Goal: Communication & Community: Share content

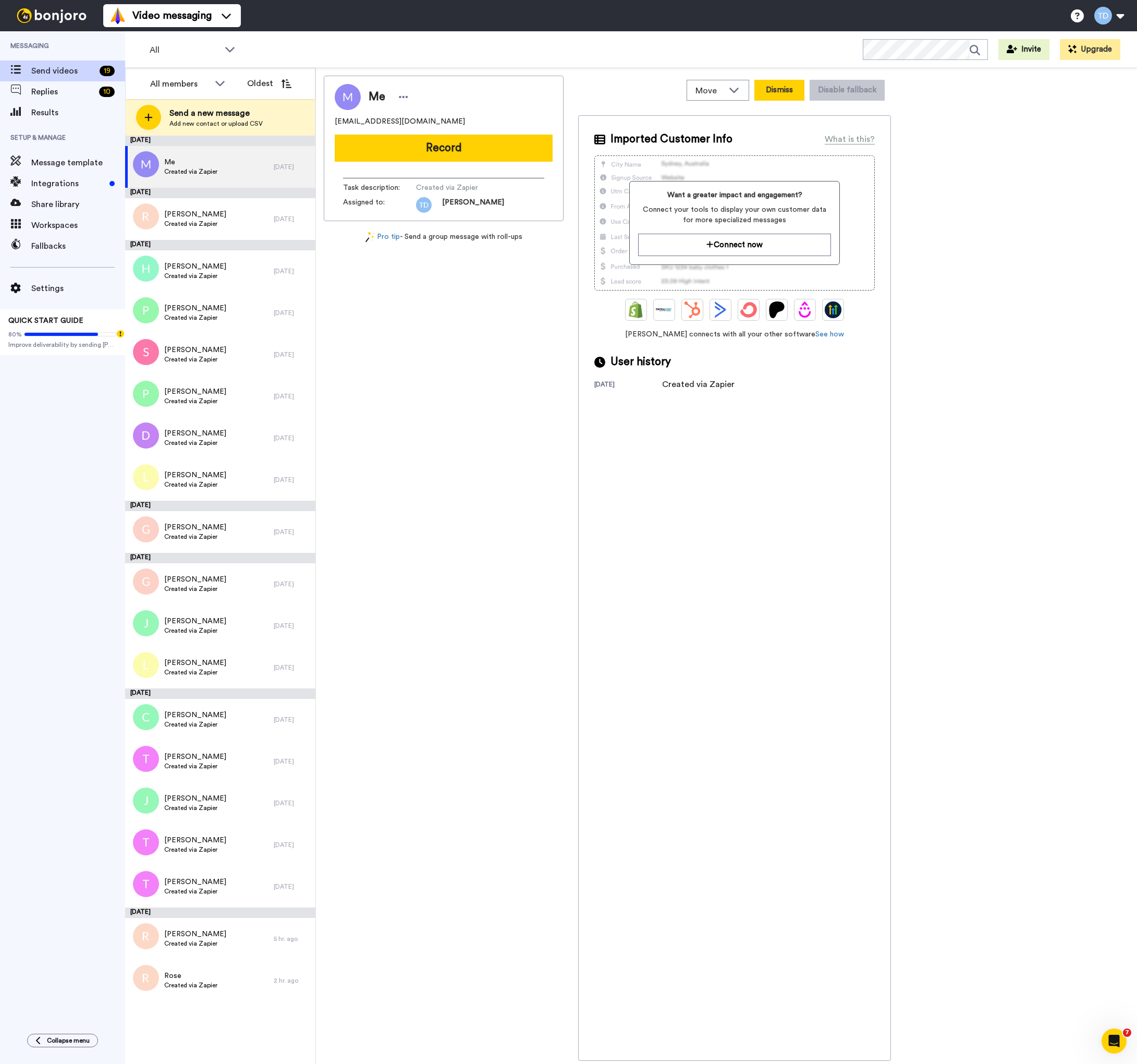
click at [793, 95] on button "Dismiss" at bounding box center [780, 90] width 50 height 21
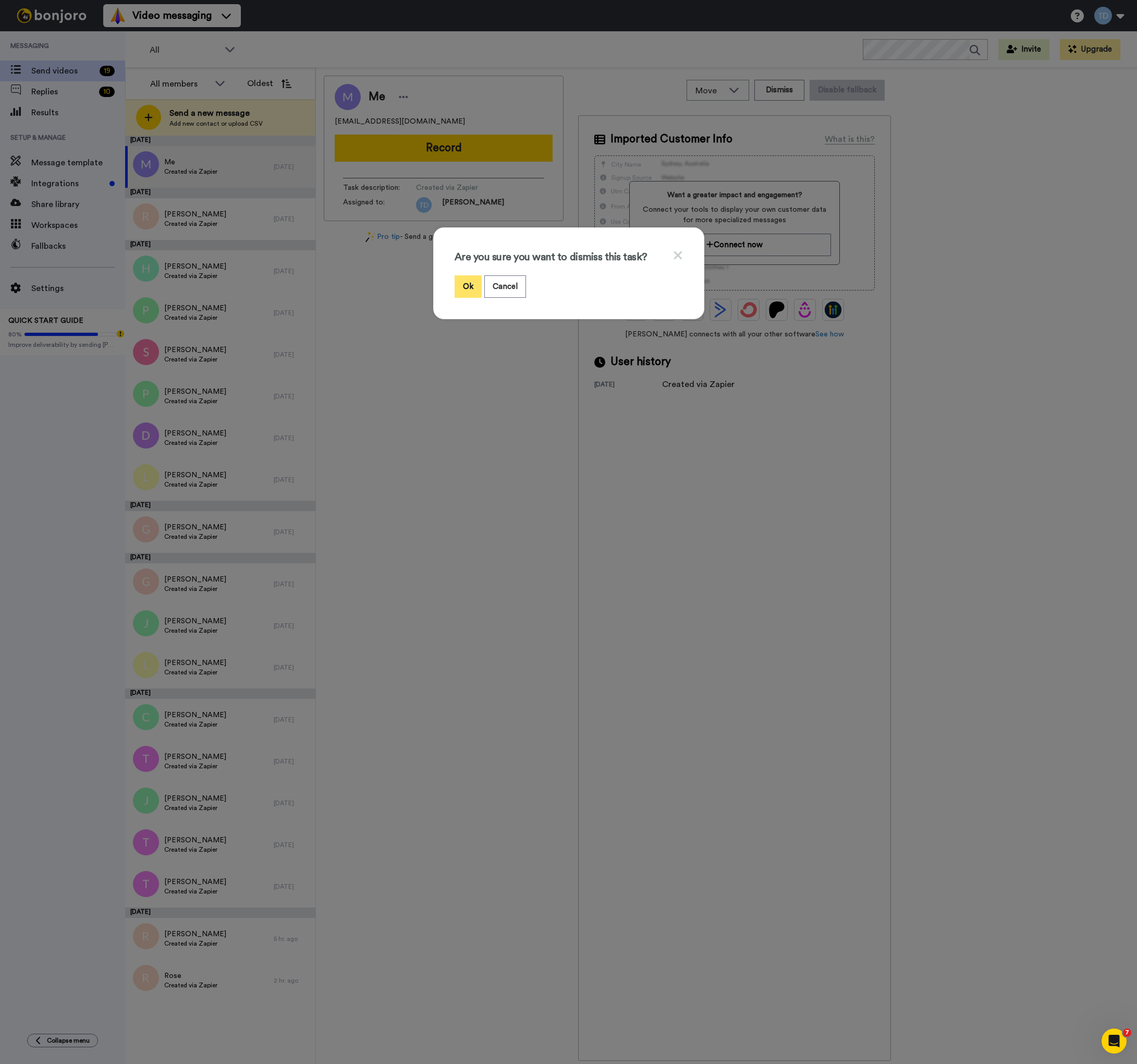
click at [470, 283] on button "Ok" at bounding box center [467, 286] width 27 height 23
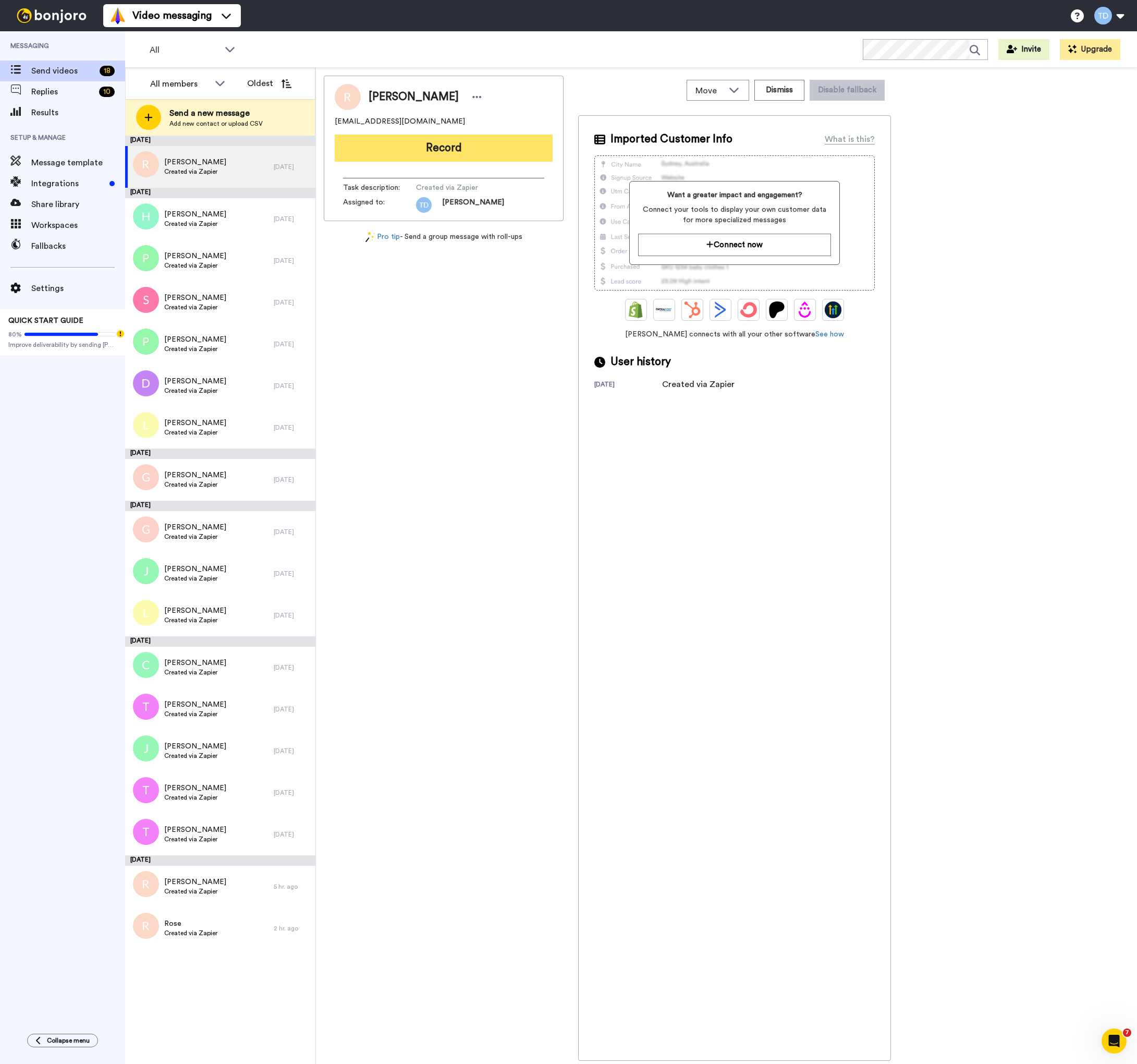
click at [447, 147] on button "Record" at bounding box center [443, 147] width 218 height 27
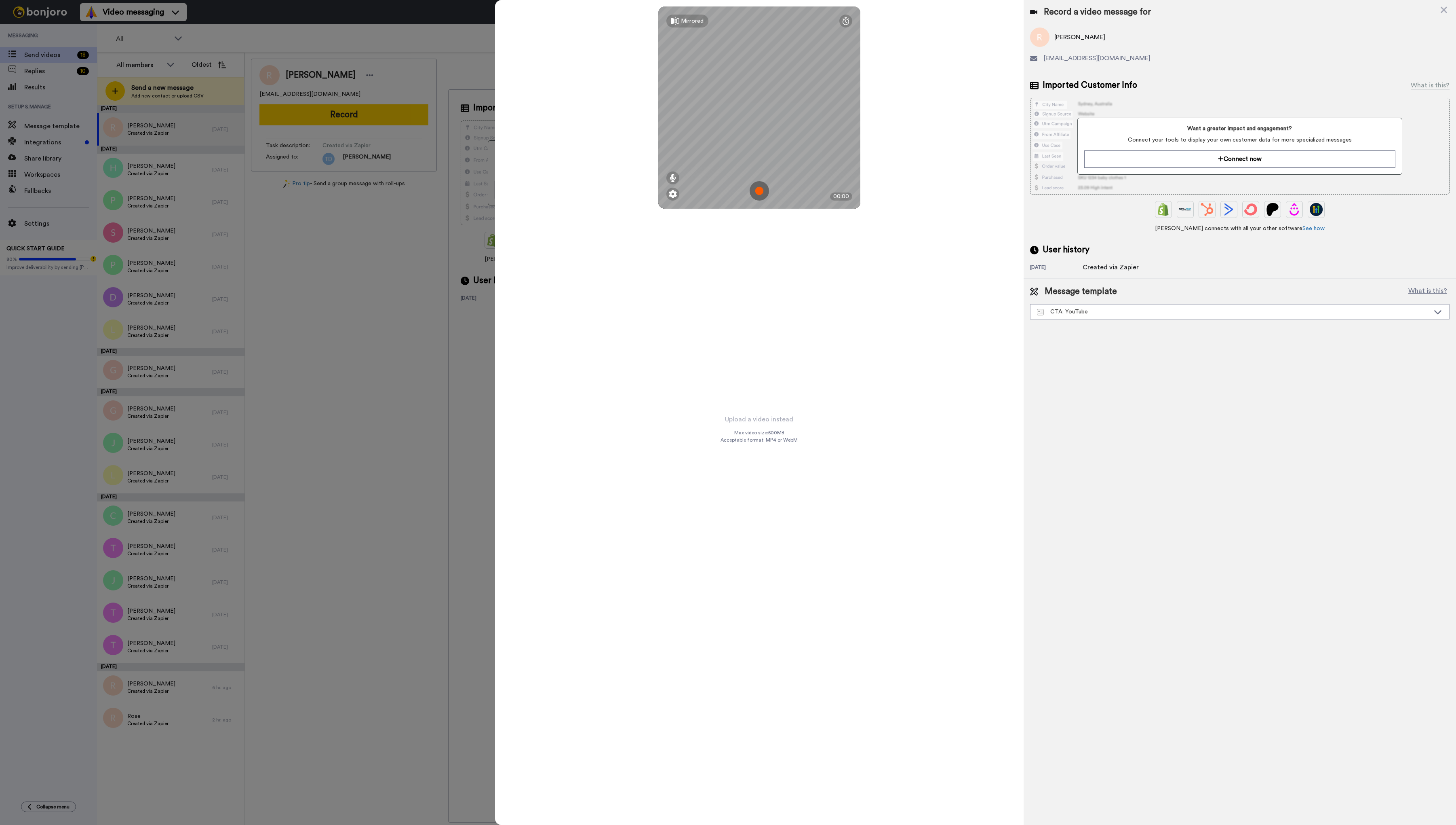
click at [761, 189] on img at bounding box center [759, 191] width 19 height 19
click at [761, 133] on button "Ok" at bounding box center [759, 135] width 21 height 18
click at [763, 191] on img at bounding box center [759, 191] width 19 height 19
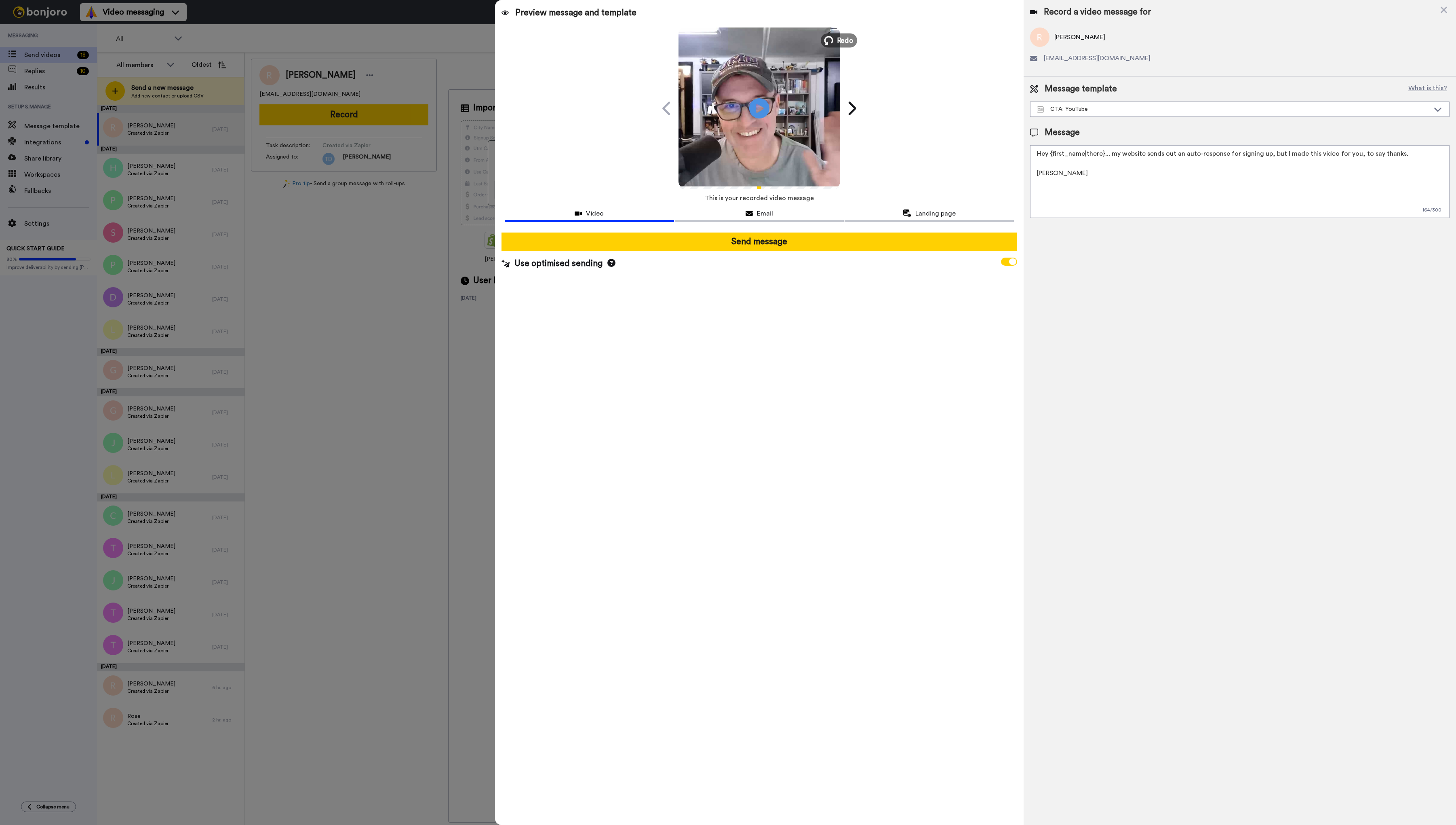
click at [839, 38] on span "Redo" at bounding box center [845, 40] width 17 height 11
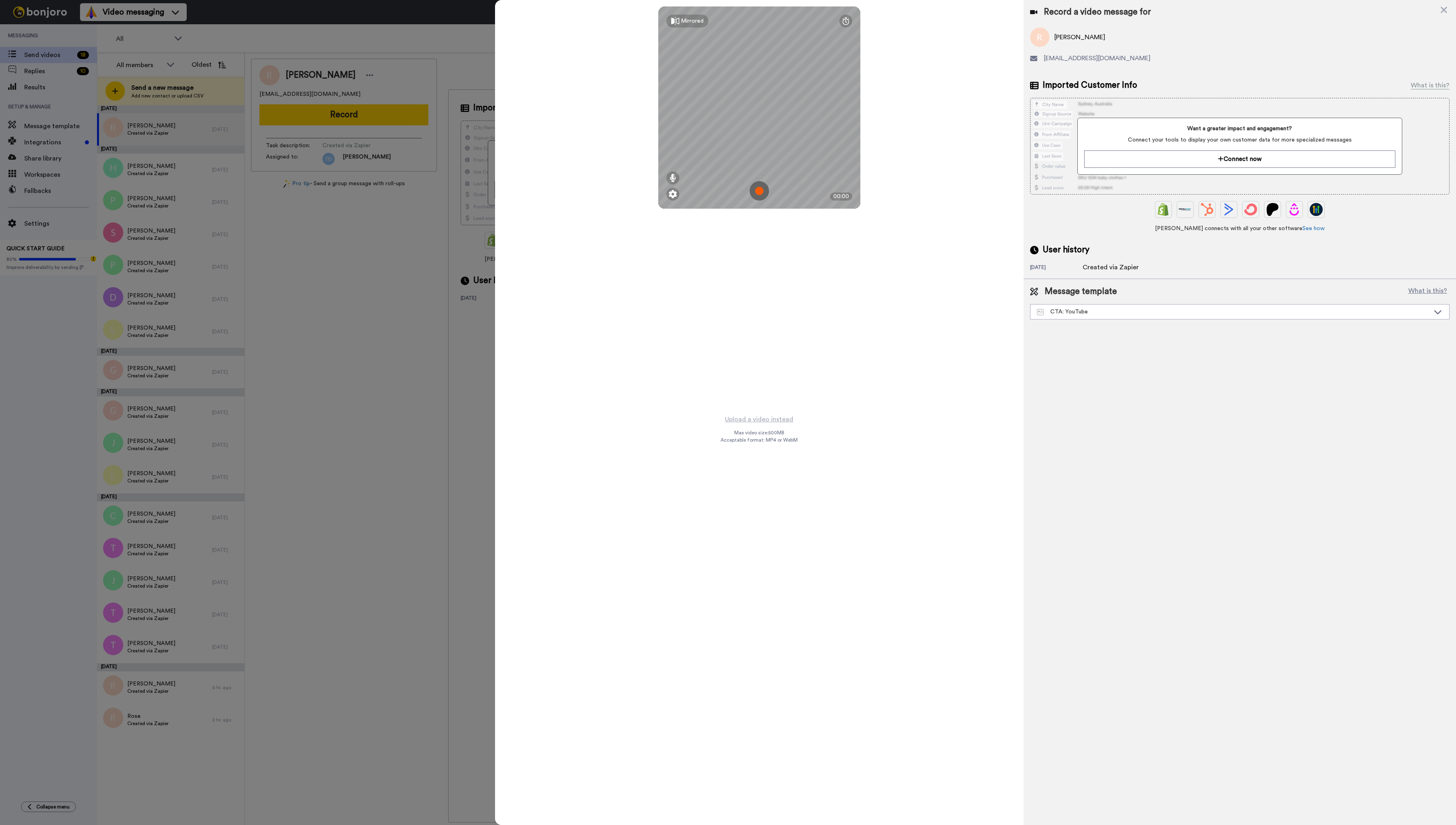
click at [758, 189] on img at bounding box center [759, 191] width 19 height 19
click at [759, 135] on button "Ok" at bounding box center [759, 135] width 21 height 18
click at [761, 191] on img at bounding box center [759, 191] width 19 height 19
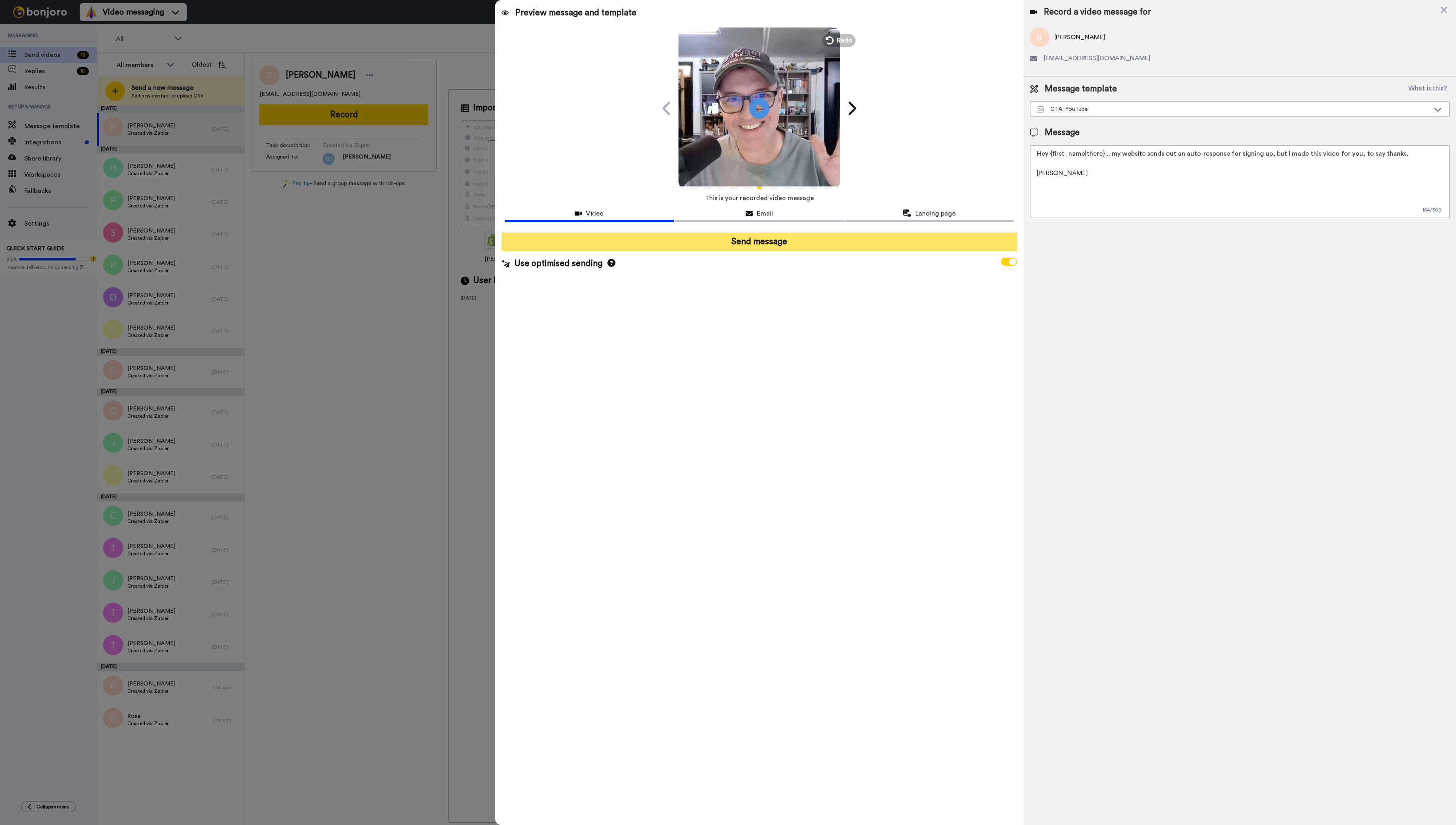
click at [786, 243] on button "Send message" at bounding box center [759, 241] width 515 height 19
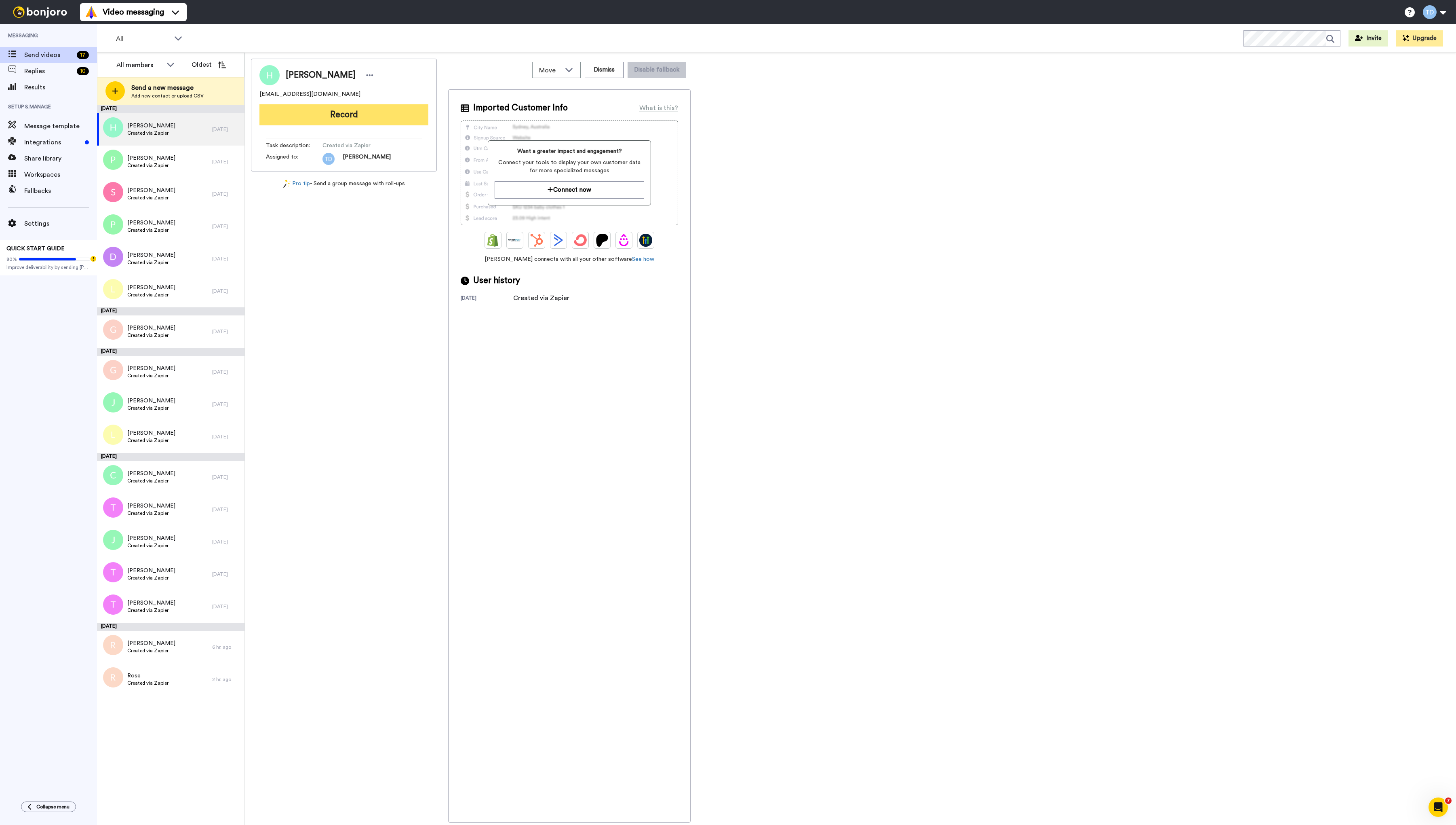
click at [381, 115] on button "Record" at bounding box center [344, 114] width 169 height 21
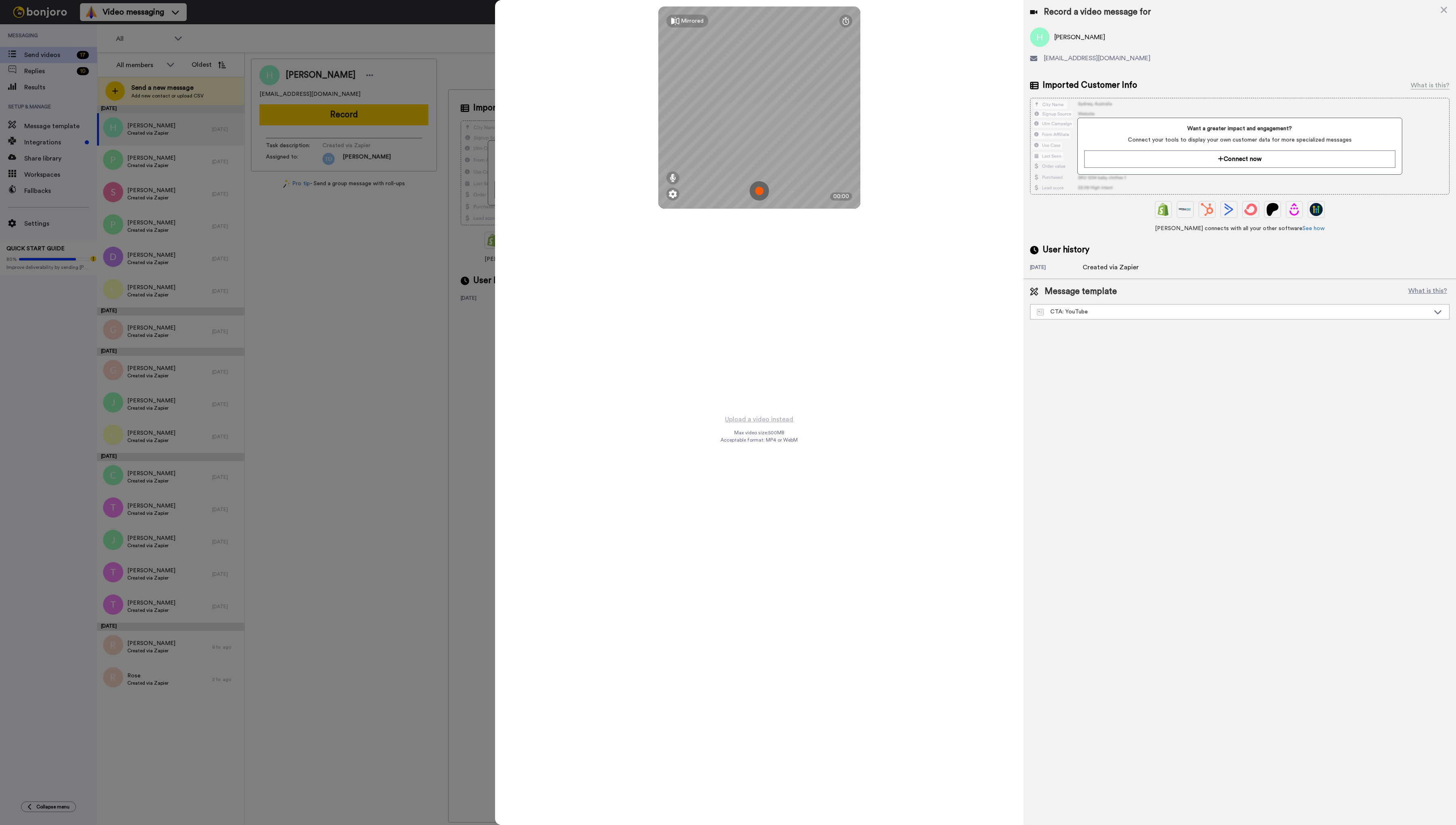
click at [757, 189] on img at bounding box center [759, 191] width 19 height 19
click at [757, 187] on img at bounding box center [759, 191] width 19 height 19
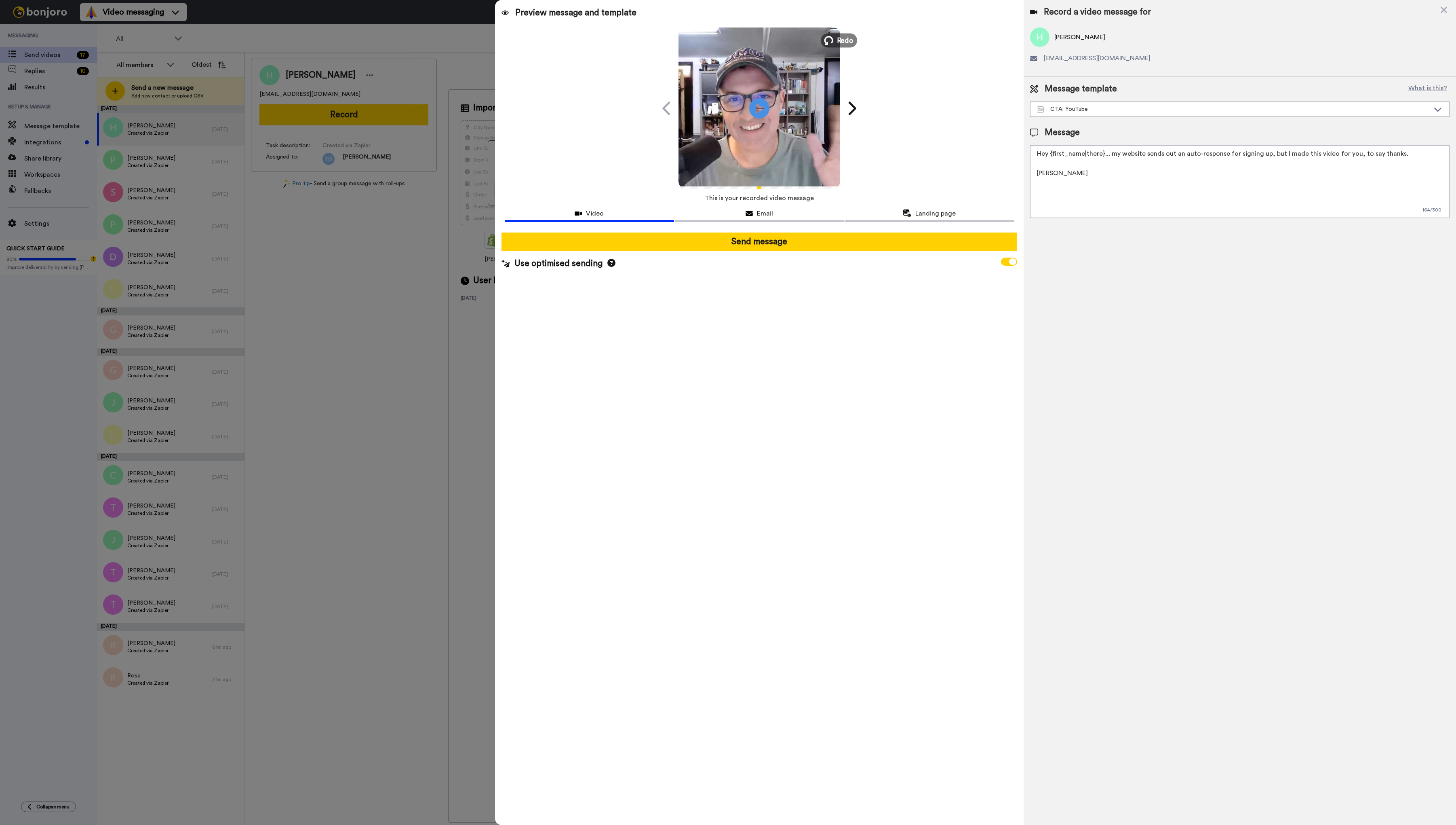
click at [840, 42] on span "Redo" at bounding box center [845, 40] width 17 height 11
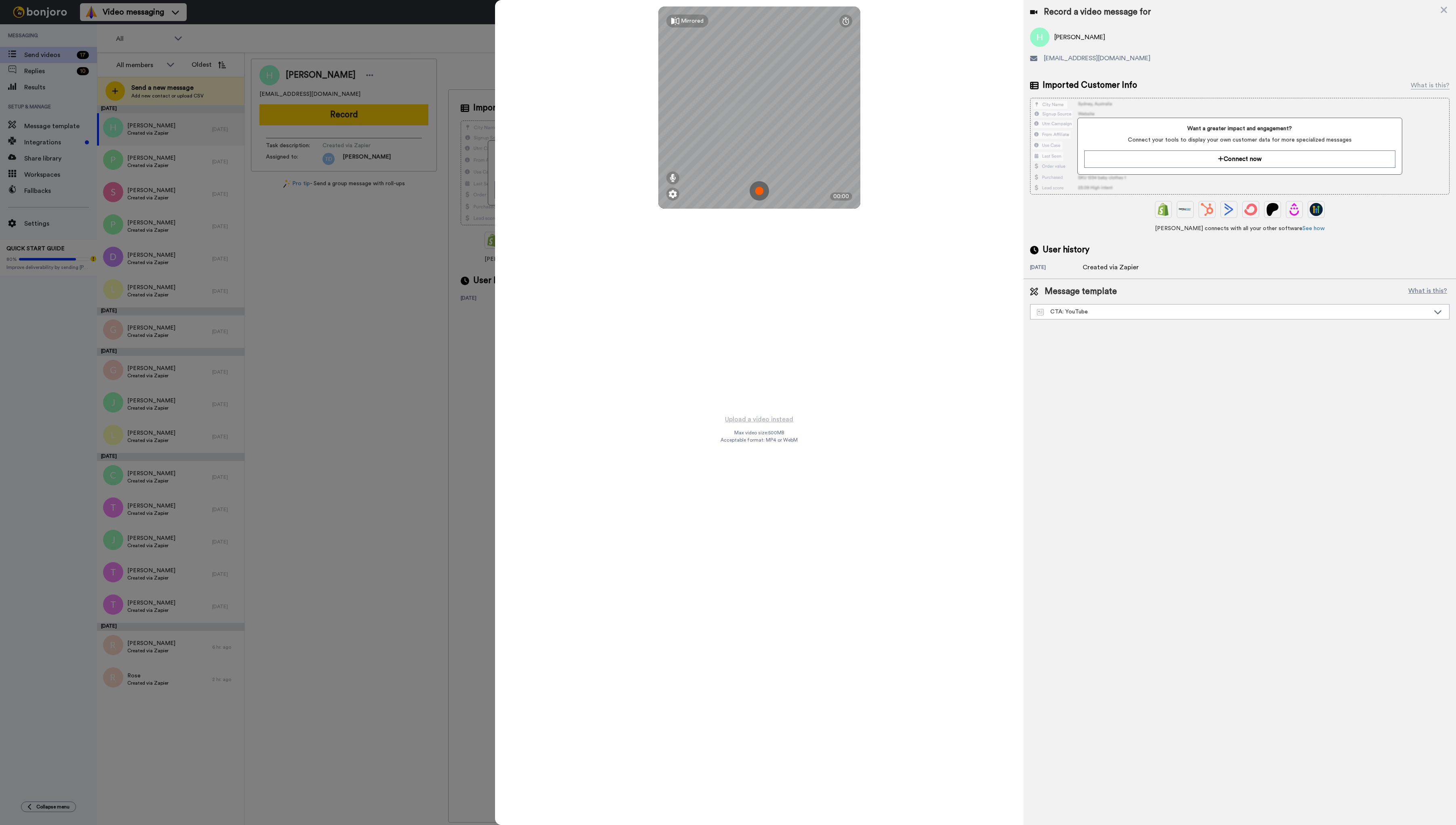
click at [760, 192] on img at bounding box center [759, 191] width 19 height 19
click at [760, 137] on button "Ok" at bounding box center [759, 135] width 21 height 18
click at [759, 191] on img at bounding box center [759, 191] width 19 height 19
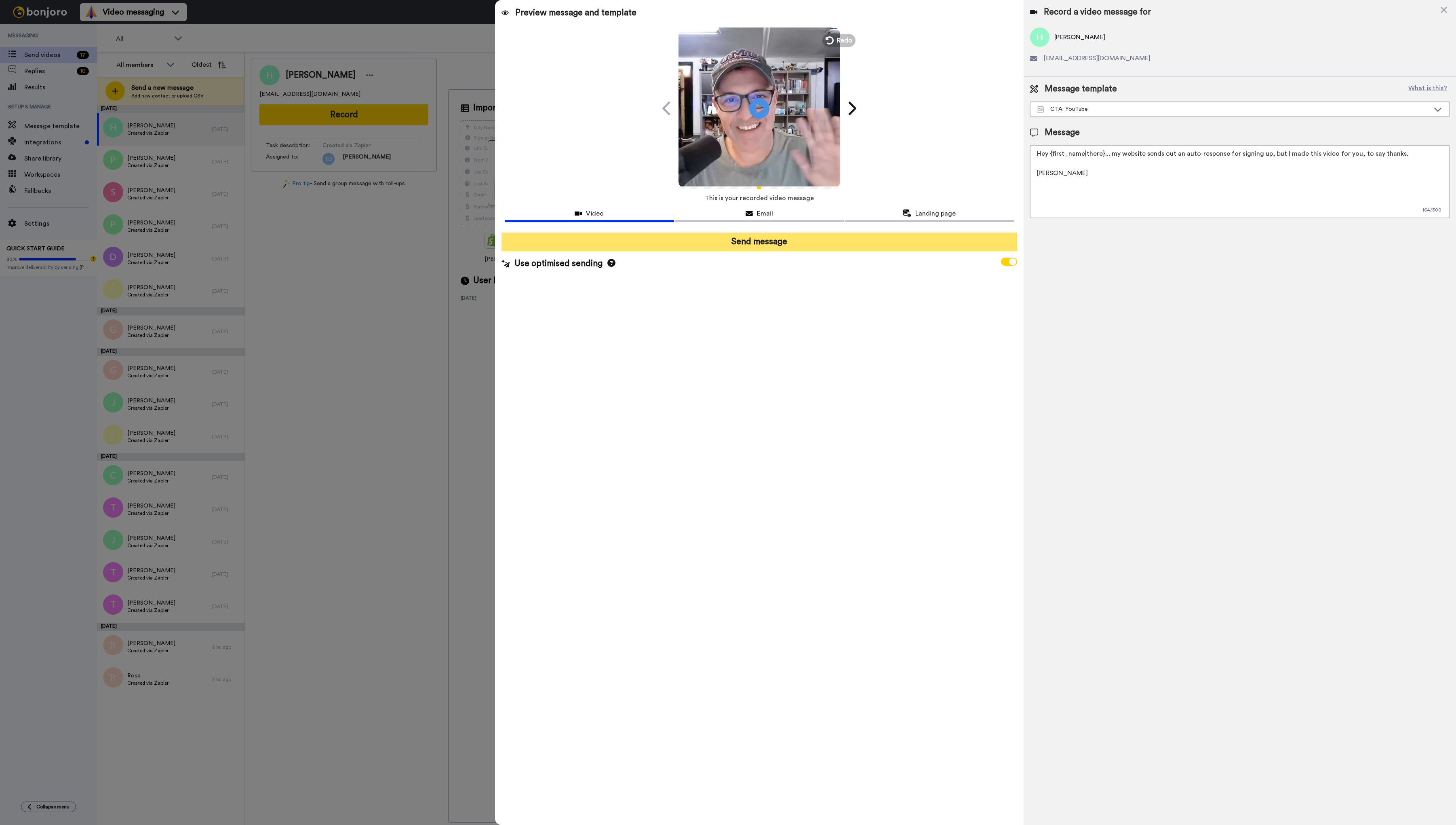
click at [762, 239] on button "Send message" at bounding box center [759, 241] width 515 height 19
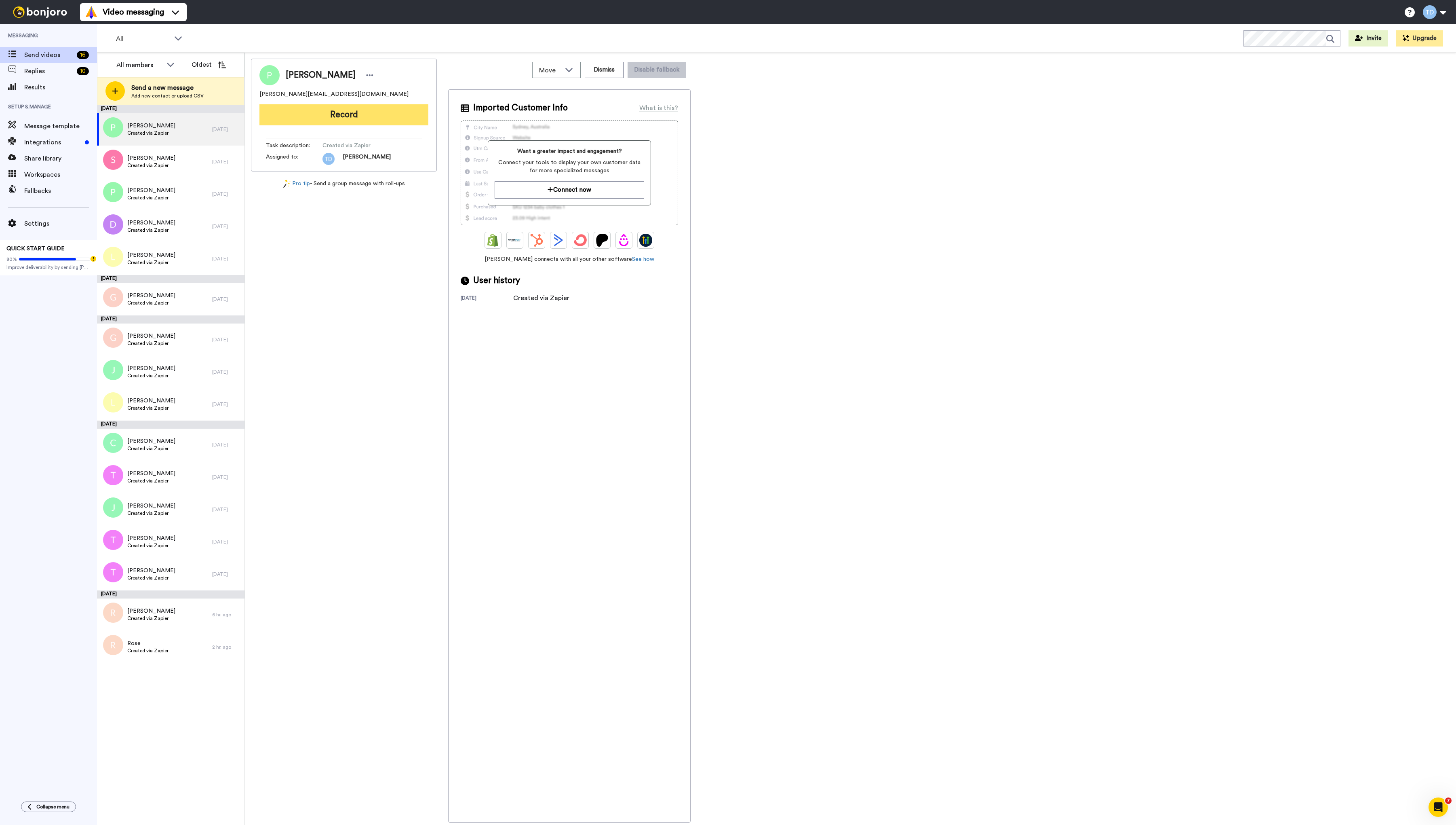
click at [339, 116] on button "Record" at bounding box center [344, 114] width 169 height 21
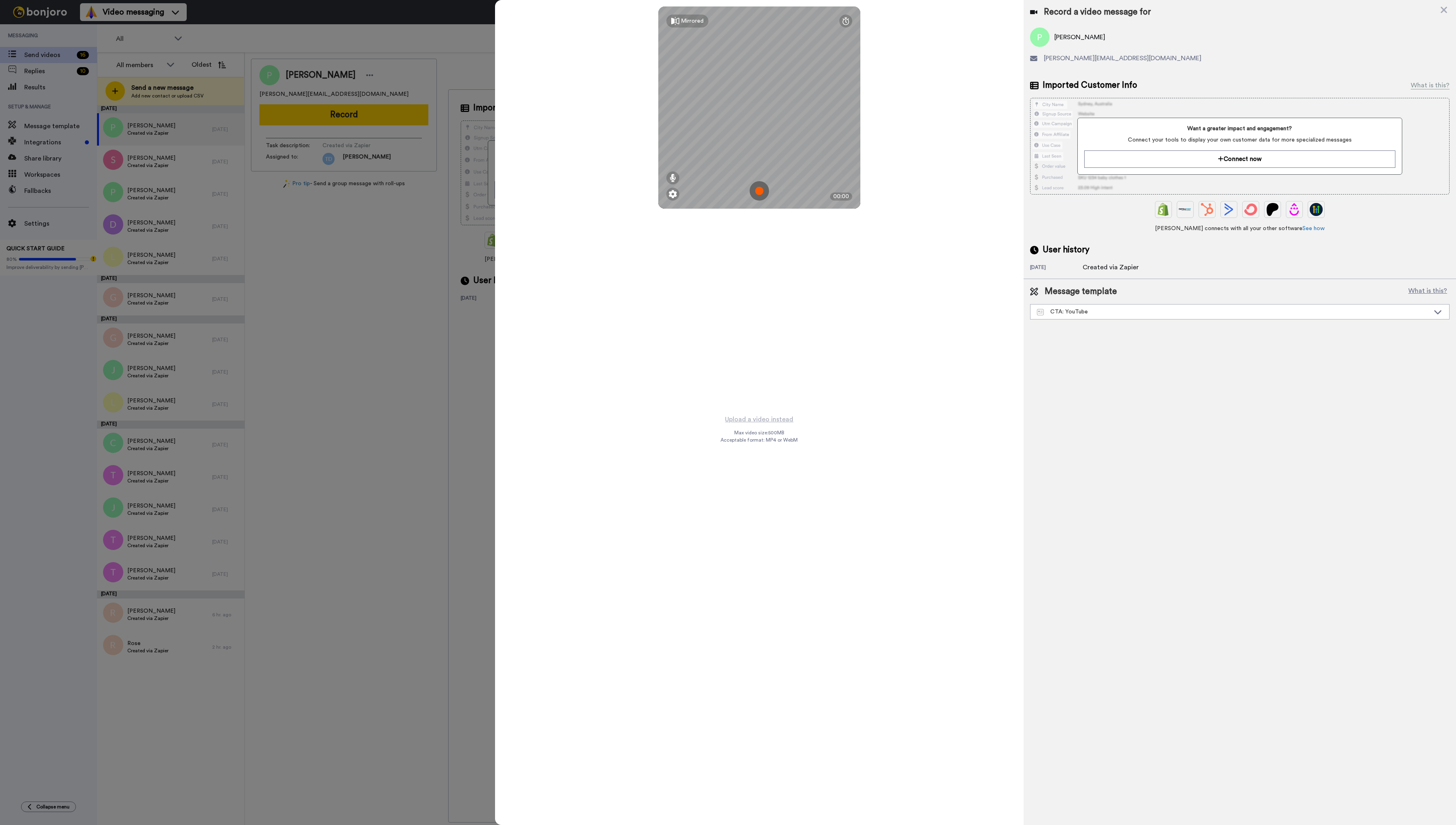
click at [758, 197] on img at bounding box center [759, 191] width 19 height 19
click at [763, 133] on button "Ok" at bounding box center [759, 135] width 21 height 18
click at [756, 191] on img at bounding box center [759, 191] width 19 height 19
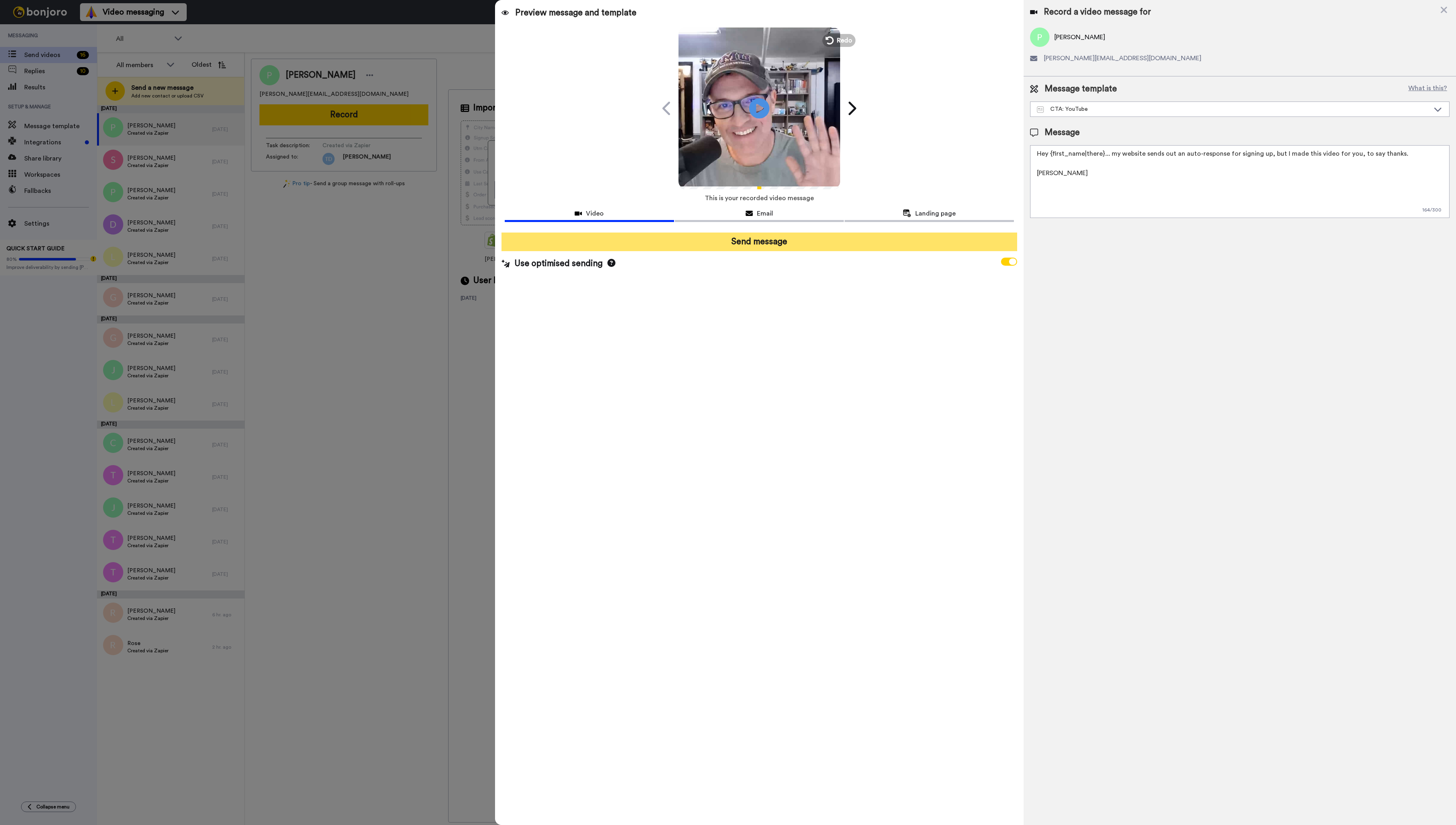
click at [774, 245] on button "Send message" at bounding box center [759, 241] width 515 height 19
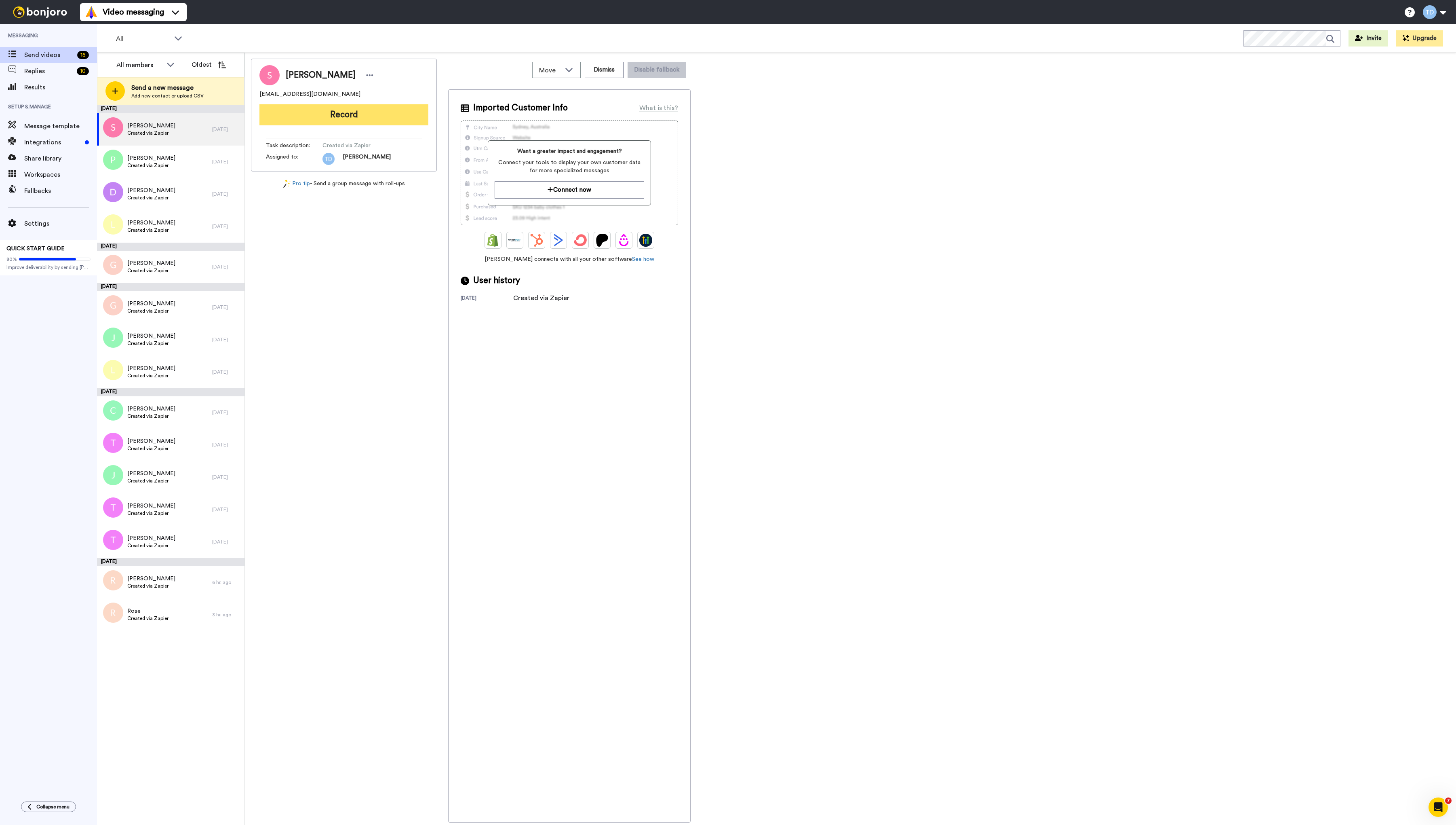
click at [333, 115] on button "Record" at bounding box center [344, 114] width 169 height 21
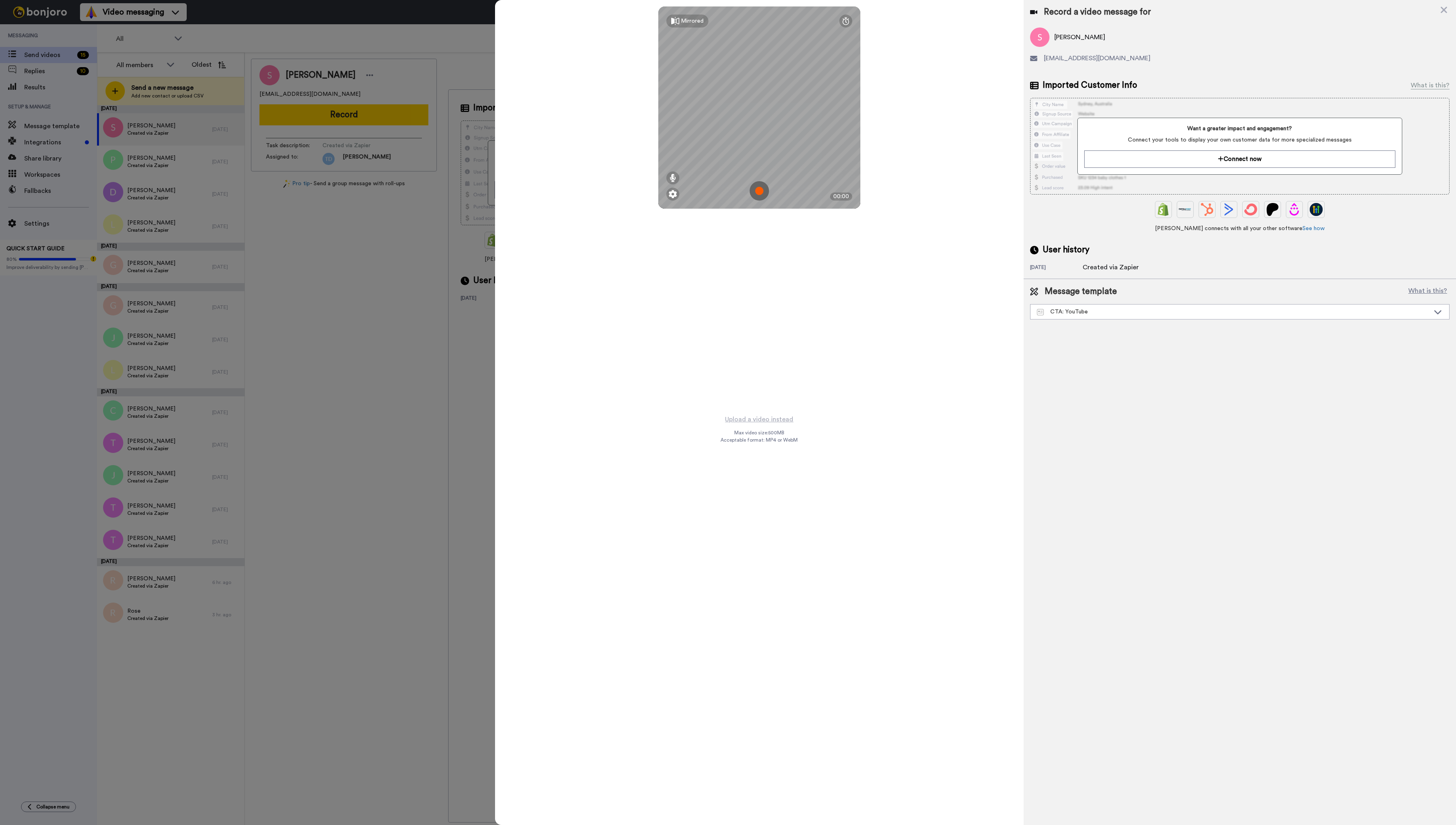
click at [761, 191] on img at bounding box center [759, 191] width 19 height 19
click at [762, 133] on button "Ok" at bounding box center [759, 135] width 21 height 18
click at [764, 191] on img at bounding box center [759, 191] width 19 height 19
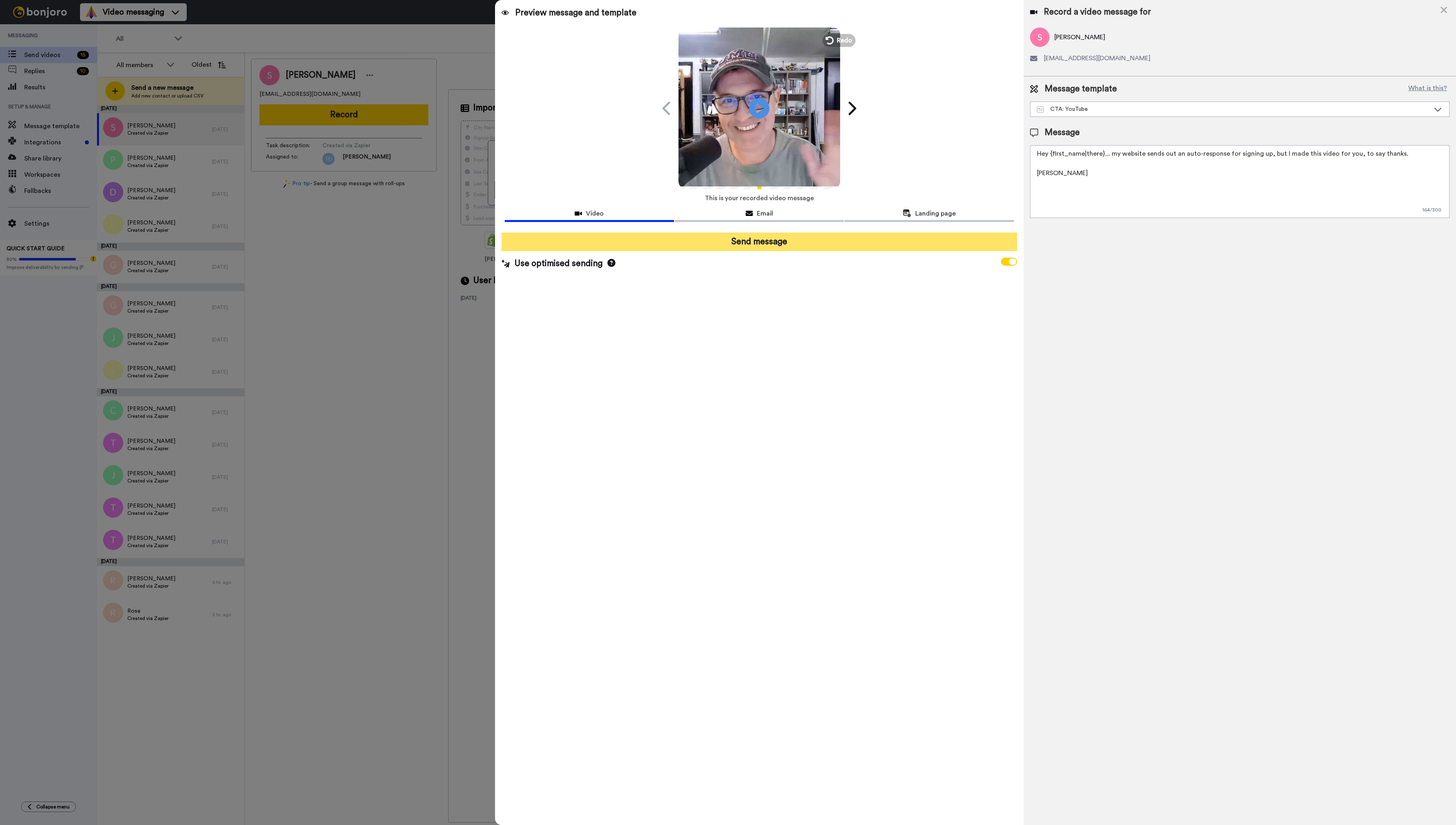
click at [768, 245] on button "Send message" at bounding box center [759, 241] width 515 height 19
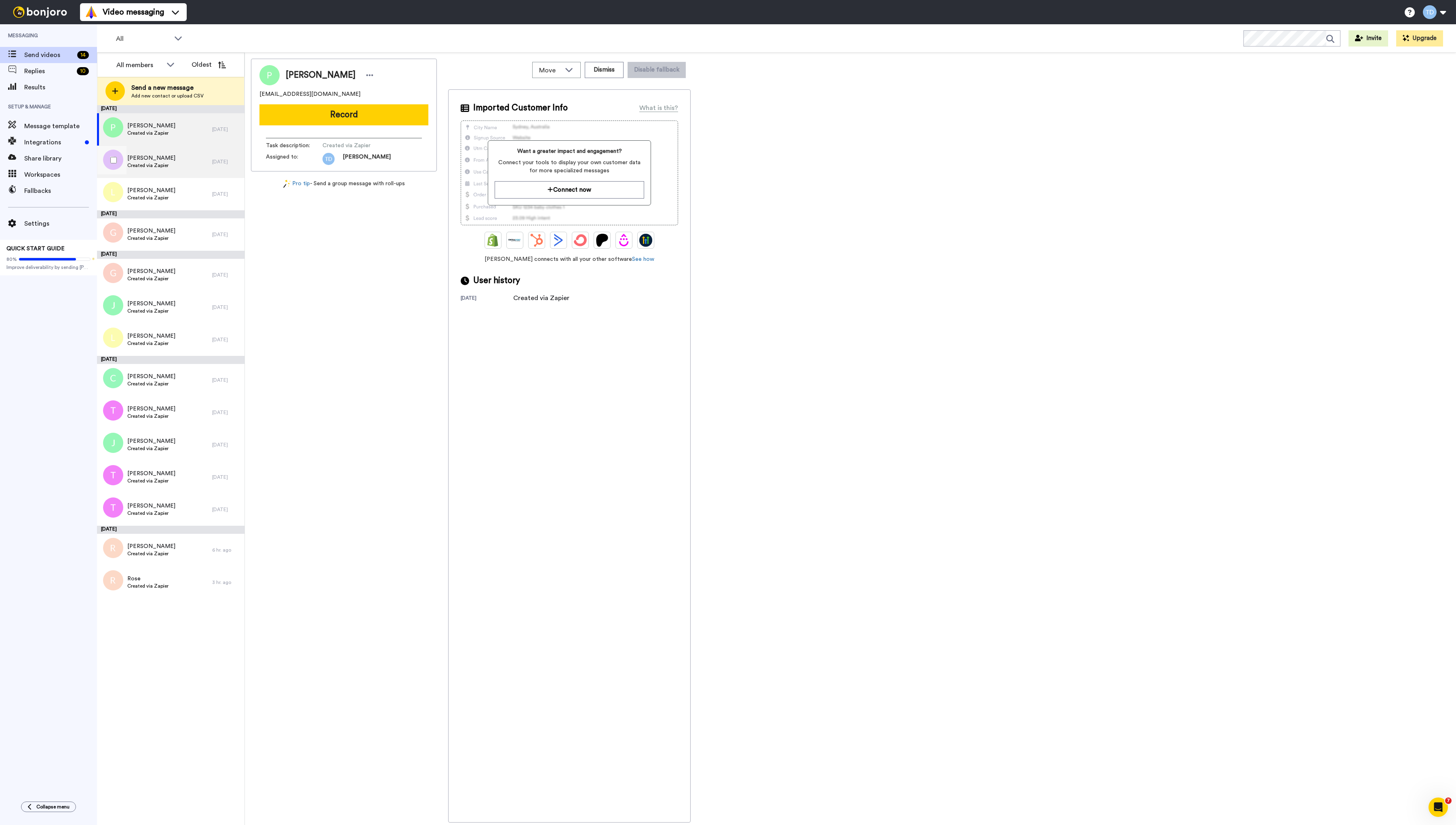
click at [166, 161] on span "Debra" at bounding box center [151, 158] width 48 height 8
click at [339, 115] on button "Record" at bounding box center [344, 114] width 169 height 21
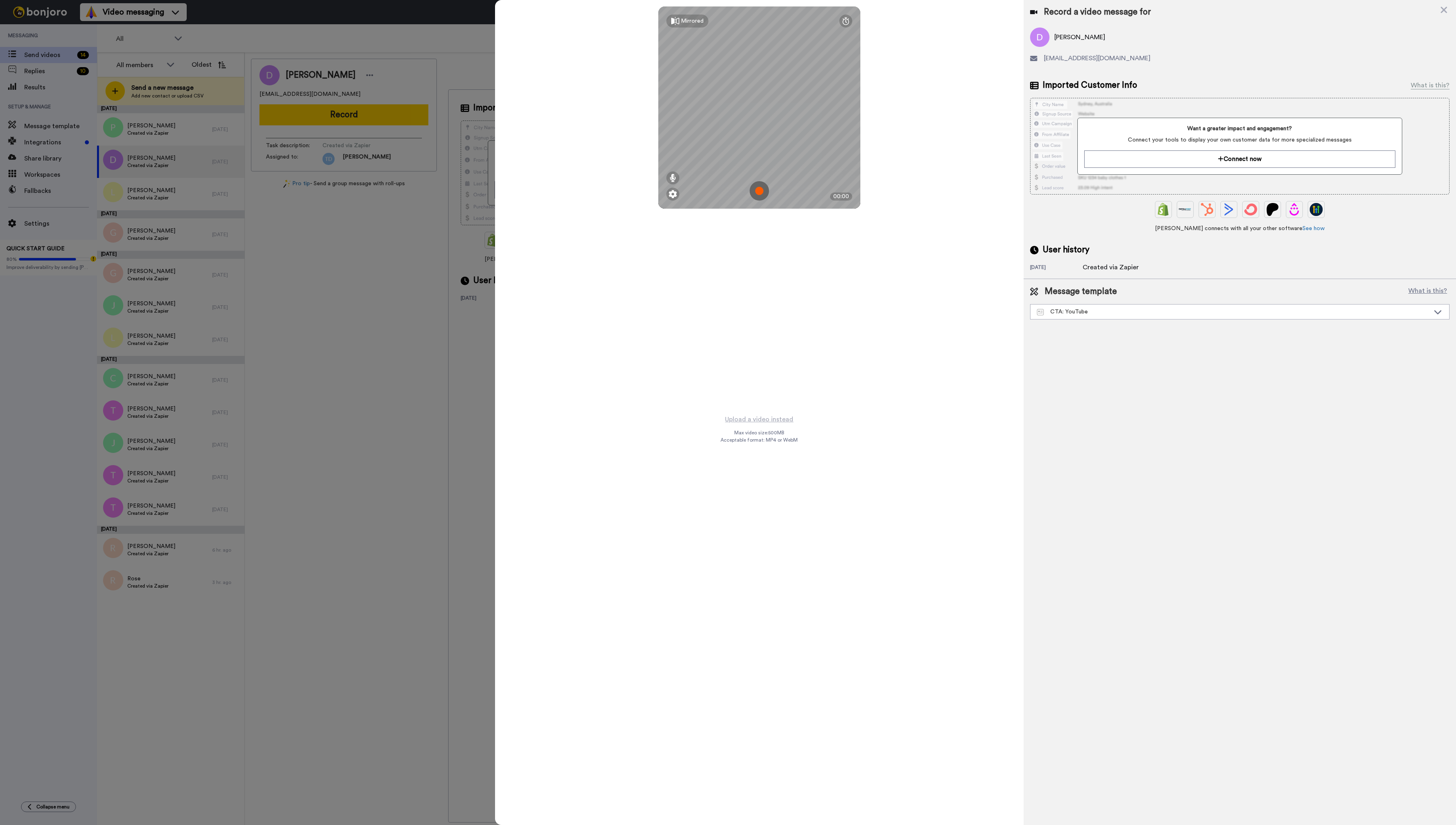
click at [757, 191] on img at bounding box center [759, 191] width 19 height 19
click at [761, 133] on button "Ok" at bounding box center [759, 135] width 21 height 18
click at [762, 190] on img at bounding box center [759, 191] width 19 height 19
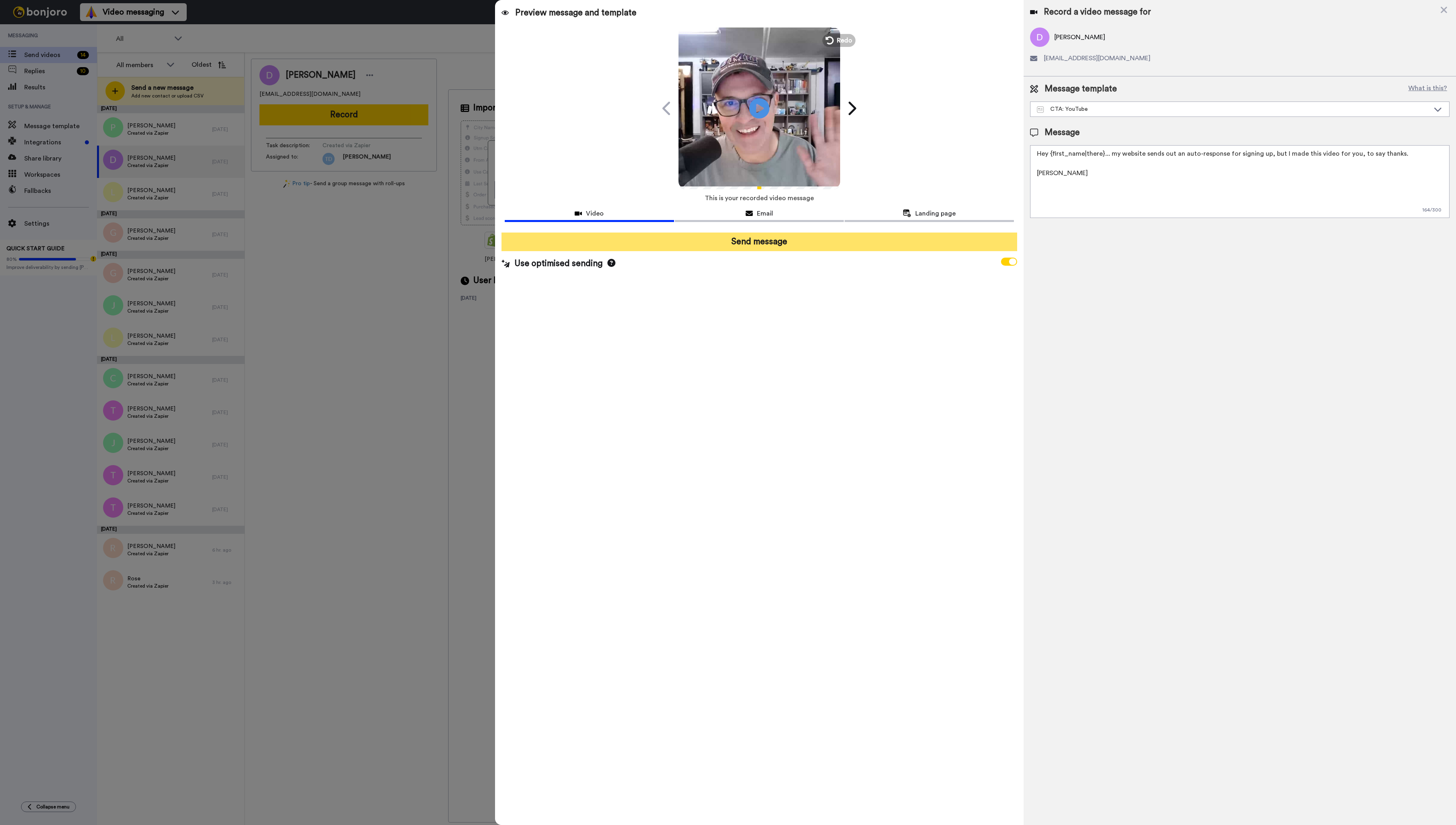
click at [772, 245] on button "Send message" at bounding box center [759, 241] width 515 height 19
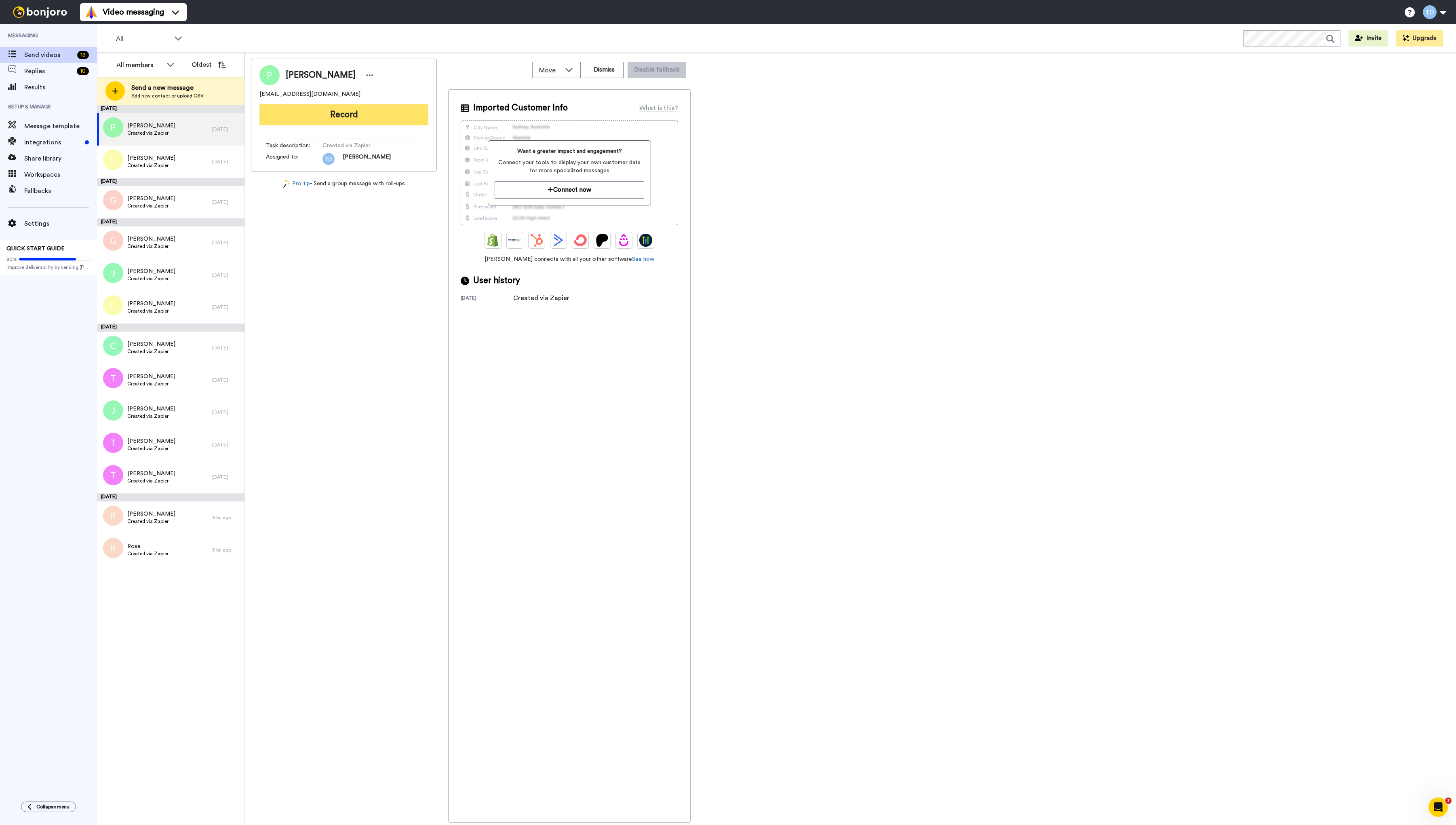
click at [357, 115] on button "Record" at bounding box center [344, 114] width 169 height 21
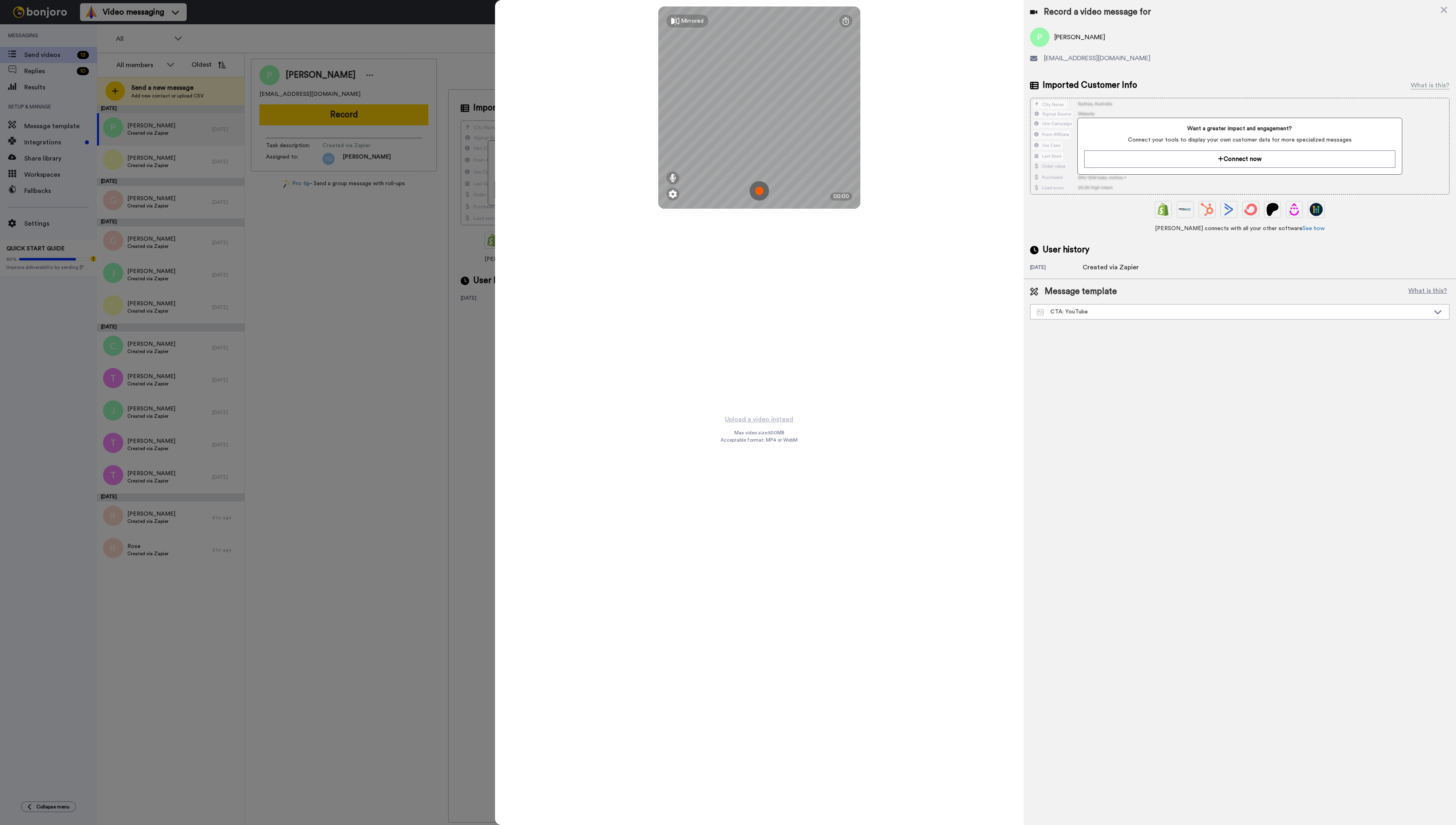
click at [761, 189] on img at bounding box center [759, 191] width 19 height 19
click at [761, 132] on button "Ok" at bounding box center [759, 135] width 21 height 18
click at [762, 191] on img at bounding box center [759, 191] width 19 height 19
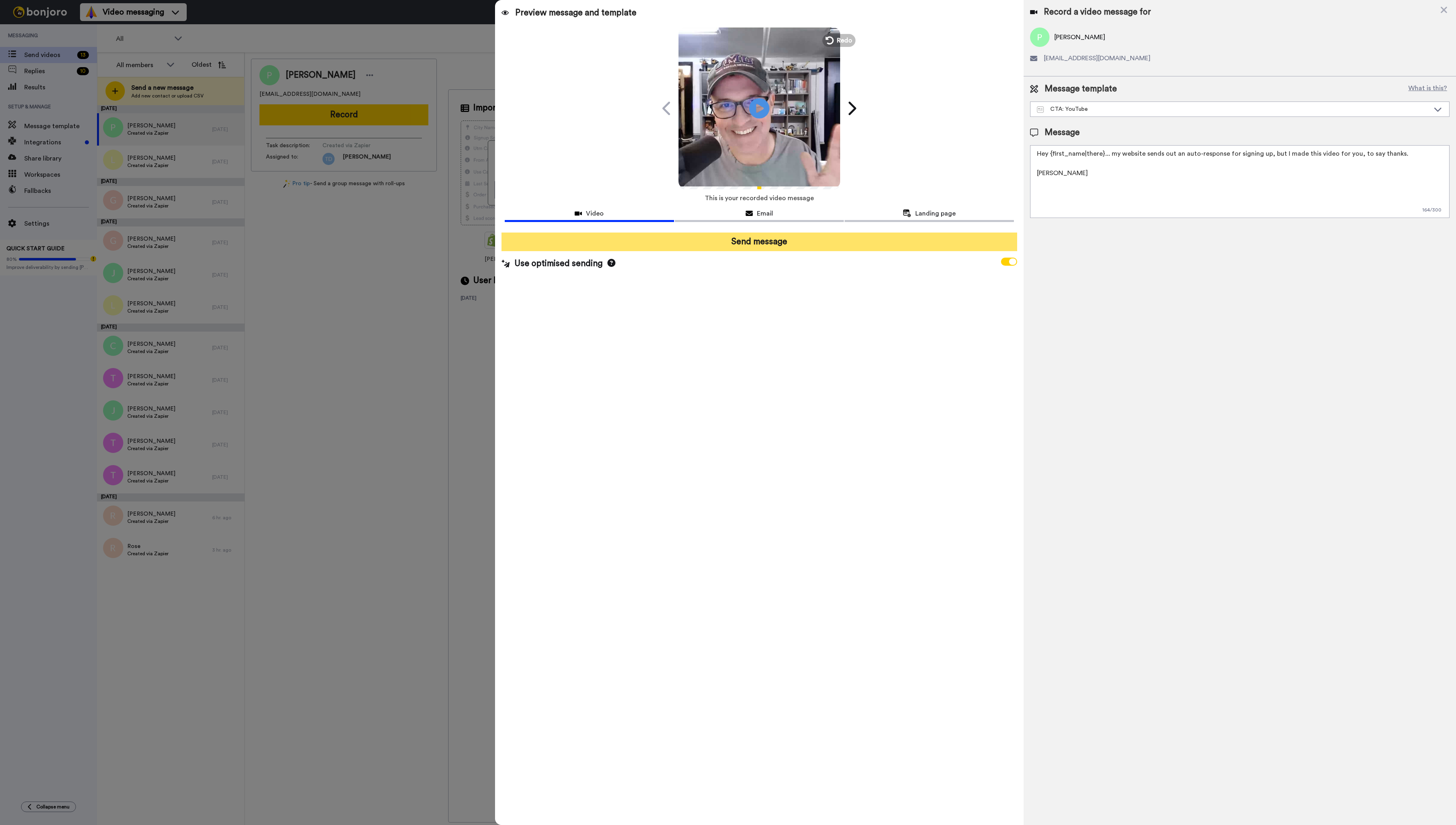
click at [749, 242] on button "Send message" at bounding box center [759, 241] width 515 height 19
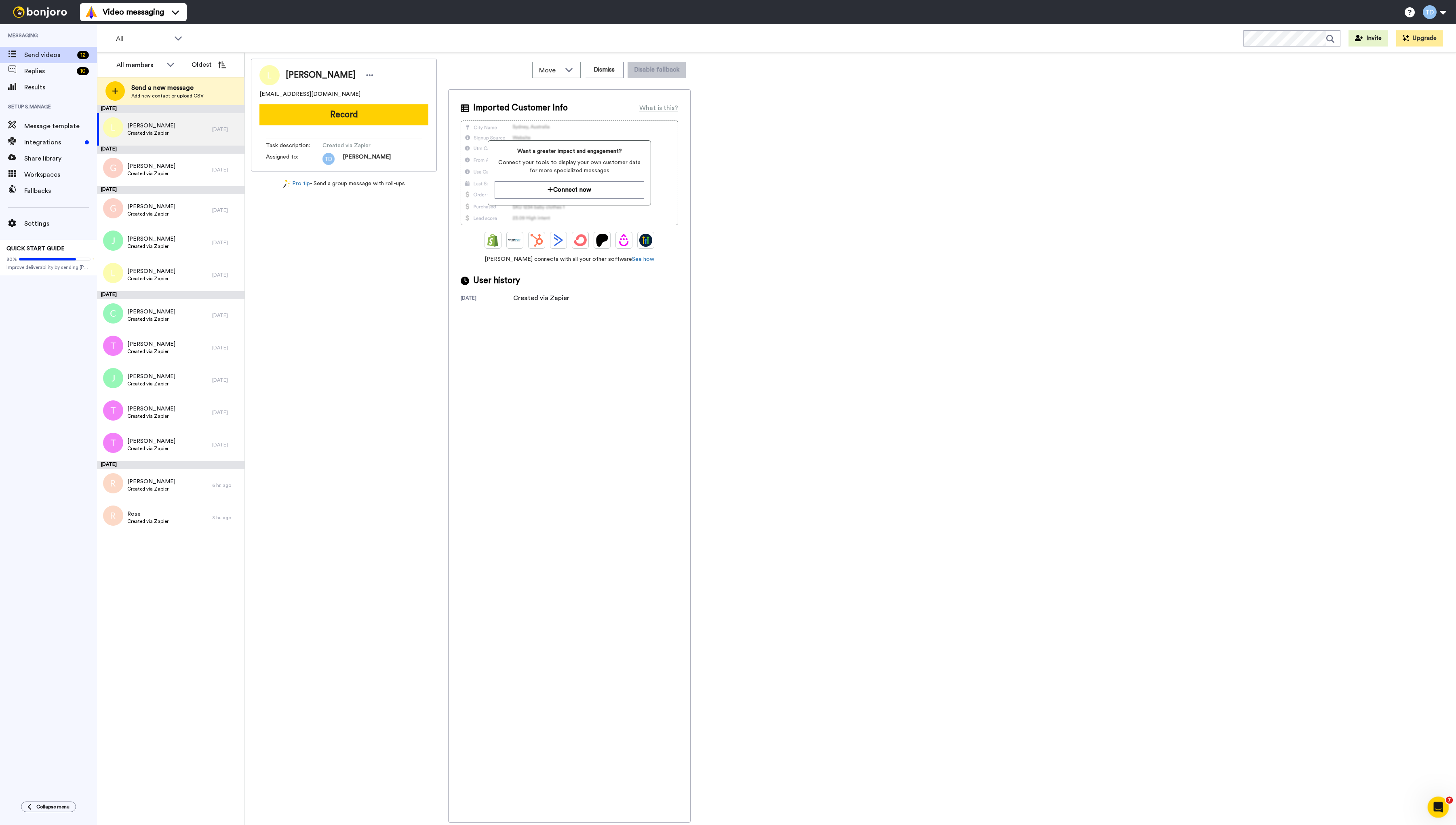
click at [1435, 806] on icon "Open Intercom Messenger" at bounding box center [1437, 806] width 14 height 14
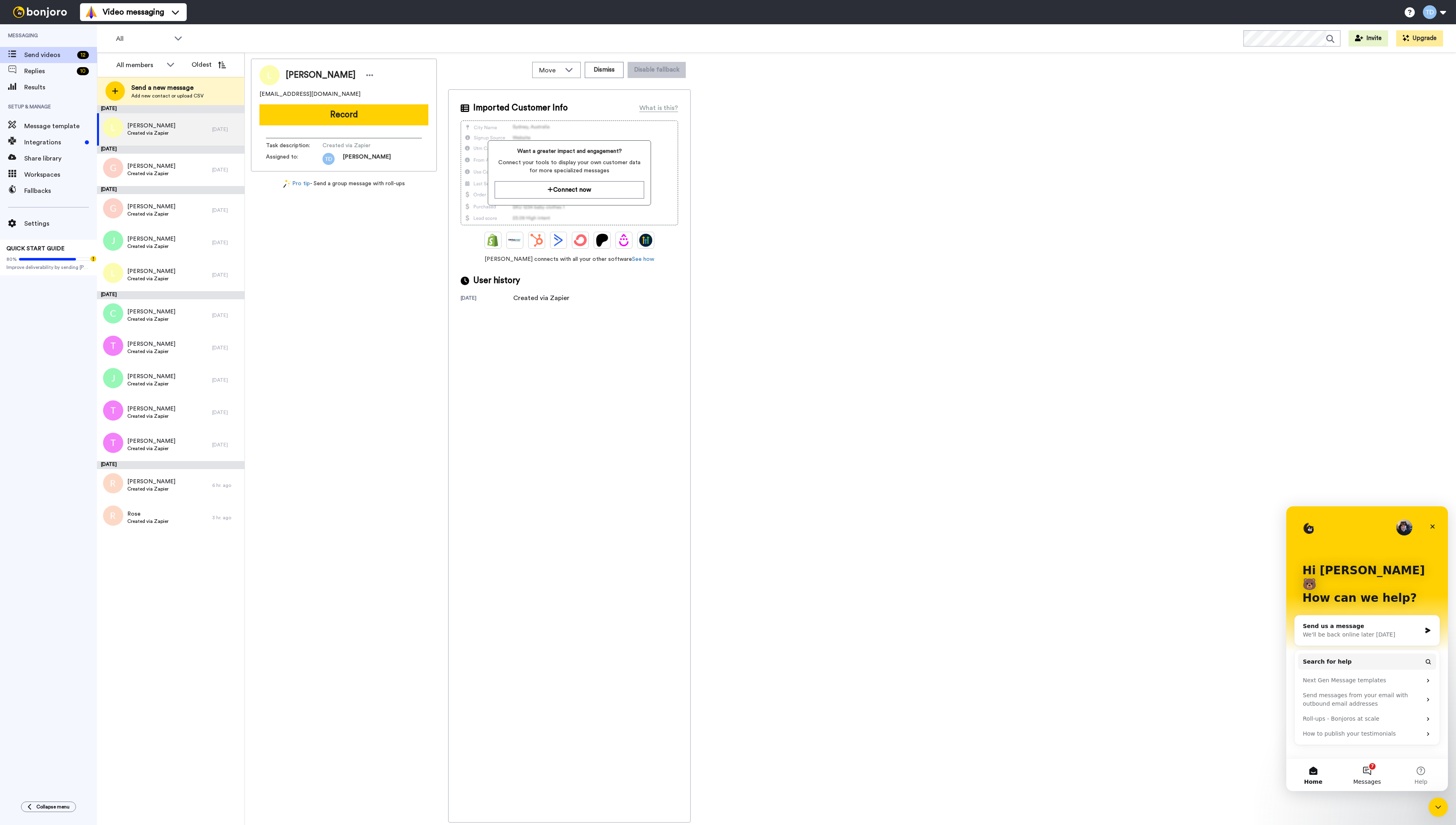
click at [1369, 768] on button "7 Messages" at bounding box center [1367, 774] width 54 height 32
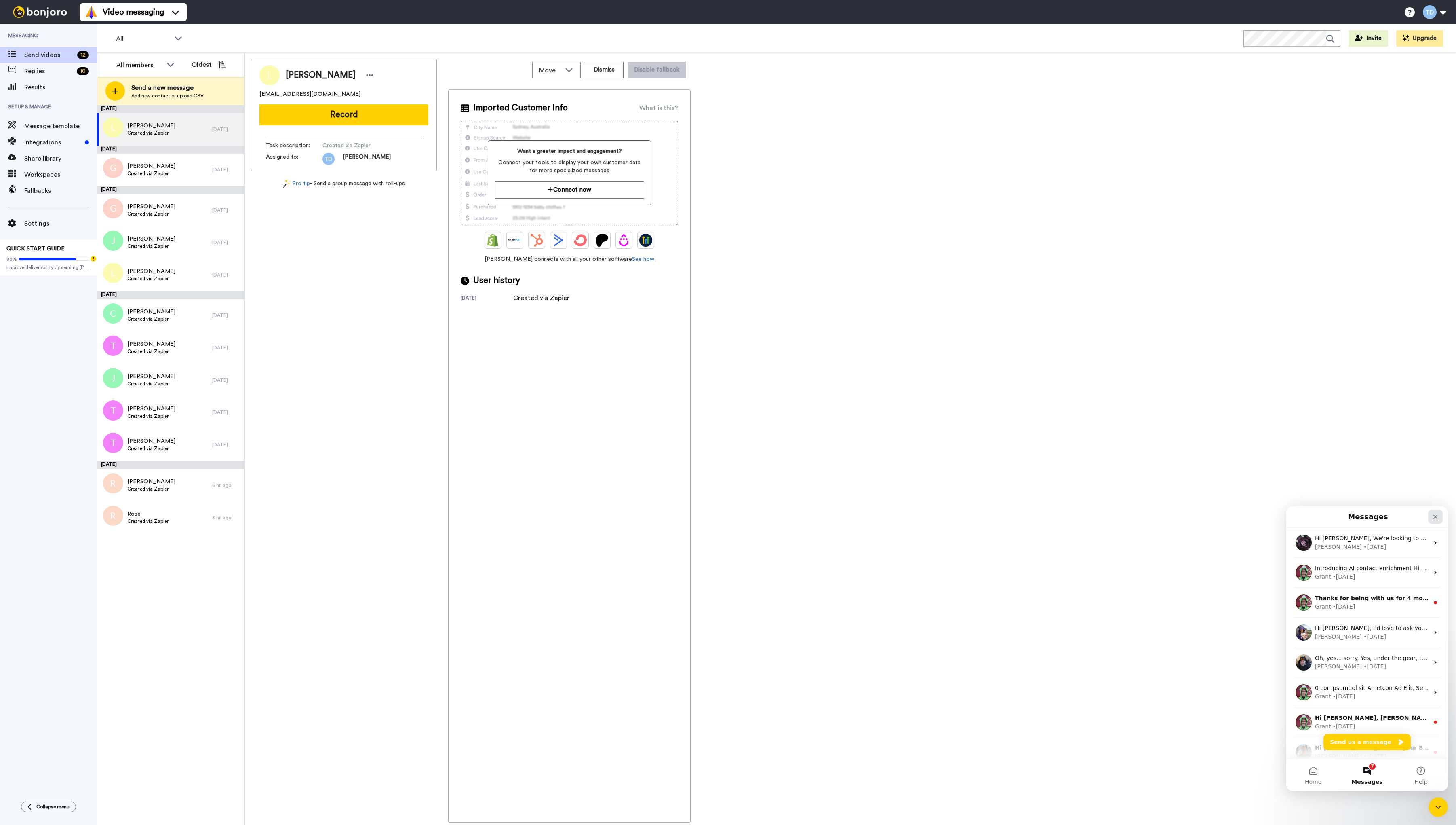
click at [1437, 514] on icon "Close" at bounding box center [1435, 516] width 6 height 6
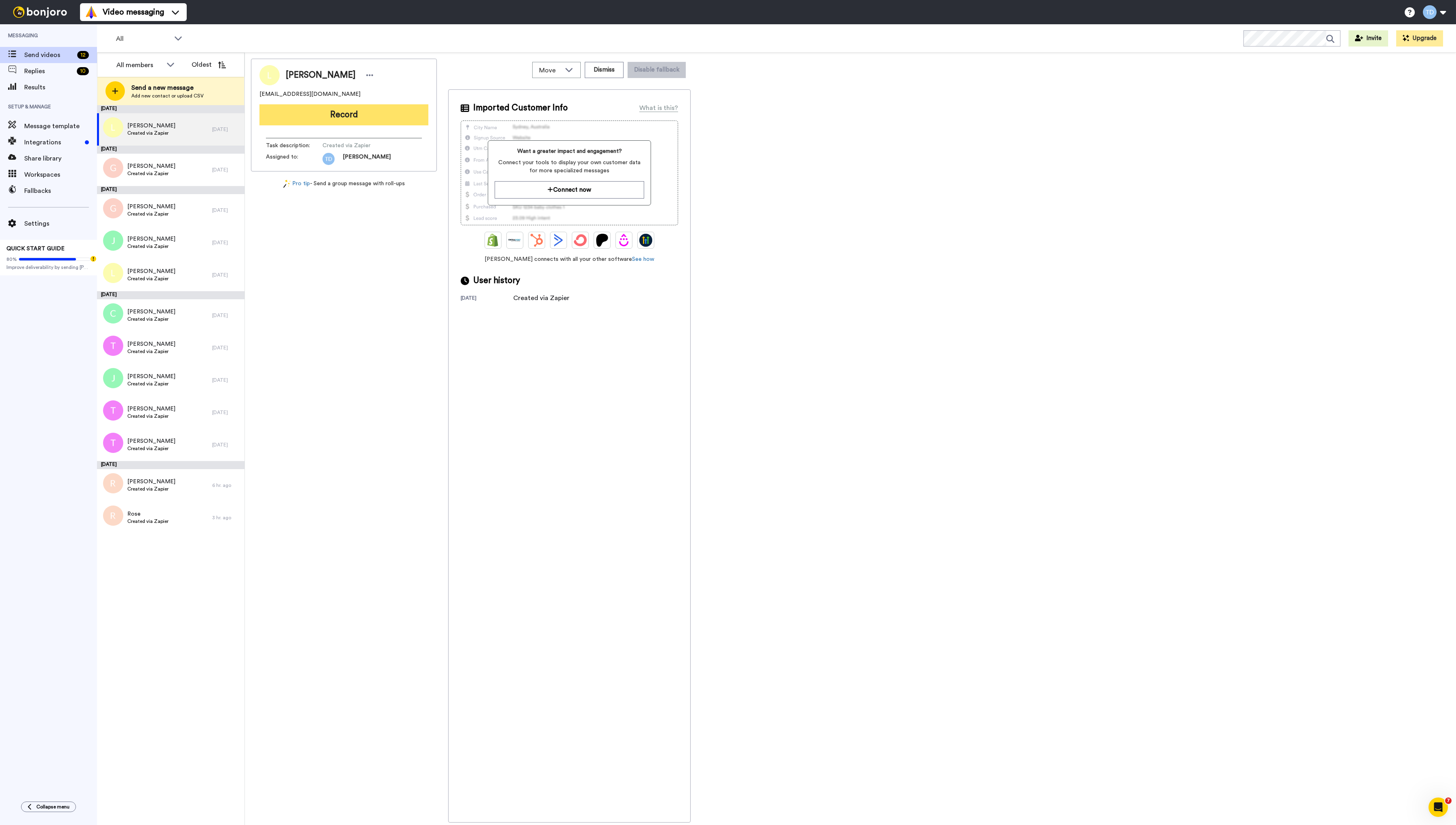
click at [345, 117] on button "Record" at bounding box center [344, 114] width 169 height 21
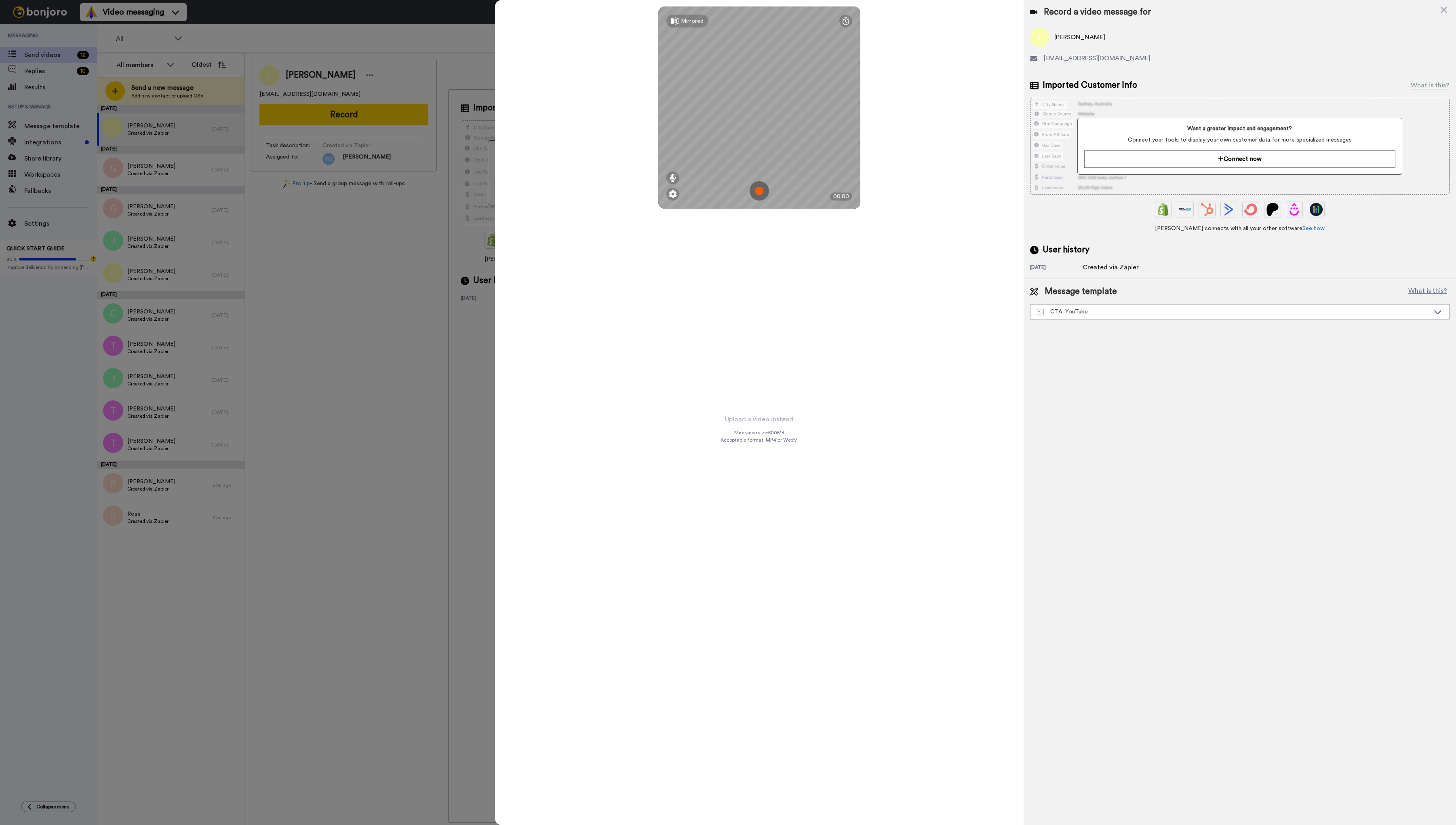
click at [759, 191] on img at bounding box center [759, 191] width 19 height 19
click at [765, 131] on button "Ok" at bounding box center [759, 135] width 21 height 18
click at [758, 191] on img at bounding box center [759, 191] width 19 height 19
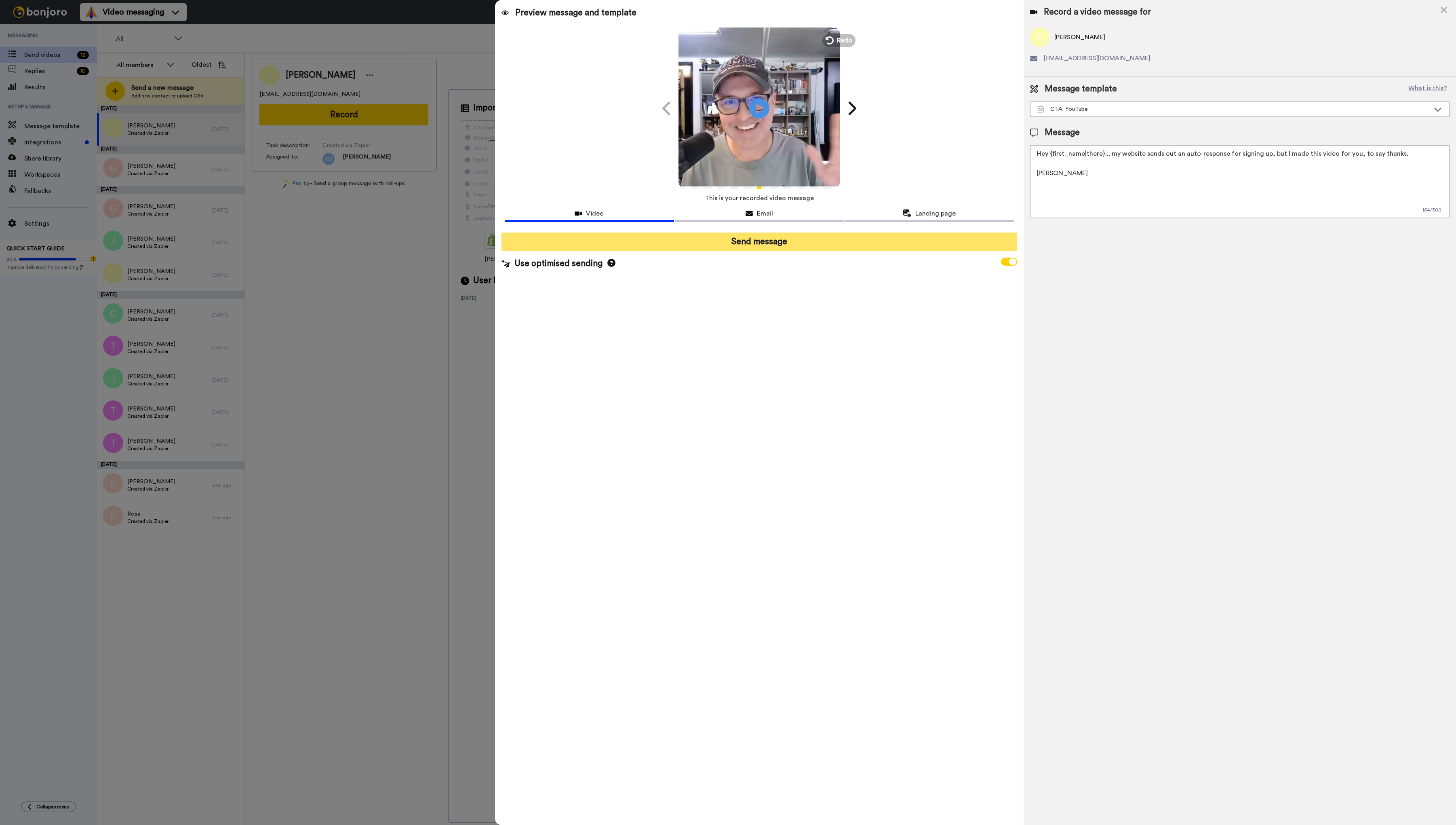
click at [767, 240] on button "Send message" at bounding box center [759, 241] width 515 height 19
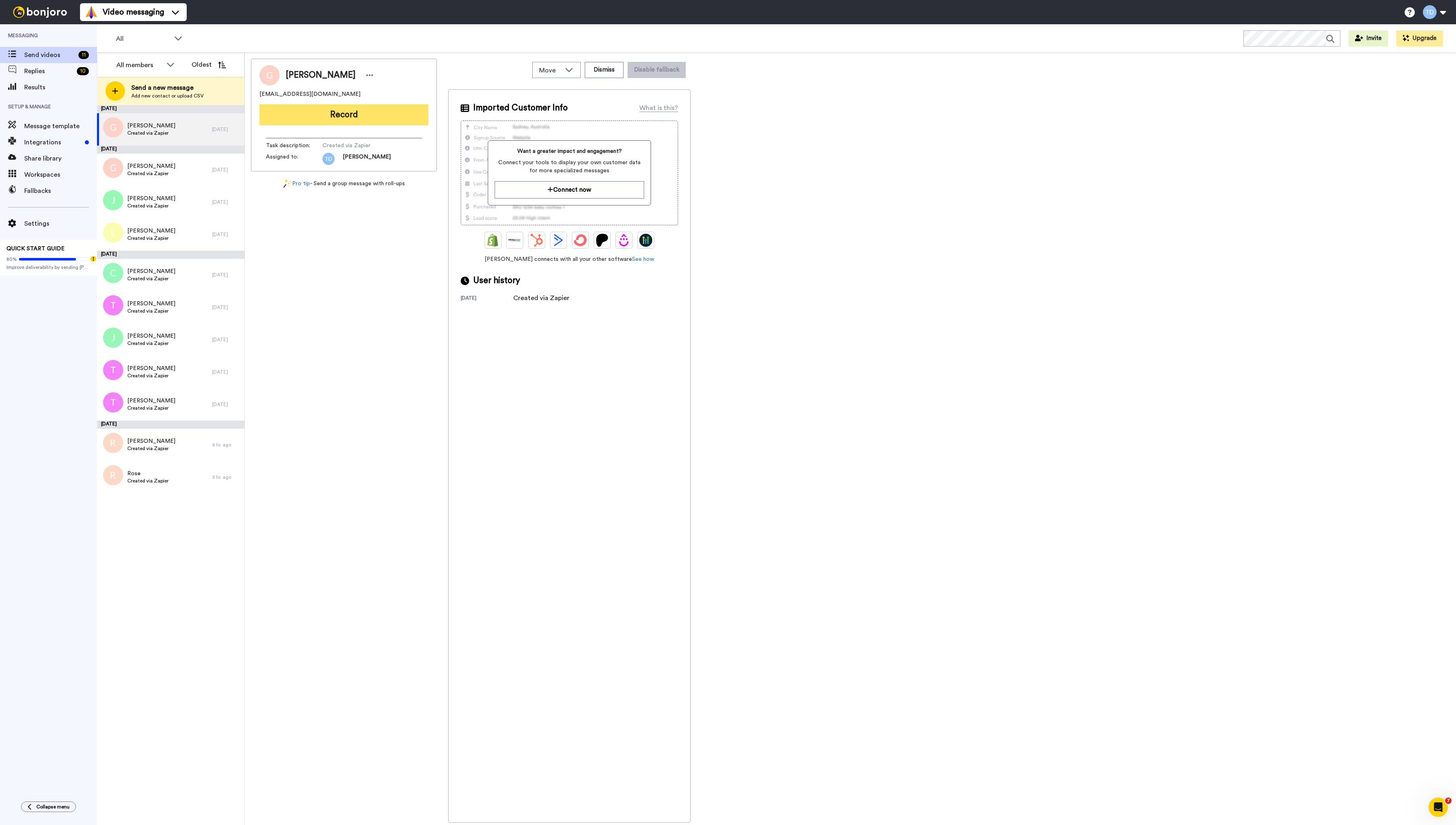
click at [340, 114] on button "Record" at bounding box center [344, 114] width 169 height 21
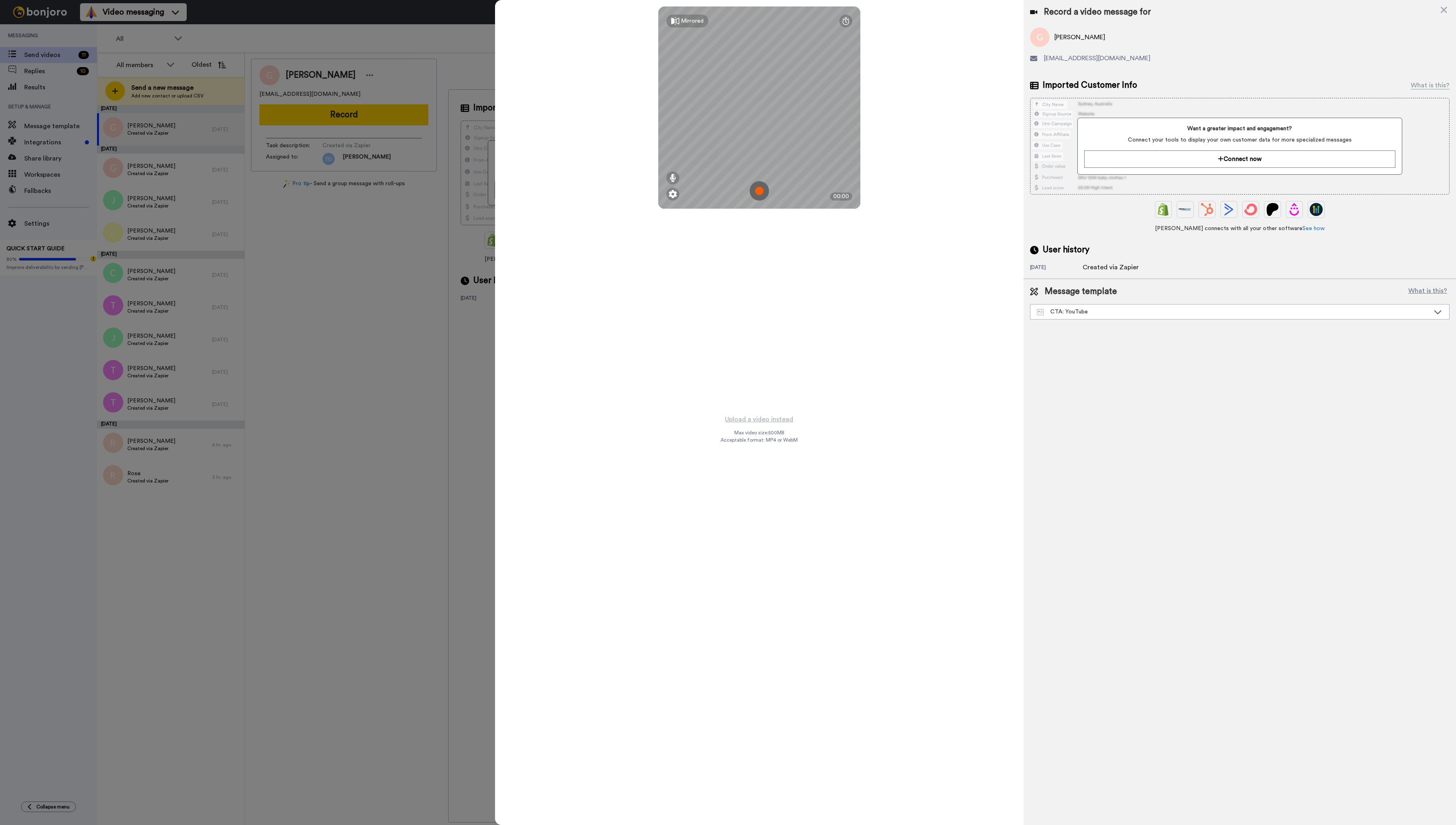
click at [759, 191] on img at bounding box center [759, 191] width 19 height 19
click at [756, 140] on button "Ok" at bounding box center [759, 135] width 21 height 18
click at [759, 189] on img at bounding box center [759, 191] width 19 height 19
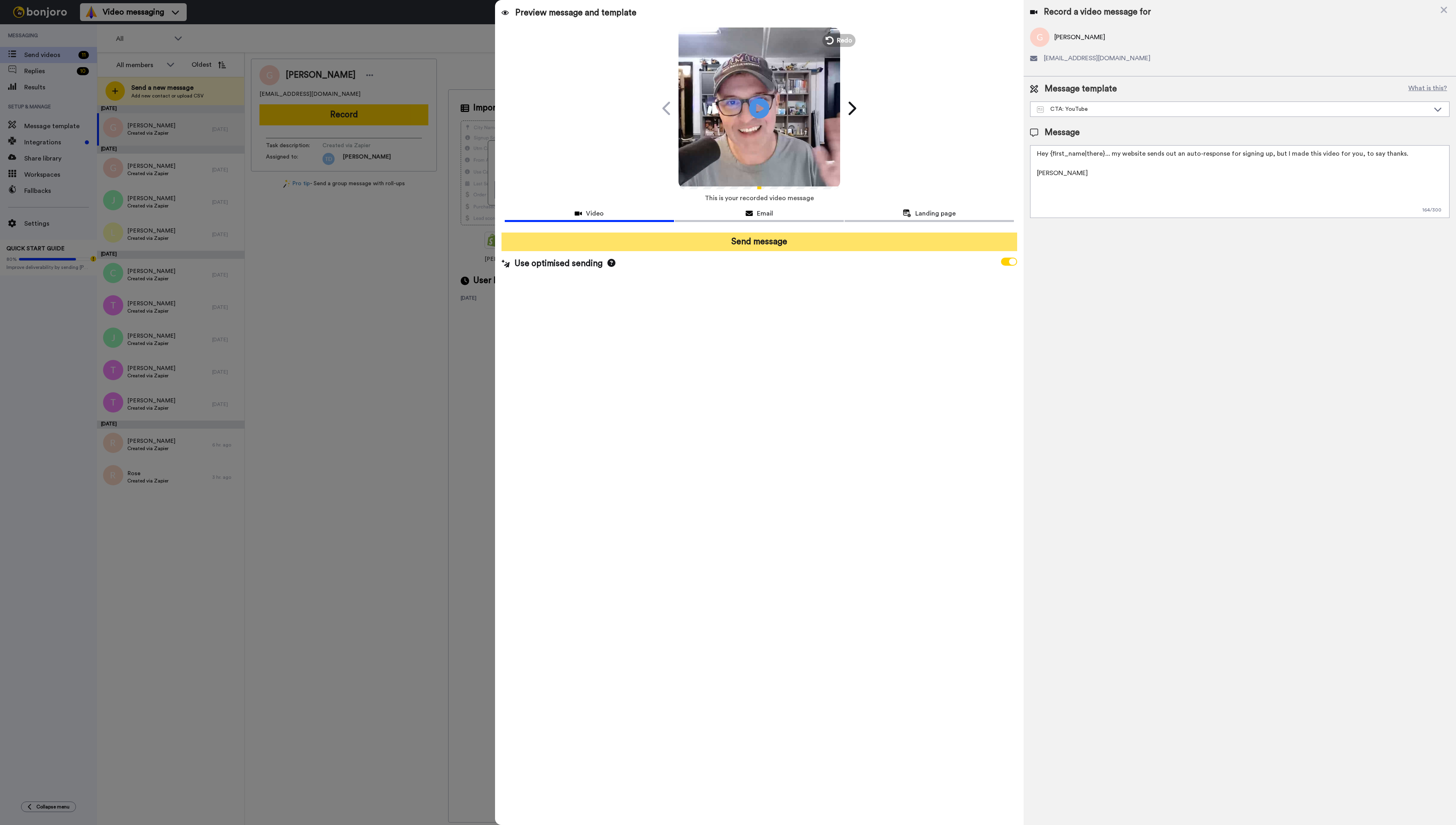
click at [744, 245] on button "Send message" at bounding box center [759, 241] width 515 height 19
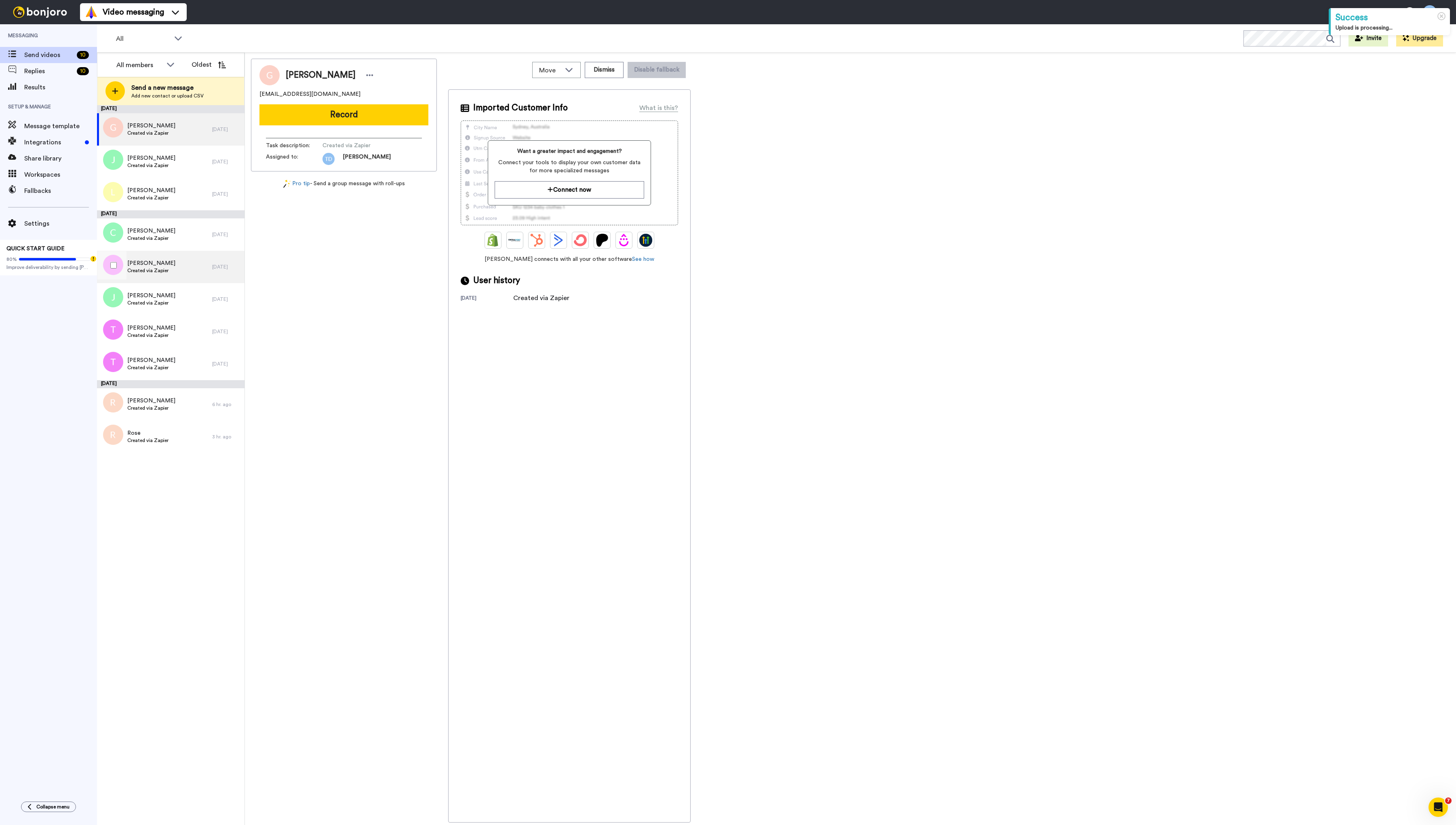
click at [170, 266] on div "Tony Created via Zapier" at bounding box center [155, 266] width 115 height 32
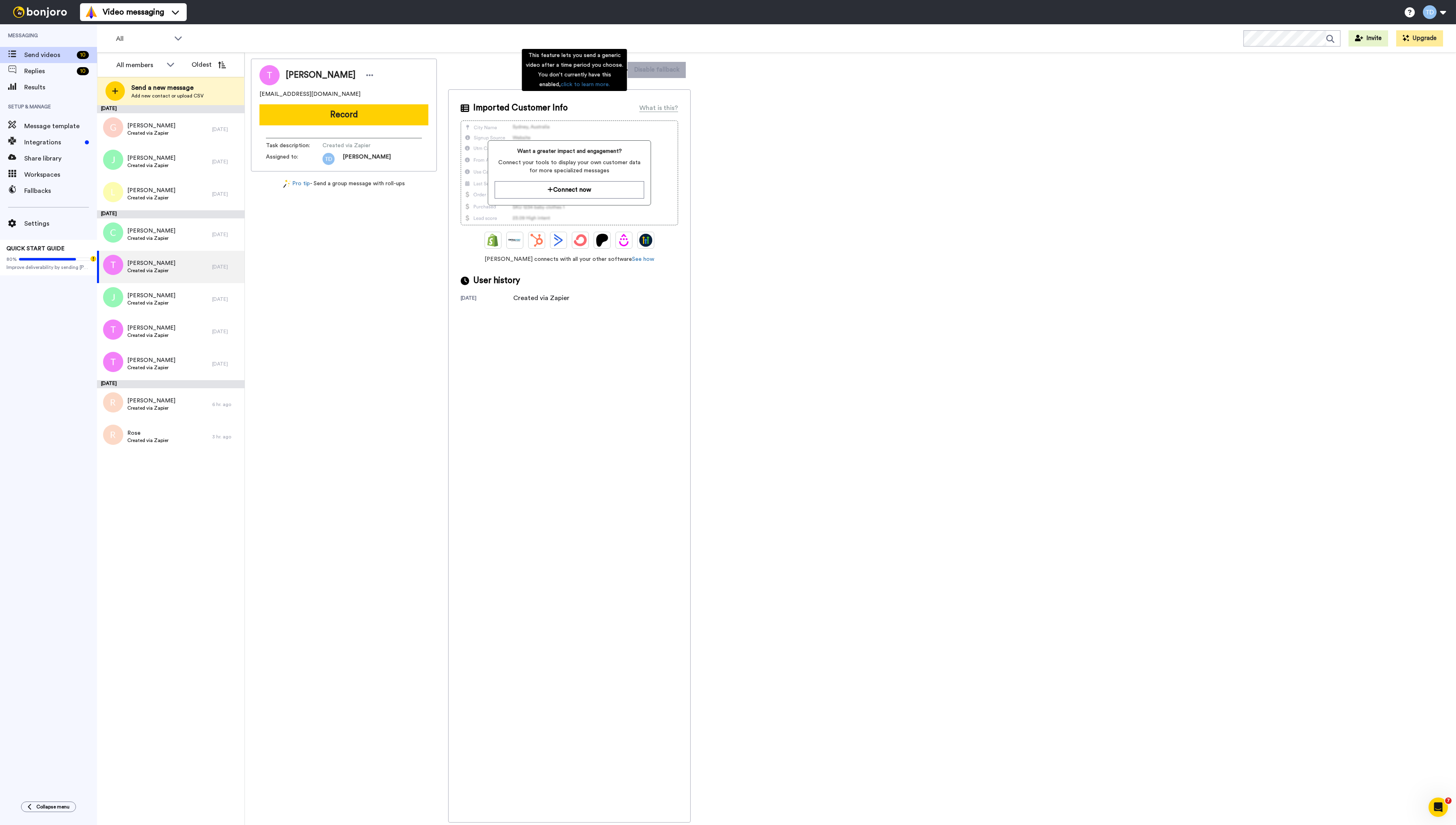
click at [619, 74] on div "This feature lets you send a generic video after a time period you choose. You …" at bounding box center [574, 70] width 105 height 42
click at [615, 65] on button "Dismiss" at bounding box center [604, 70] width 39 height 16
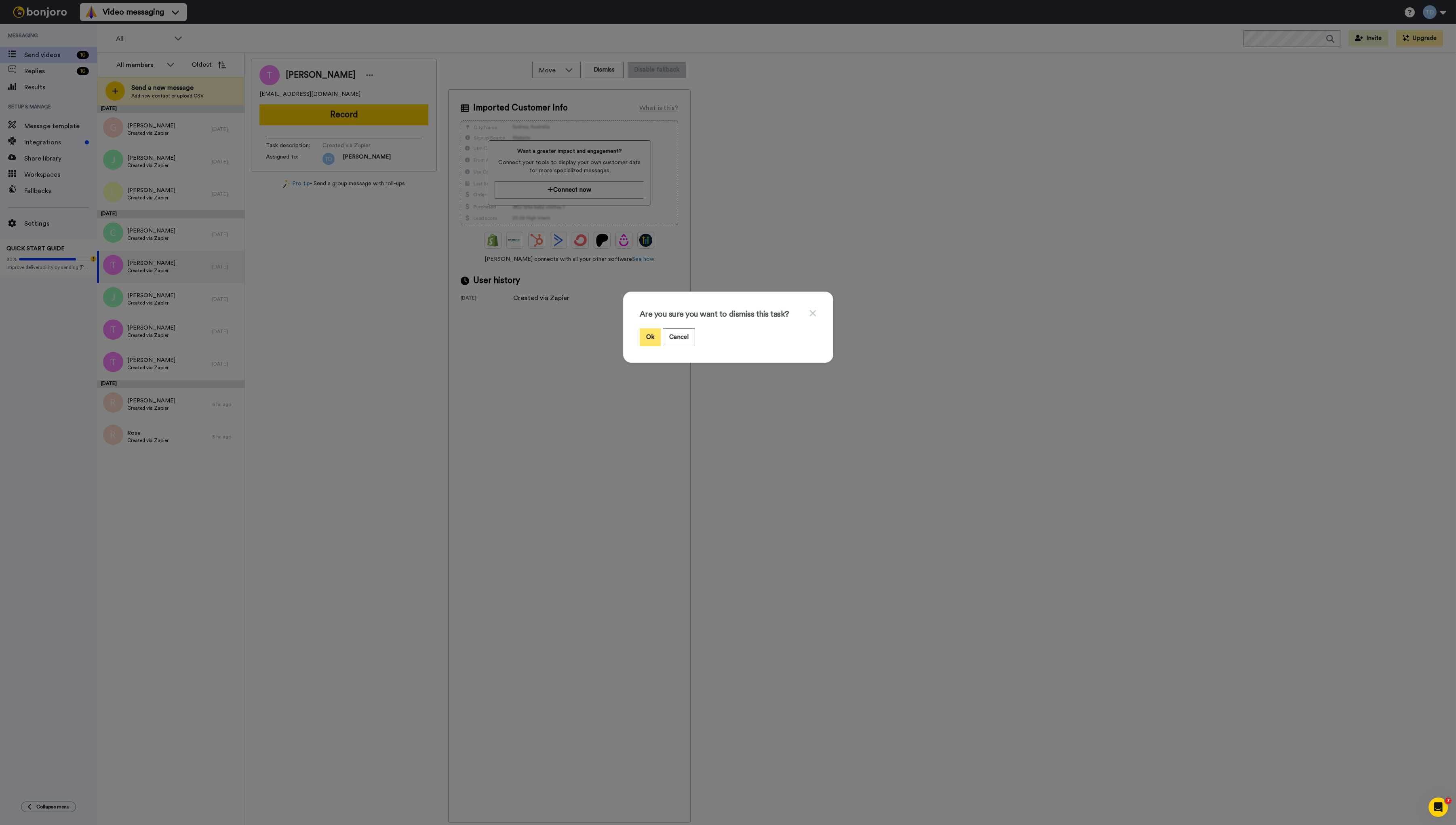
click at [650, 339] on button "Ok" at bounding box center [650, 337] width 21 height 18
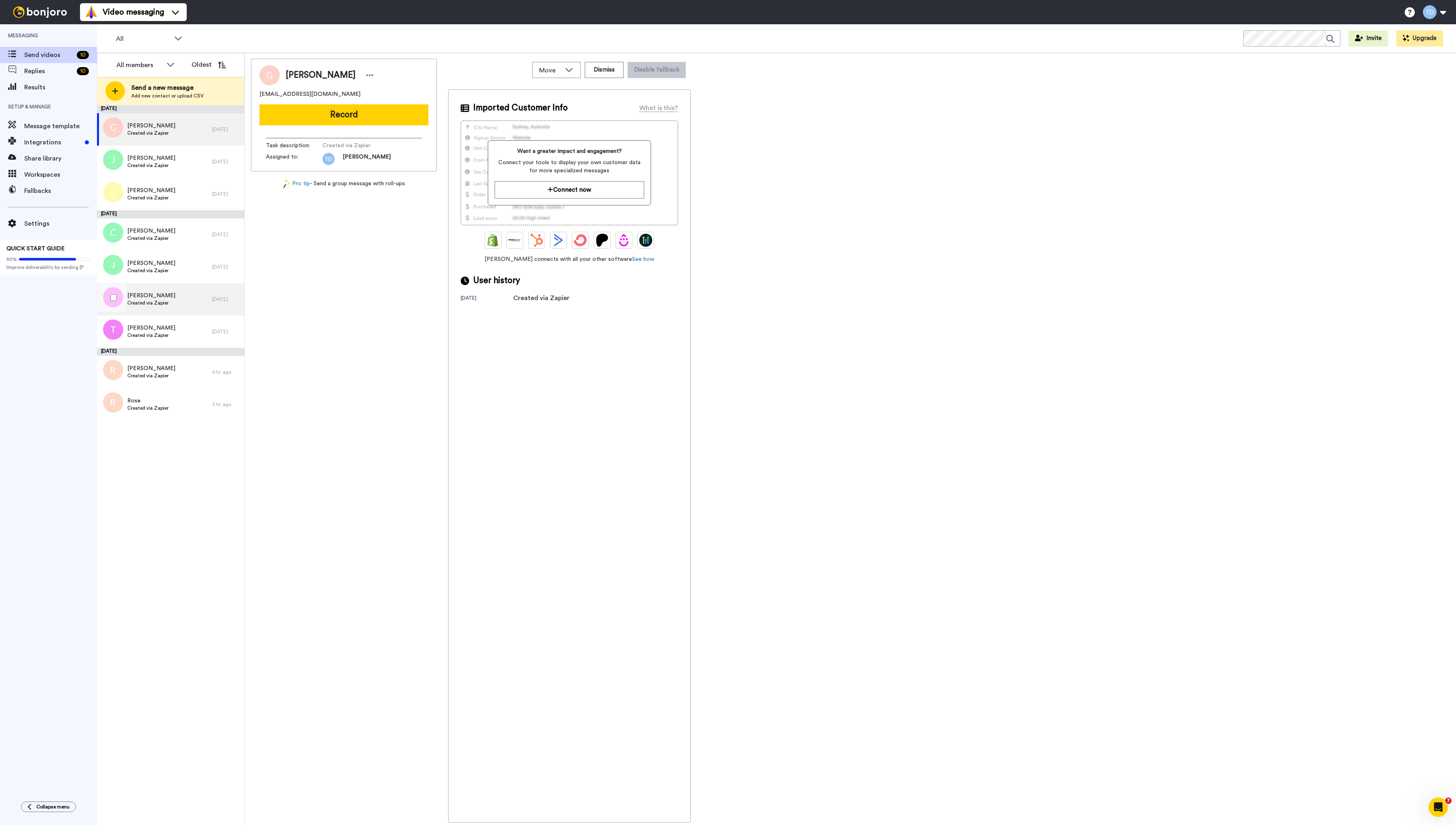
click at [199, 299] on div "Tony Created via Zapier" at bounding box center [155, 299] width 115 height 32
click at [606, 69] on button "Dismiss" at bounding box center [604, 70] width 39 height 16
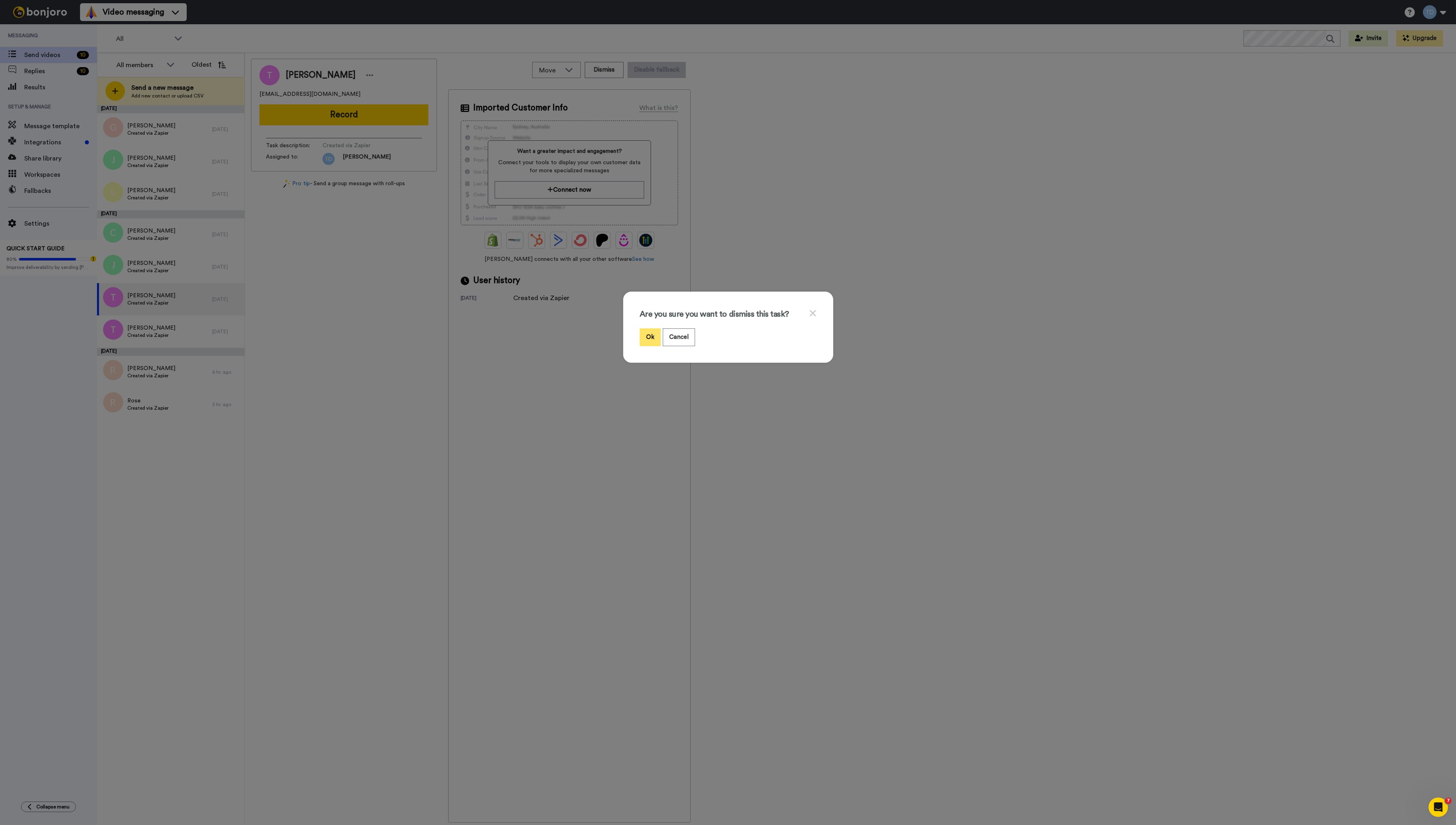
click at [652, 340] on button "Ok" at bounding box center [650, 337] width 21 height 18
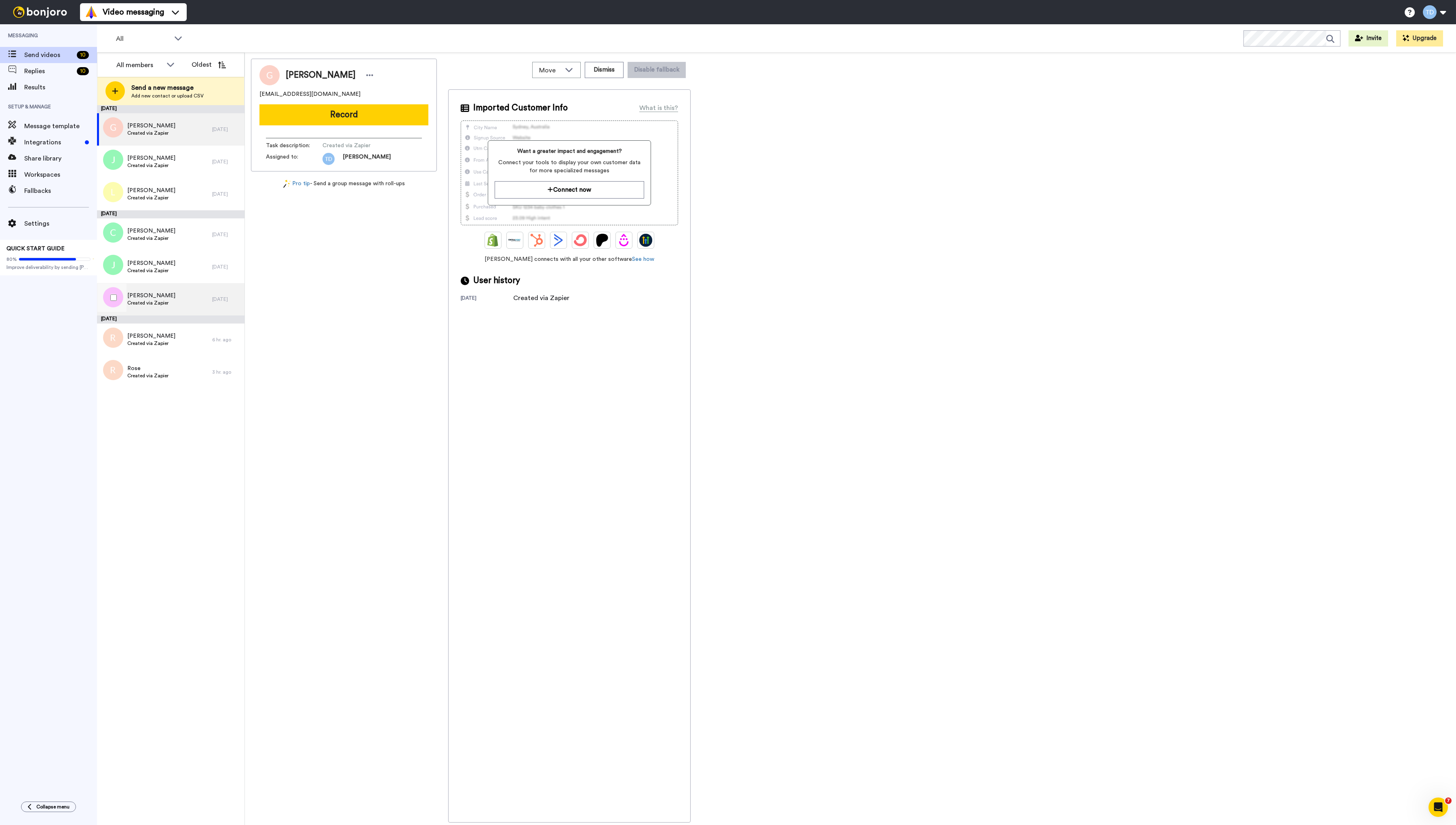
click at [179, 302] on div "Tony Created via Zapier" at bounding box center [155, 299] width 115 height 32
click at [600, 69] on button "Dismiss" at bounding box center [604, 70] width 39 height 16
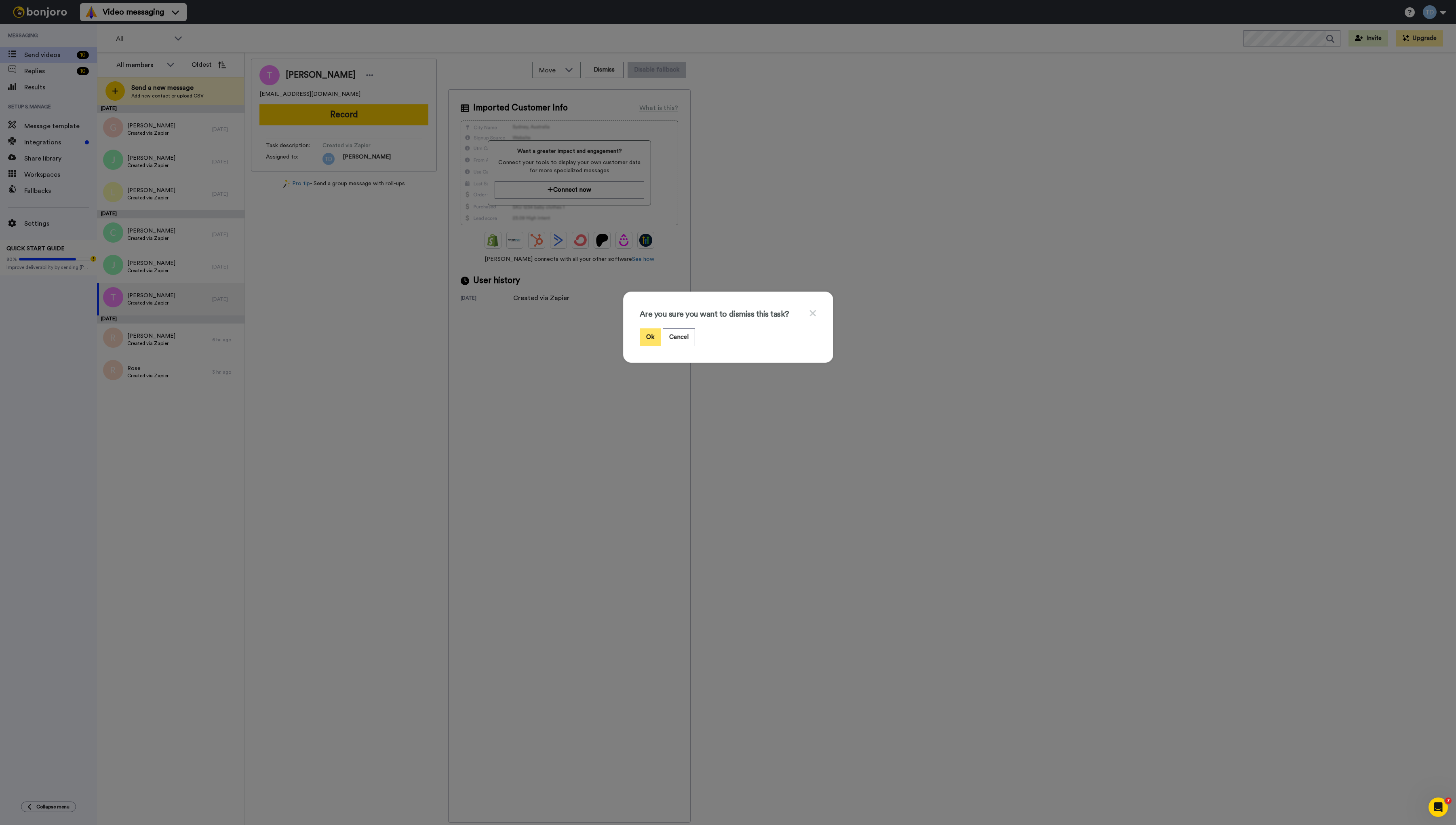
click at [647, 336] on button "Ok" at bounding box center [650, 337] width 21 height 18
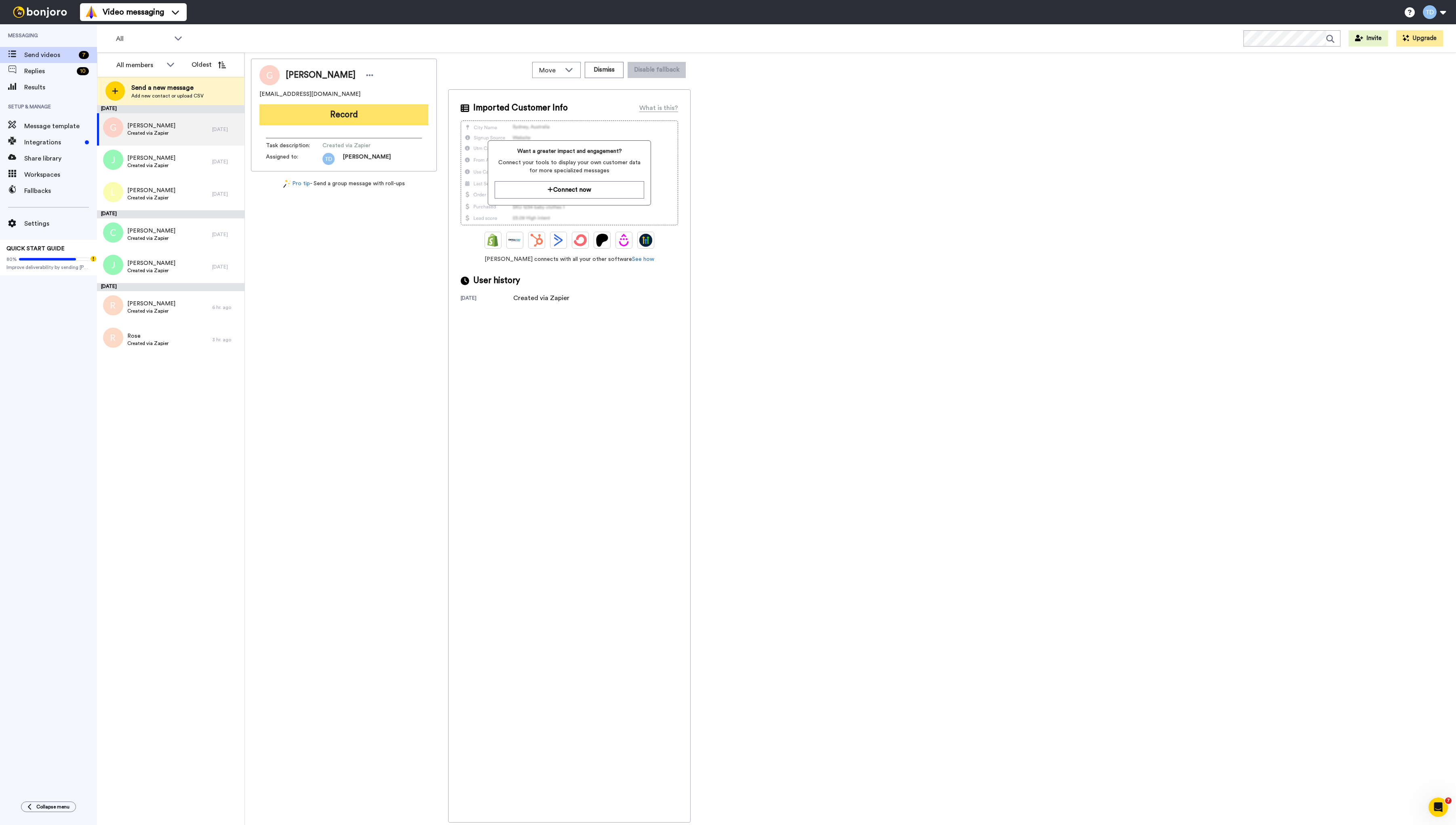
click at [357, 117] on button "Record" at bounding box center [344, 114] width 169 height 21
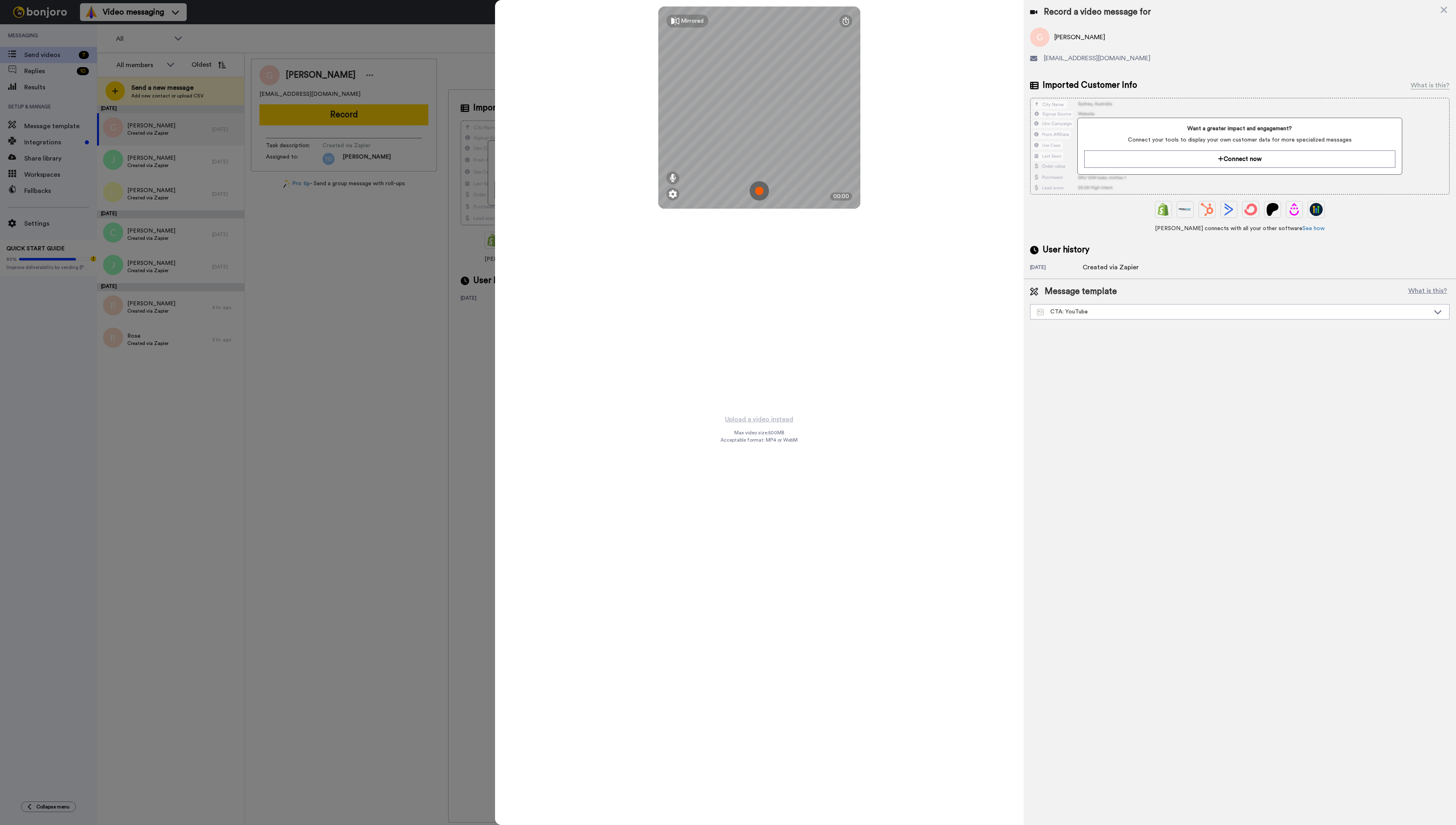
click at [760, 192] on img at bounding box center [759, 191] width 19 height 19
click at [762, 136] on button "Ok" at bounding box center [759, 135] width 21 height 18
click at [763, 187] on img at bounding box center [759, 191] width 19 height 19
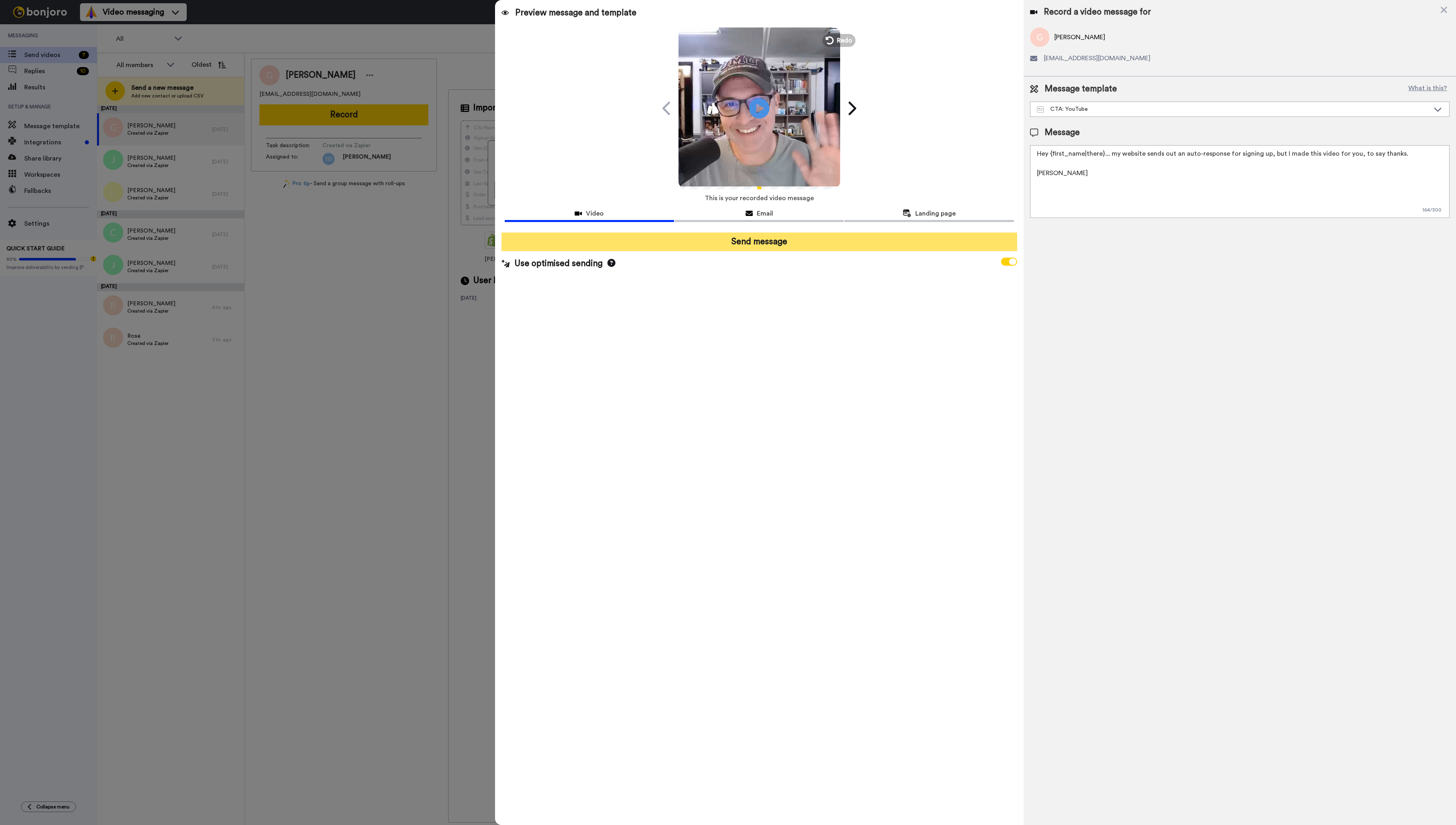
click at [788, 241] on button "Send message" at bounding box center [759, 241] width 515 height 19
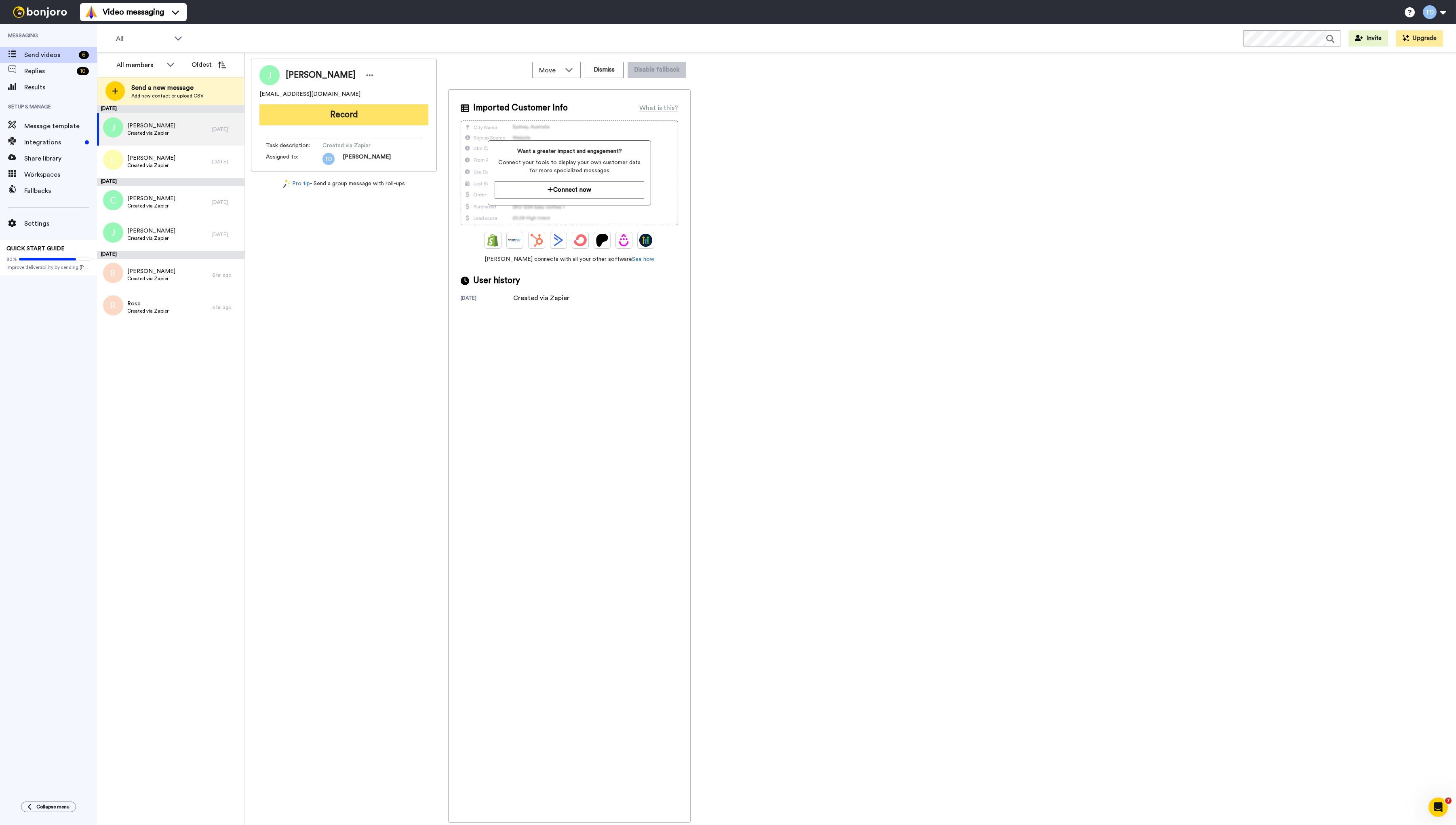
click at [326, 116] on button "Record" at bounding box center [344, 114] width 169 height 21
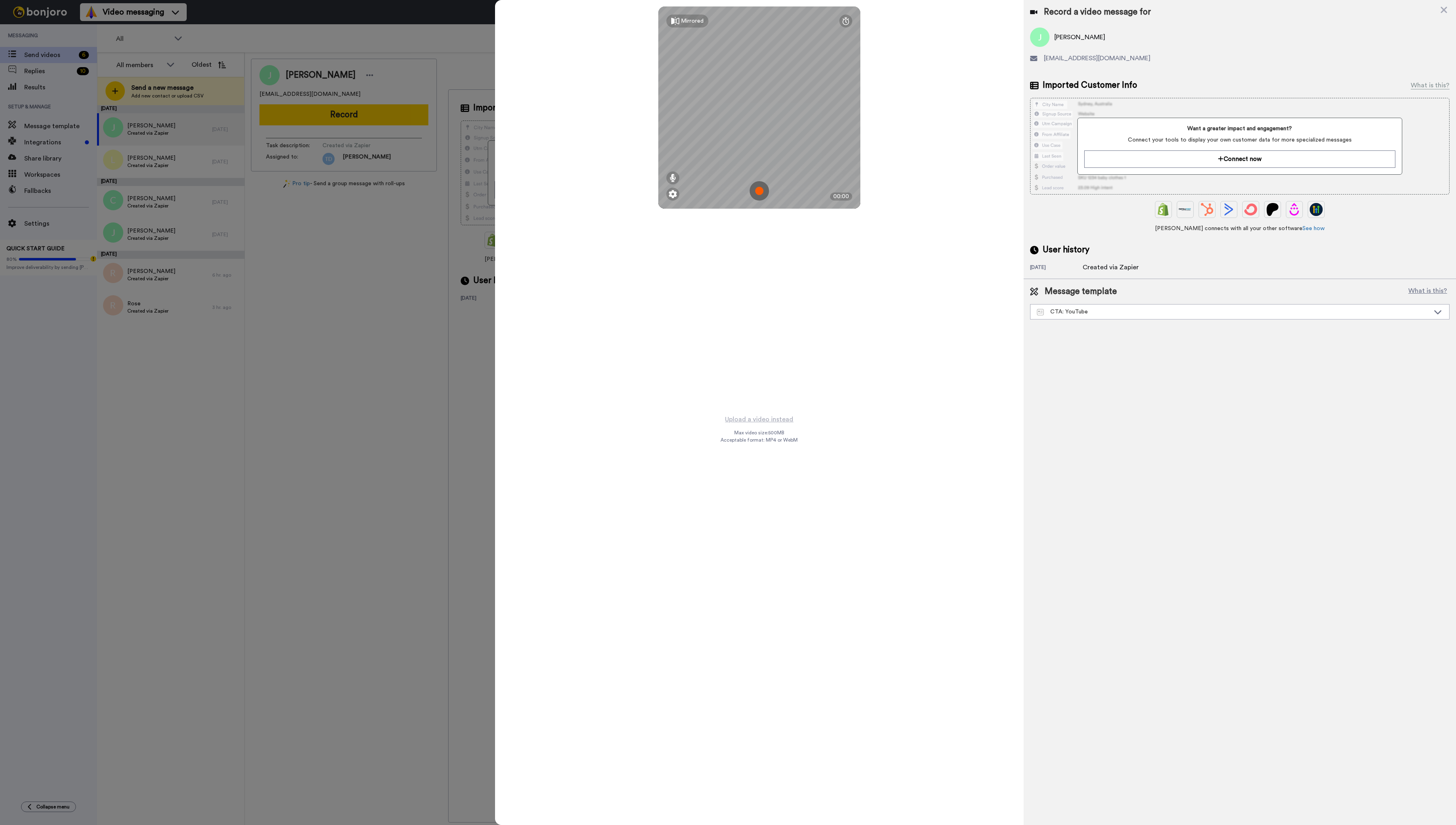
click at [763, 193] on img at bounding box center [759, 191] width 19 height 19
click at [758, 134] on button "Ok" at bounding box center [759, 135] width 21 height 18
click at [759, 193] on img at bounding box center [759, 191] width 19 height 19
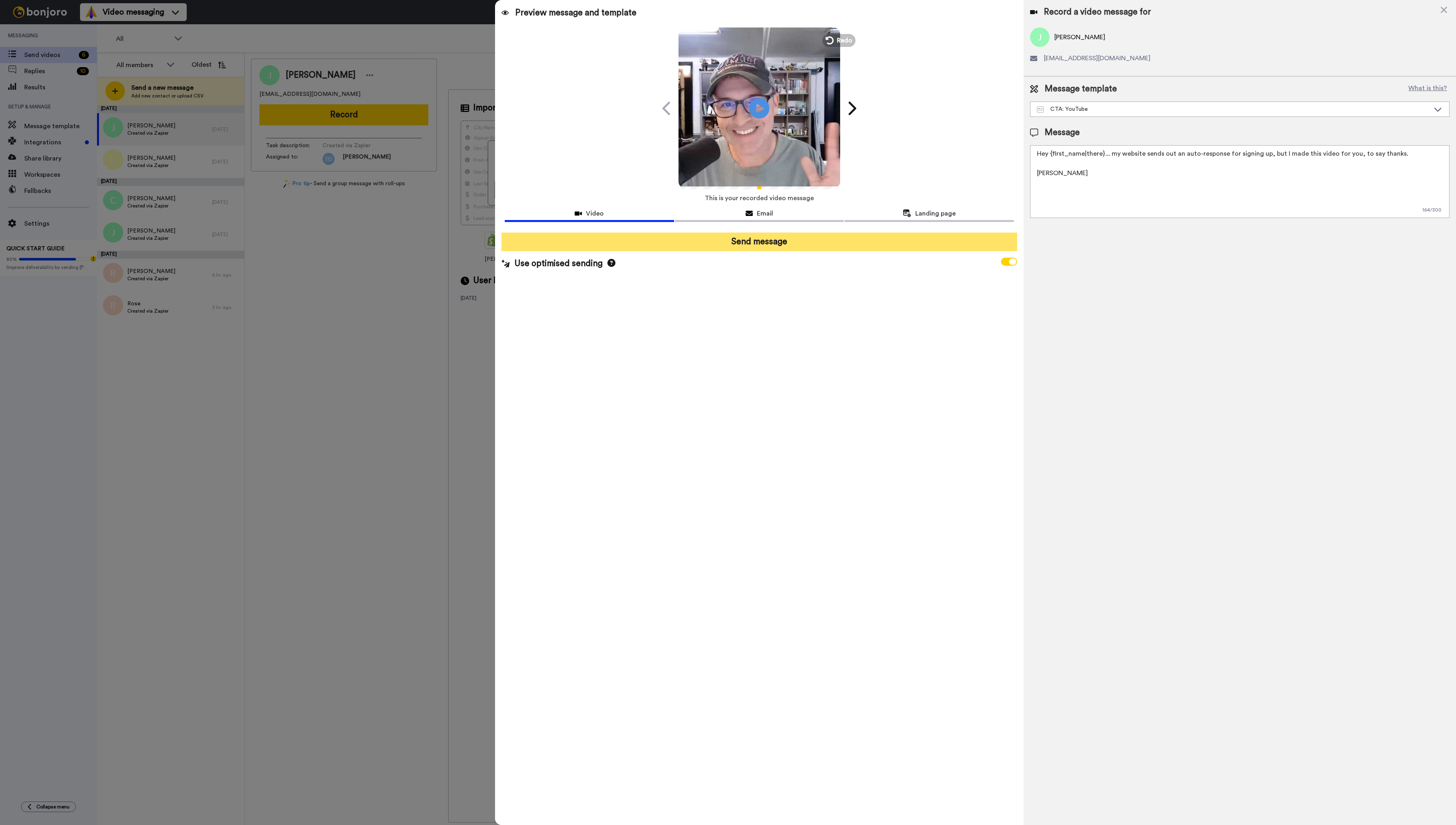
click at [796, 239] on button "Send message" at bounding box center [759, 241] width 515 height 19
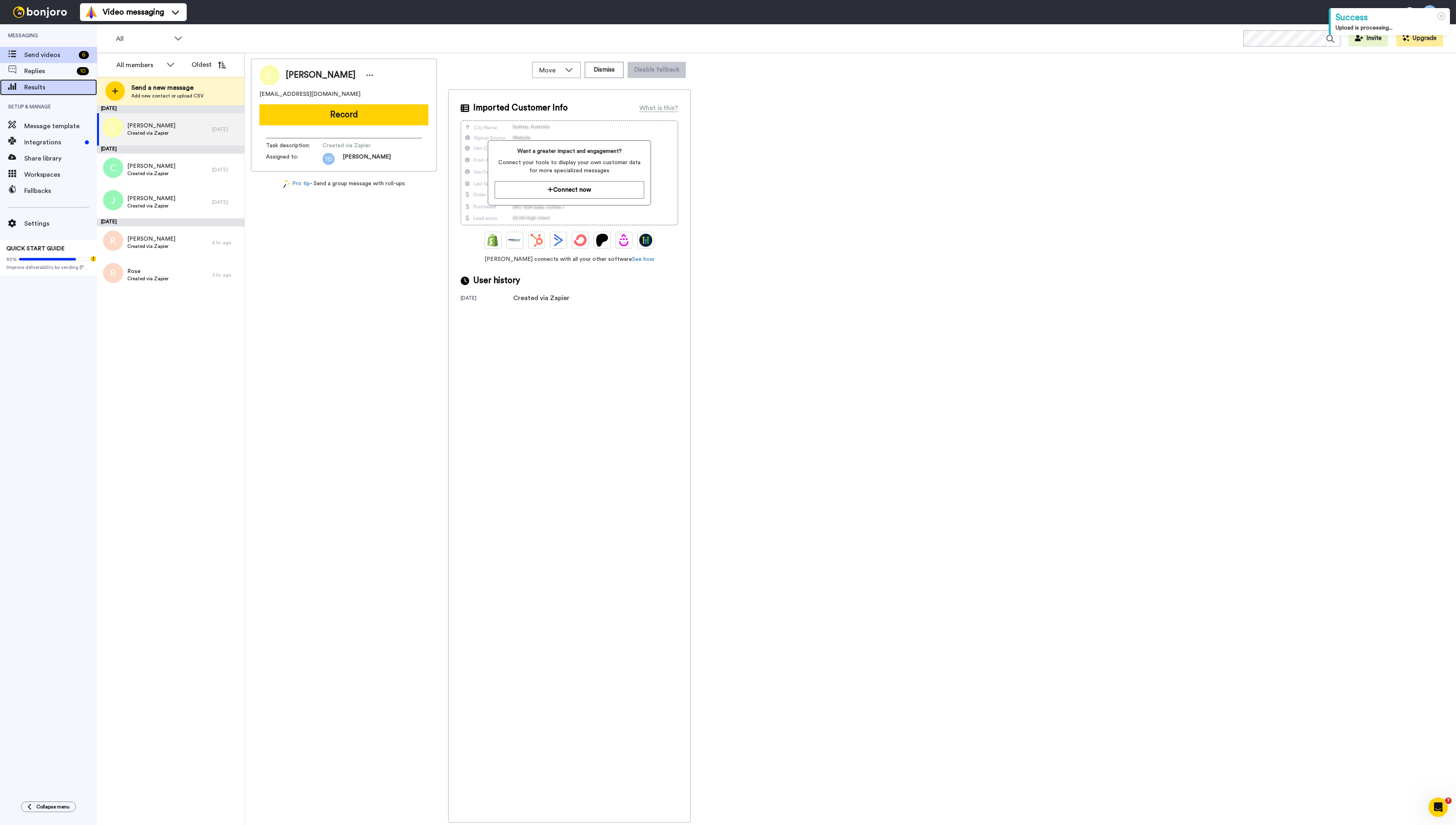
click at [56, 93] on div "Results" at bounding box center [49, 87] width 97 height 16
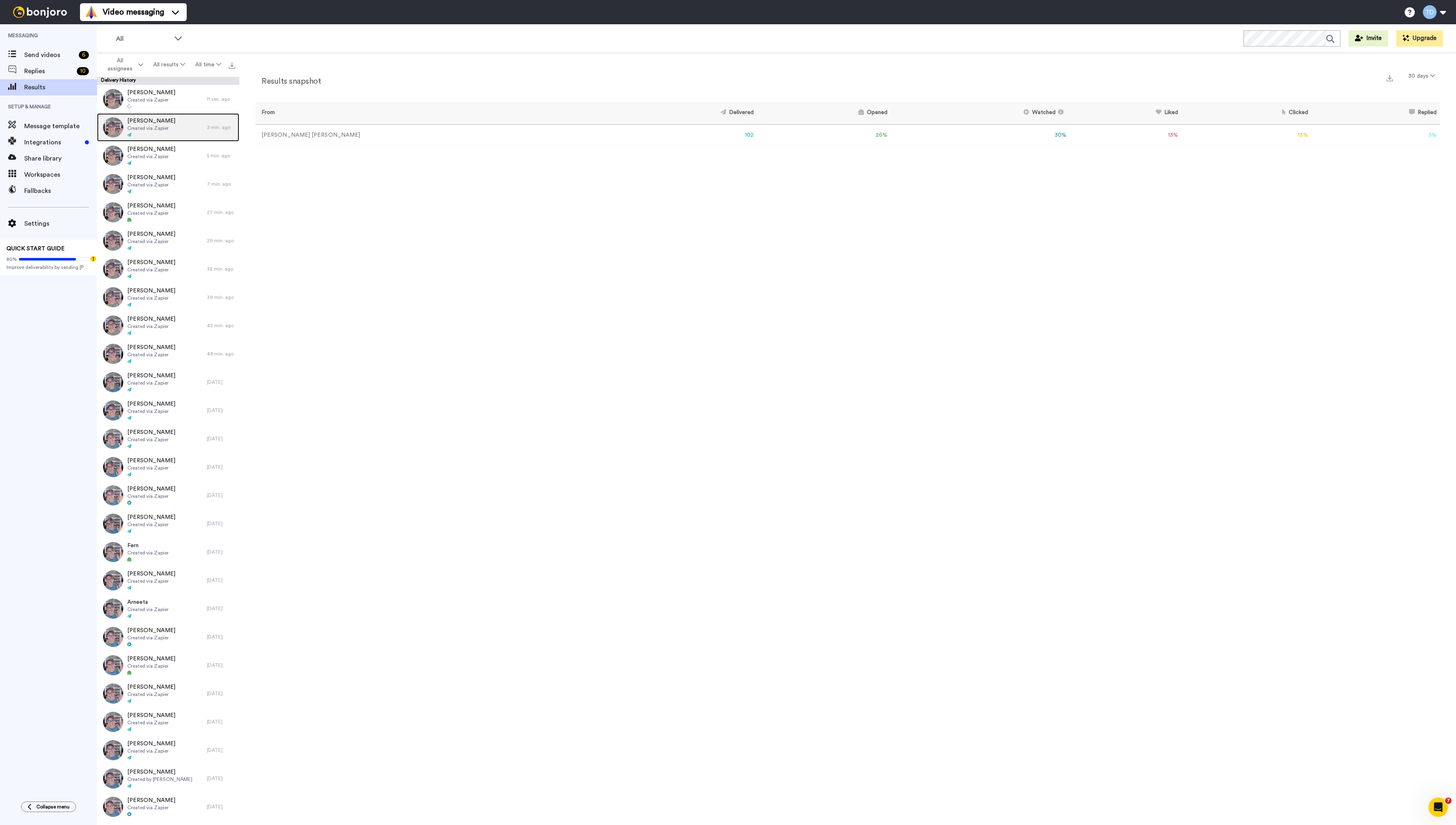
click at [196, 128] on div "Gwen Created via Zapier" at bounding box center [152, 127] width 110 height 28
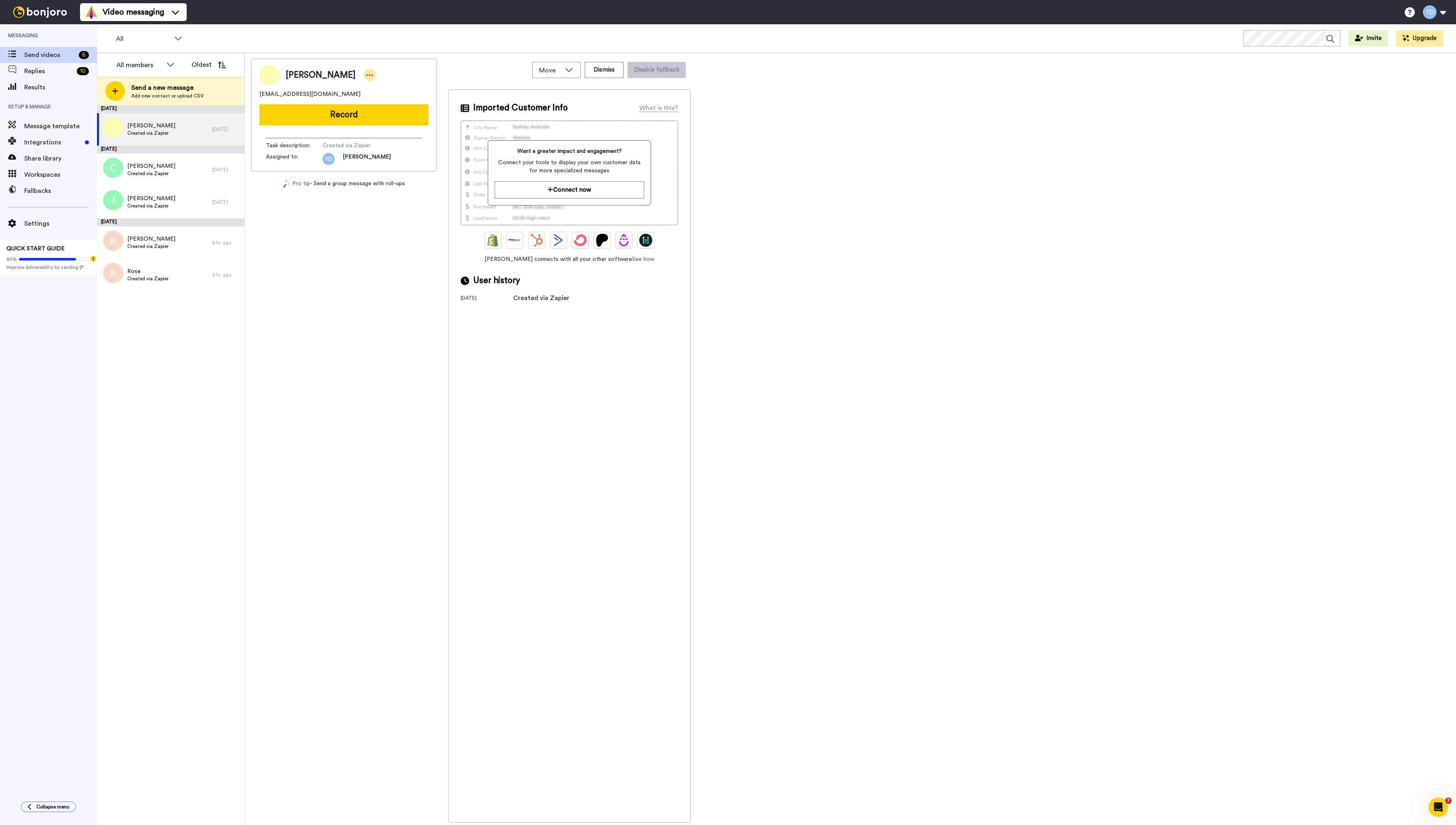
click at [363, 77] on div at bounding box center [369, 75] width 12 height 12
click at [341, 88] on li "Edit contact" at bounding box center [353, 89] width 59 height 11
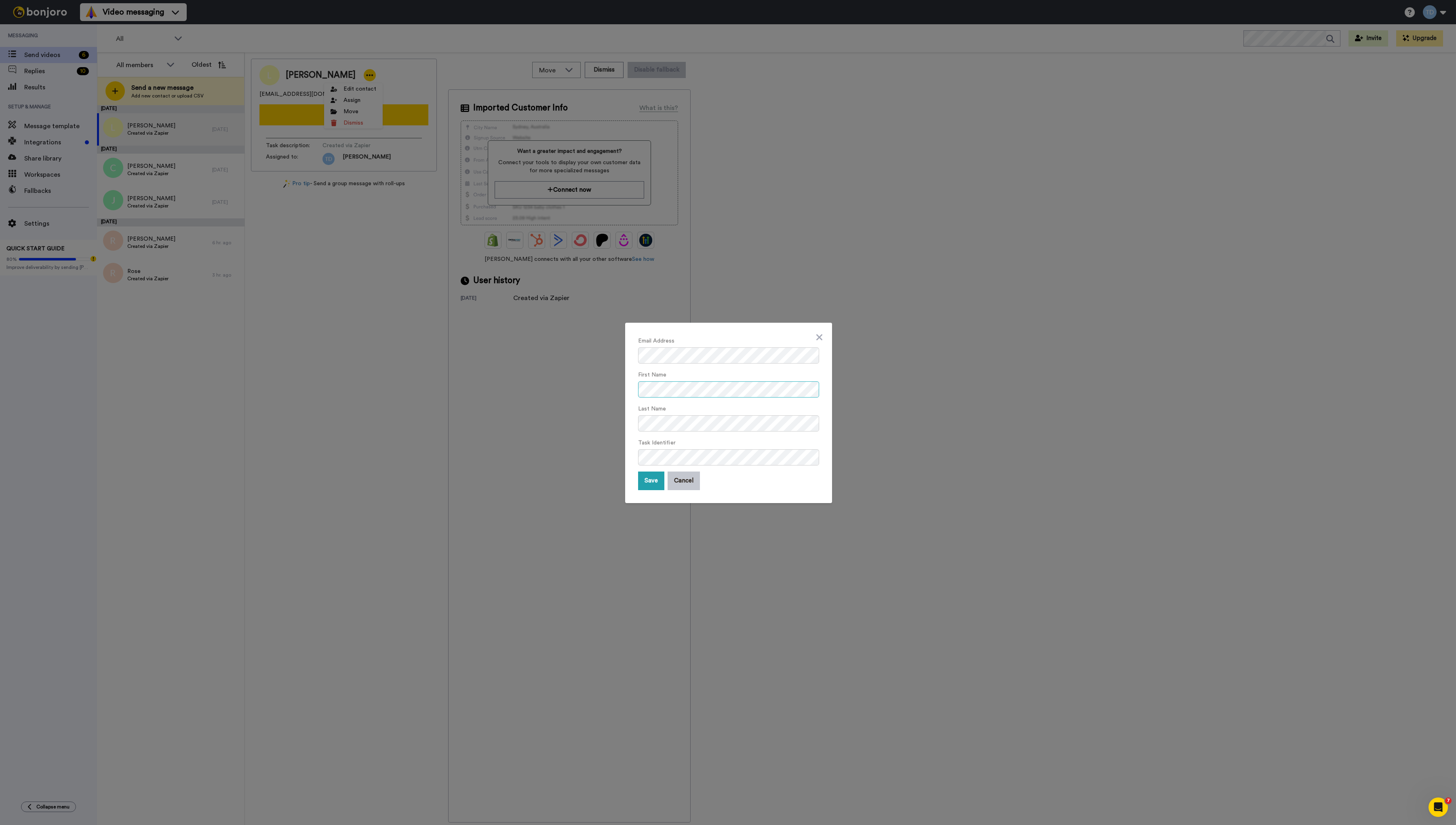
click at [747, 399] on form "Email Address First Name Last Name Task Identifier Save Cancel" at bounding box center [729, 412] width 181 height 154
click at [648, 477] on button "Save" at bounding box center [651, 481] width 26 height 19
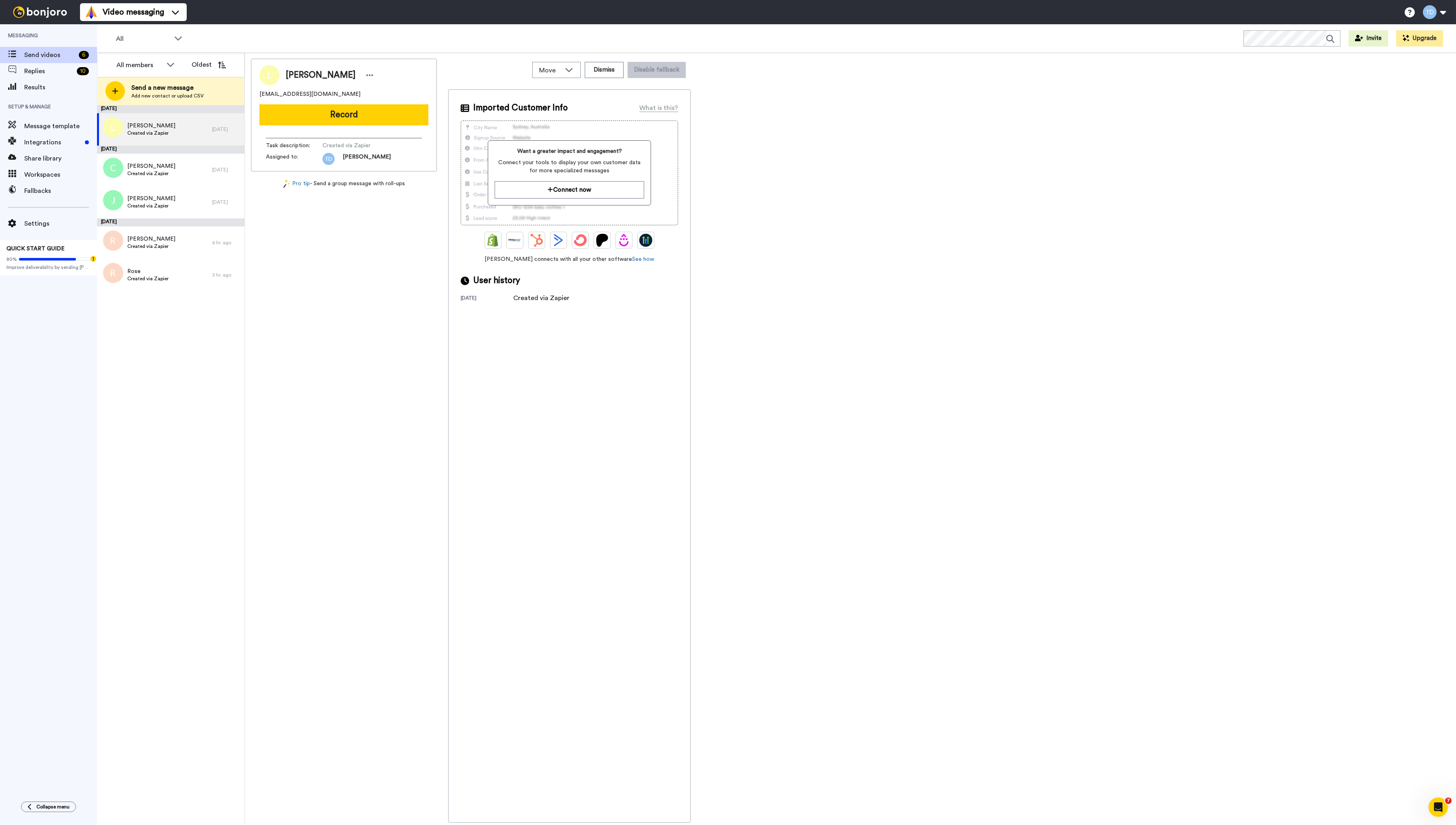
click at [330, 277] on div "LETITIA trubeauti02@gmail.com Record Task description : Created via Zapier Assi…" at bounding box center [344, 440] width 186 height 764
click at [210, 171] on div "Chris Created via Zapier" at bounding box center [155, 170] width 115 height 32
click at [178, 133] on div "LETITIA Created via Zapier" at bounding box center [155, 129] width 115 height 32
click at [339, 111] on button "Record" at bounding box center [344, 114] width 169 height 21
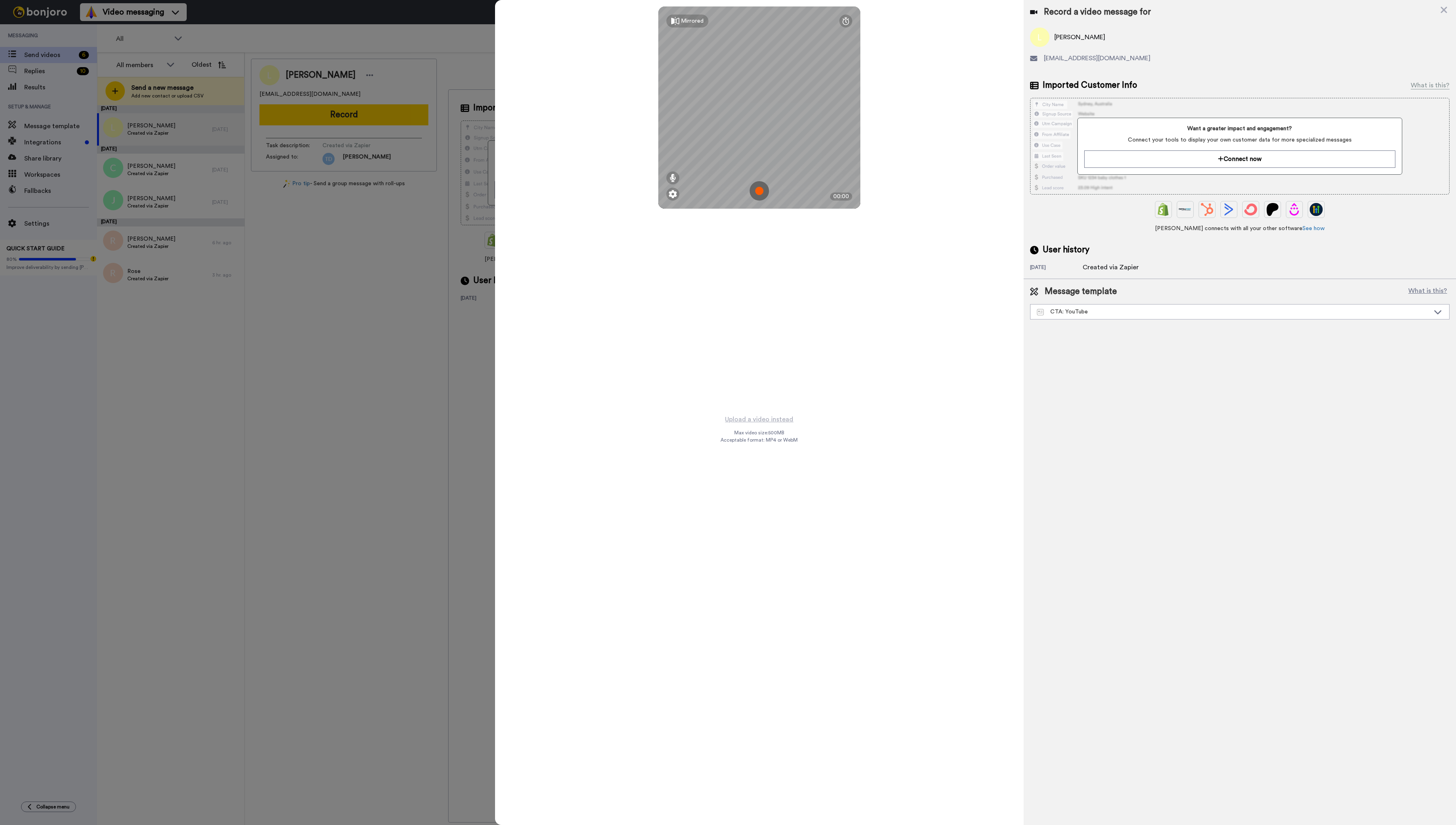
click at [764, 192] on img at bounding box center [759, 191] width 19 height 19
click at [758, 137] on button "Ok" at bounding box center [759, 135] width 21 height 18
click at [758, 189] on img at bounding box center [759, 191] width 19 height 19
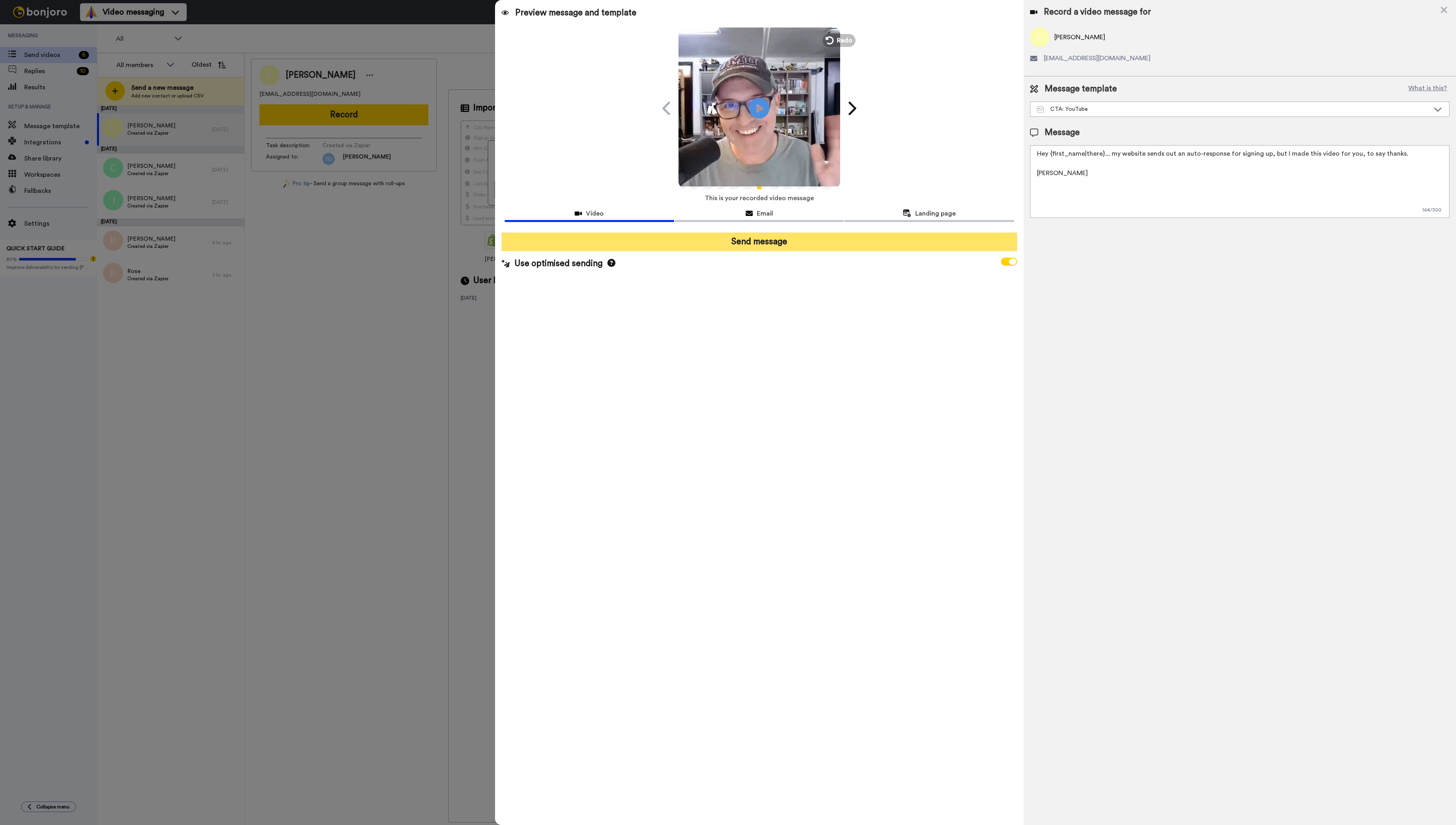
click at [755, 240] on button "Send message" at bounding box center [759, 241] width 515 height 19
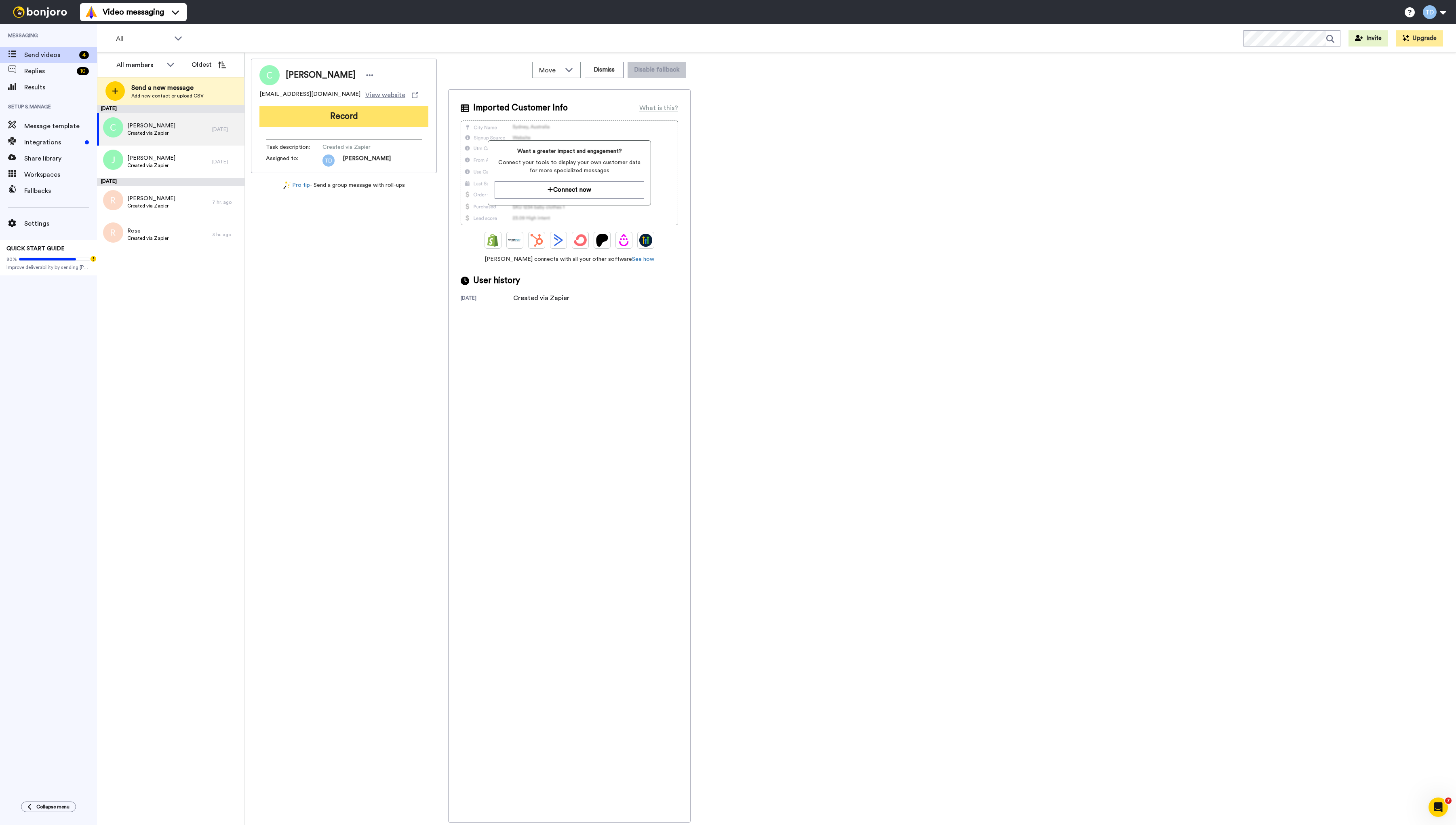
click at [348, 116] on button "Record" at bounding box center [344, 116] width 169 height 21
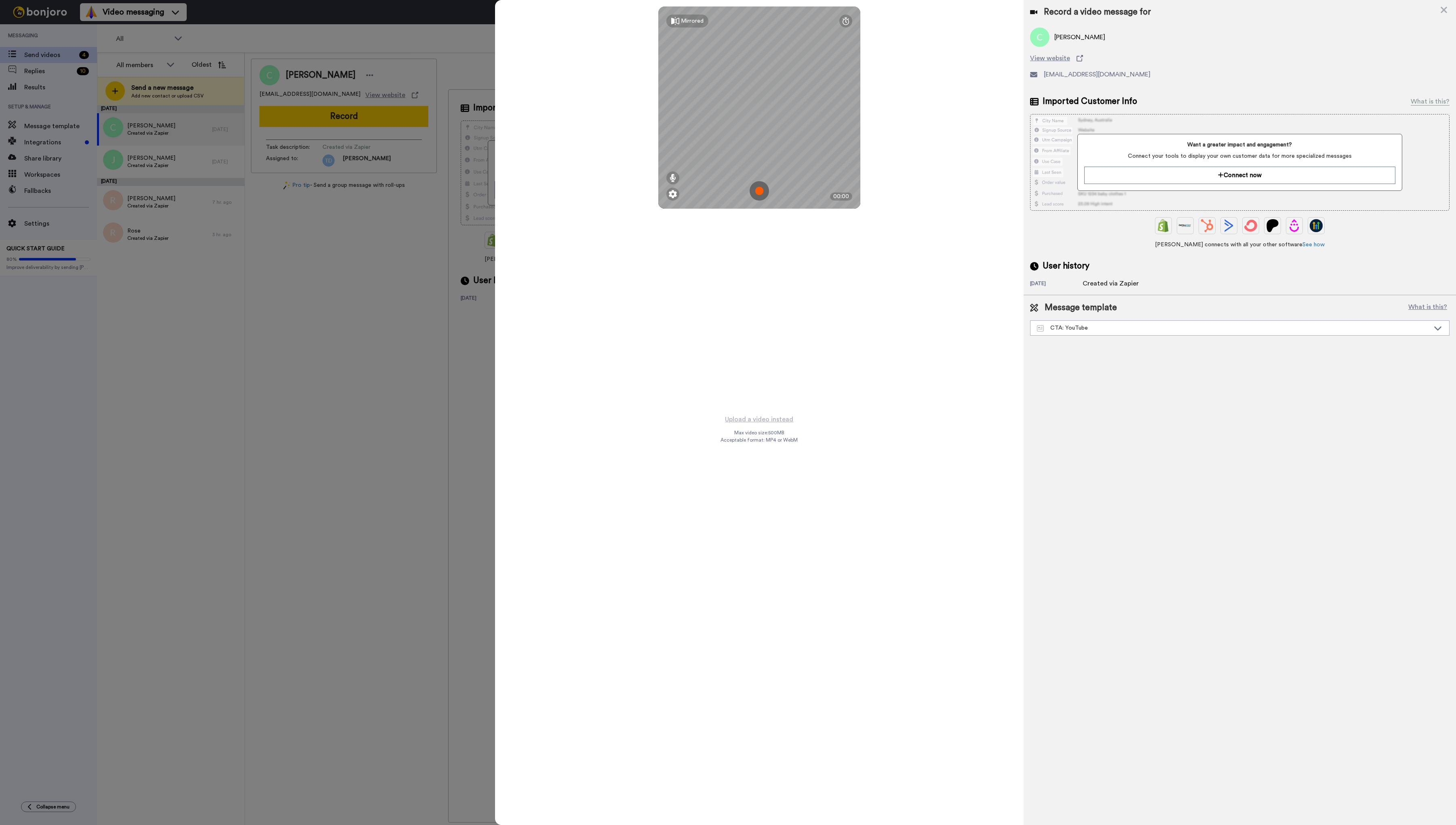
click at [762, 190] on img at bounding box center [759, 191] width 19 height 19
click at [762, 192] on img at bounding box center [759, 191] width 19 height 19
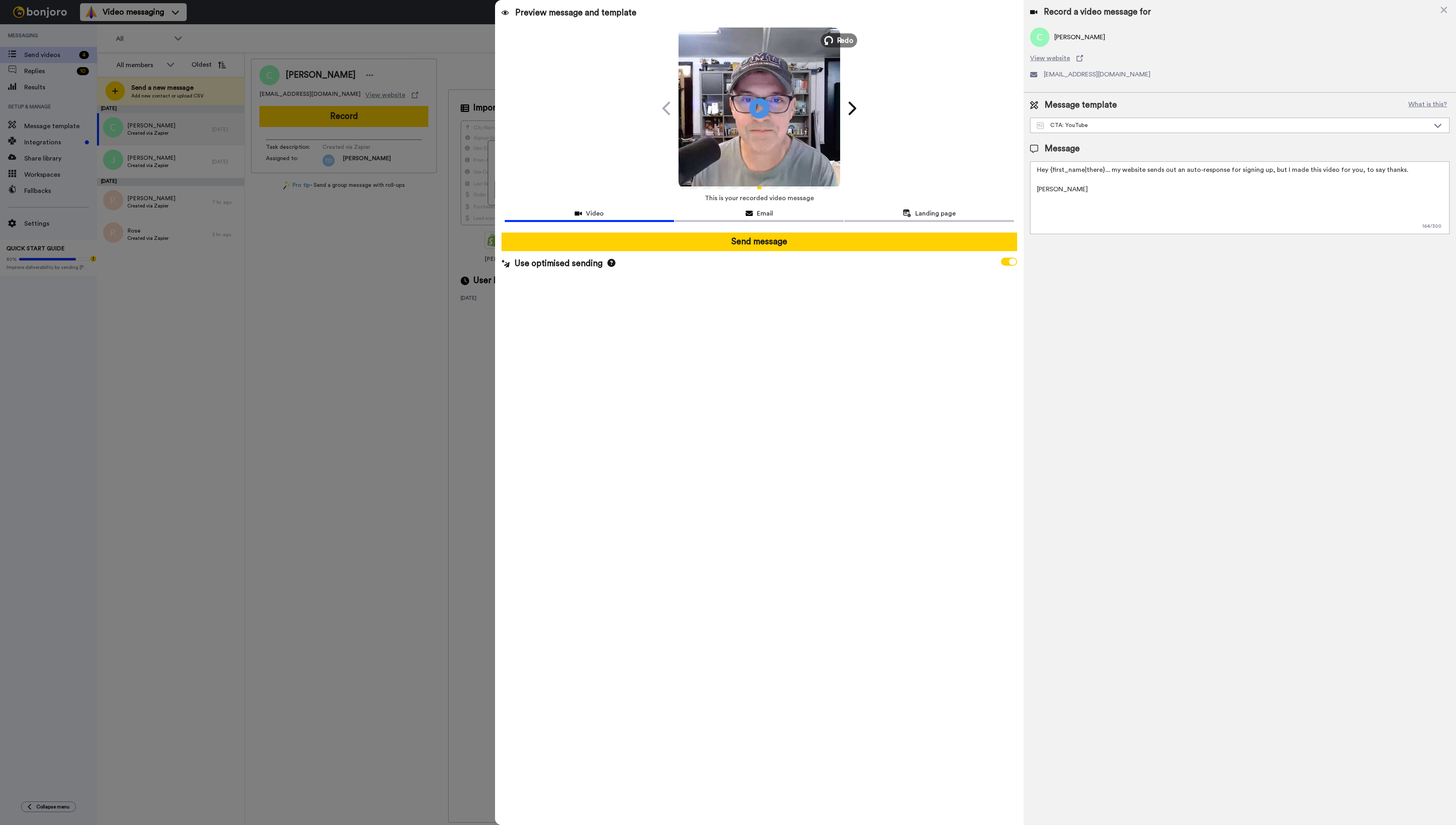
click at [840, 36] on span "Redo" at bounding box center [845, 40] width 17 height 11
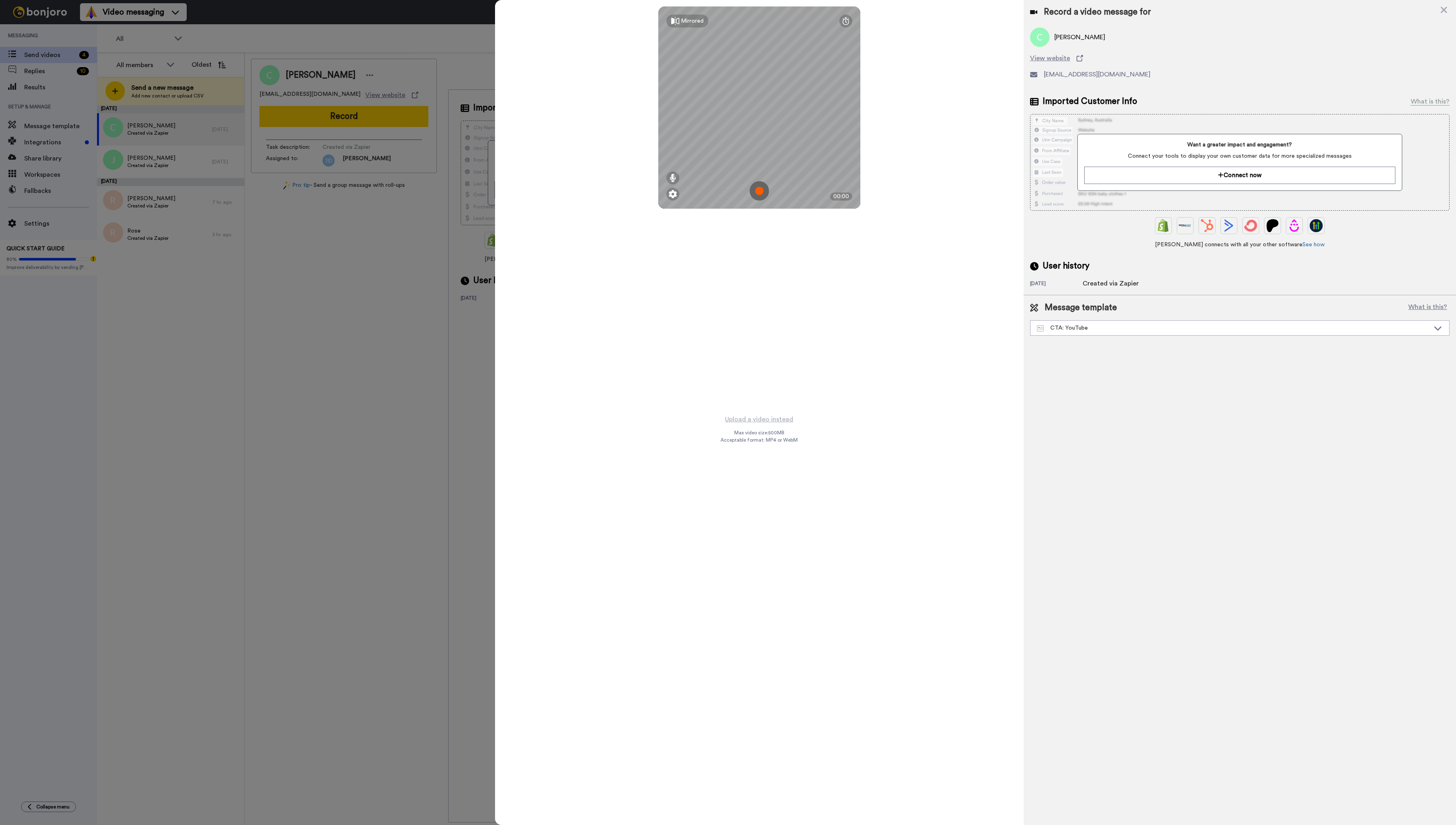
click at [761, 194] on img at bounding box center [759, 191] width 19 height 19
click at [762, 134] on button "Ok" at bounding box center [759, 135] width 21 height 18
click at [760, 192] on img at bounding box center [759, 191] width 19 height 19
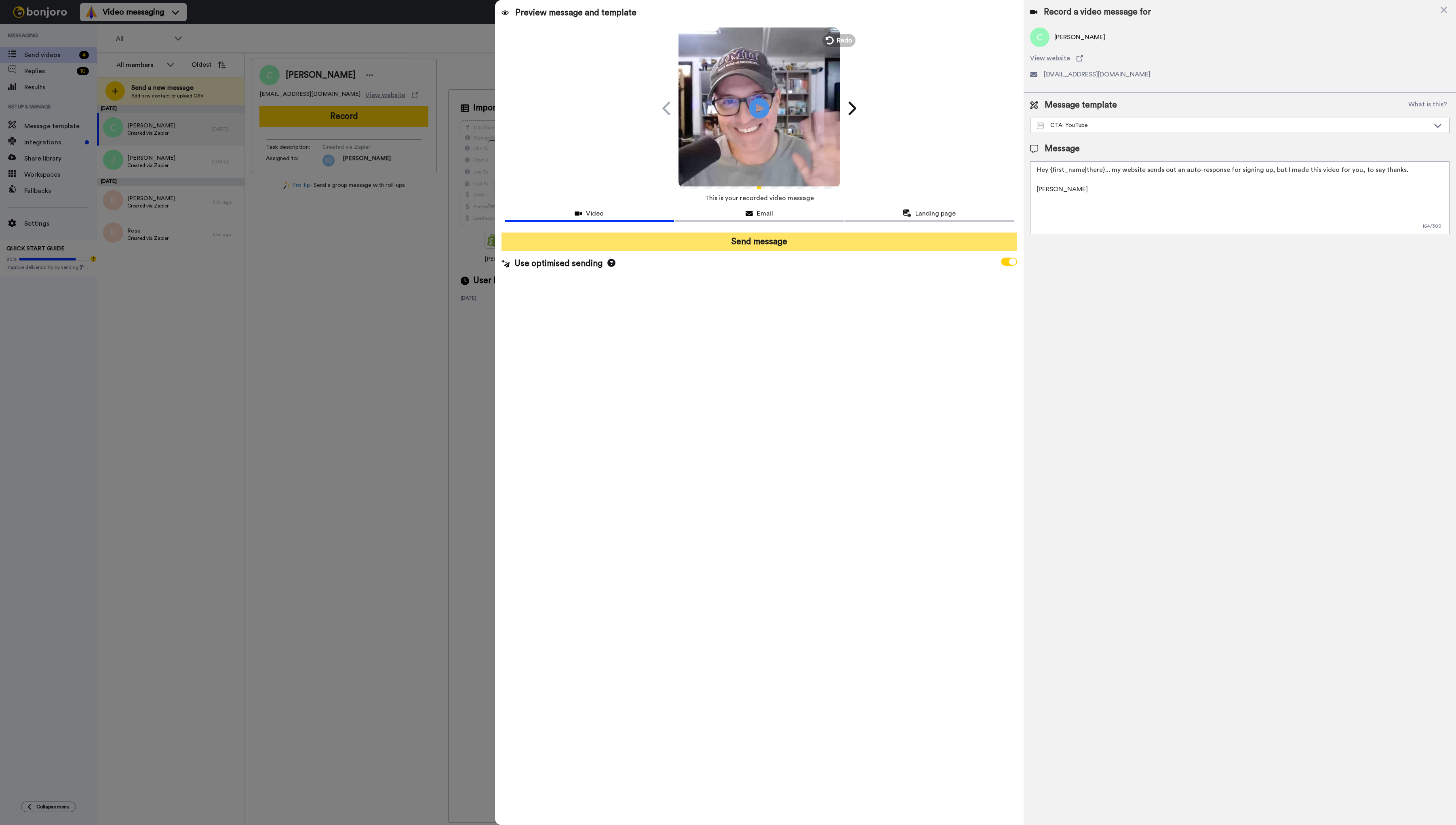
click at [797, 238] on button "Send message" at bounding box center [759, 241] width 515 height 19
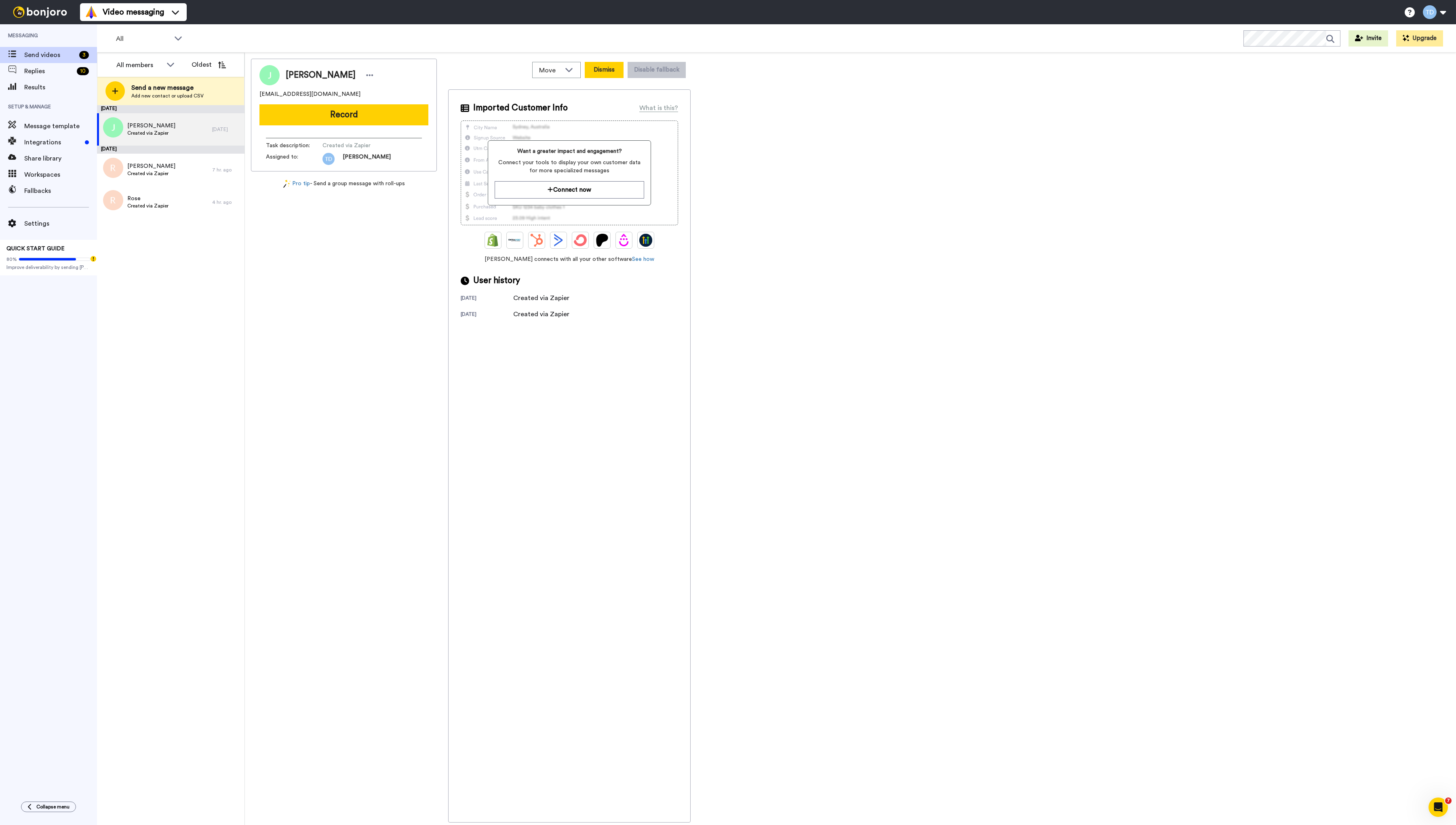
click at [603, 68] on button "Dismiss" at bounding box center [604, 70] width 39 height 16
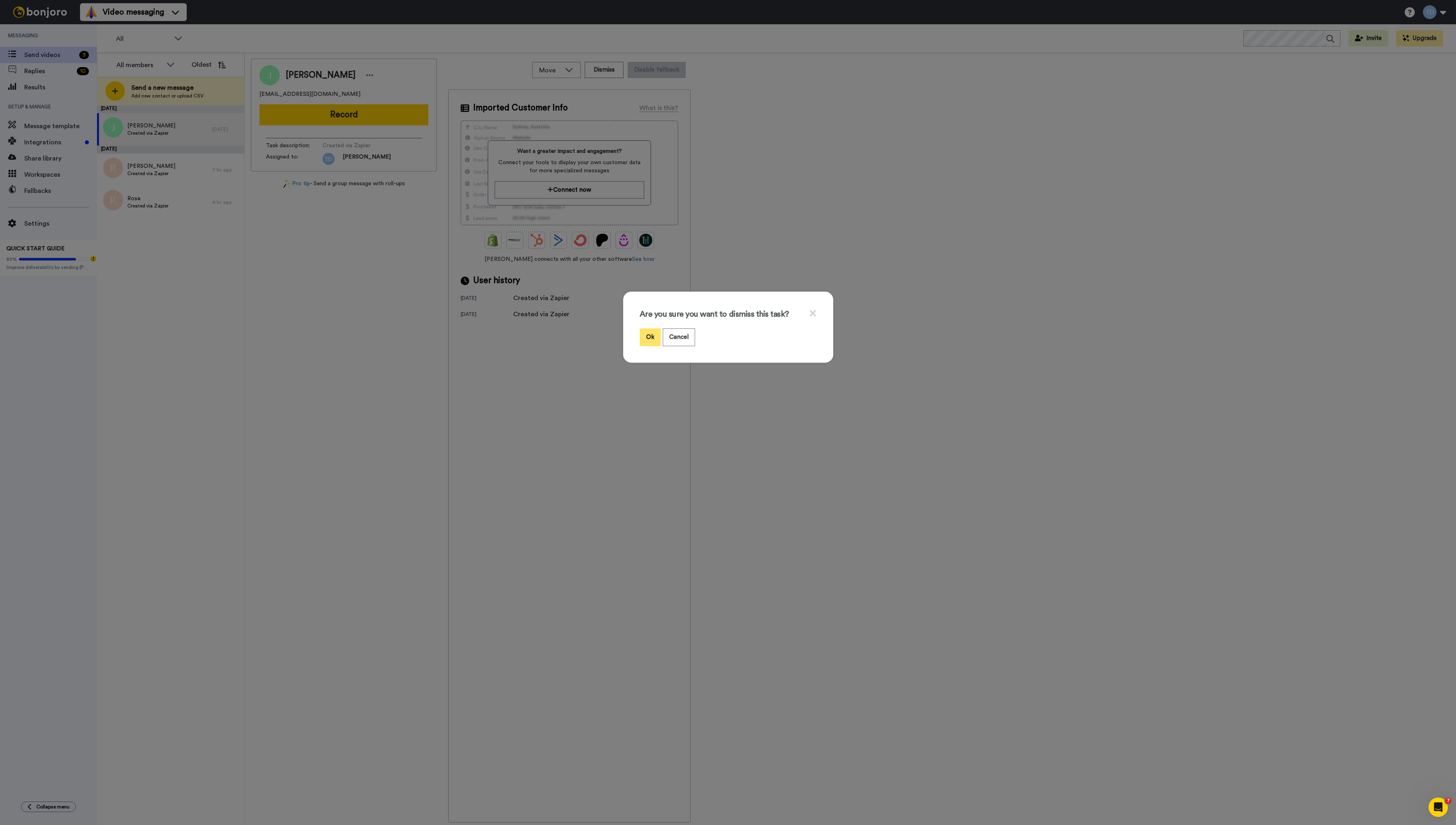
click at [650, 338] on button "Ok" at bounding box center [650, 337] width 21 height 18
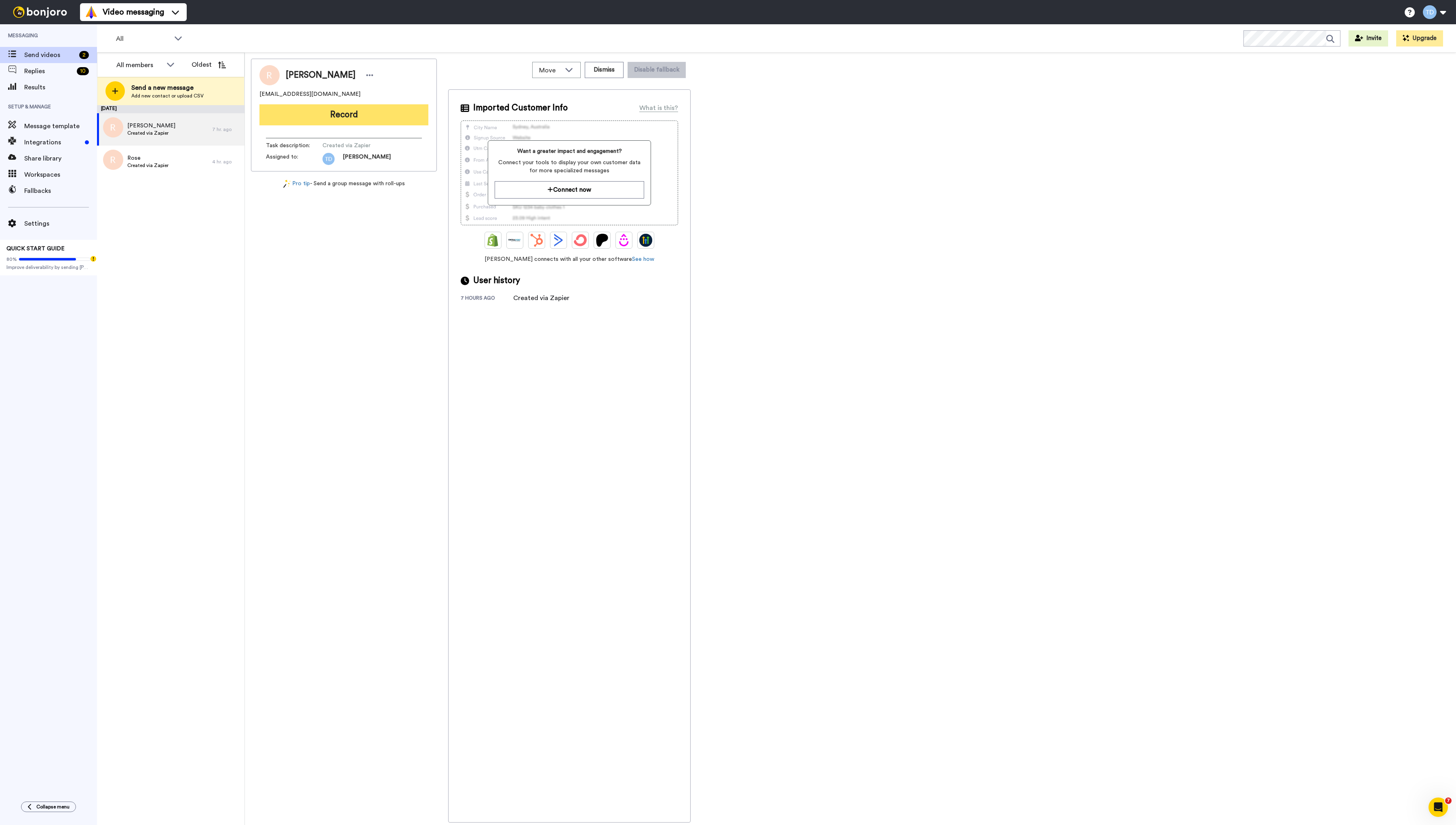
click at [339, 113] on button "Record" at bounding box center [344, 114] width 169 height 21
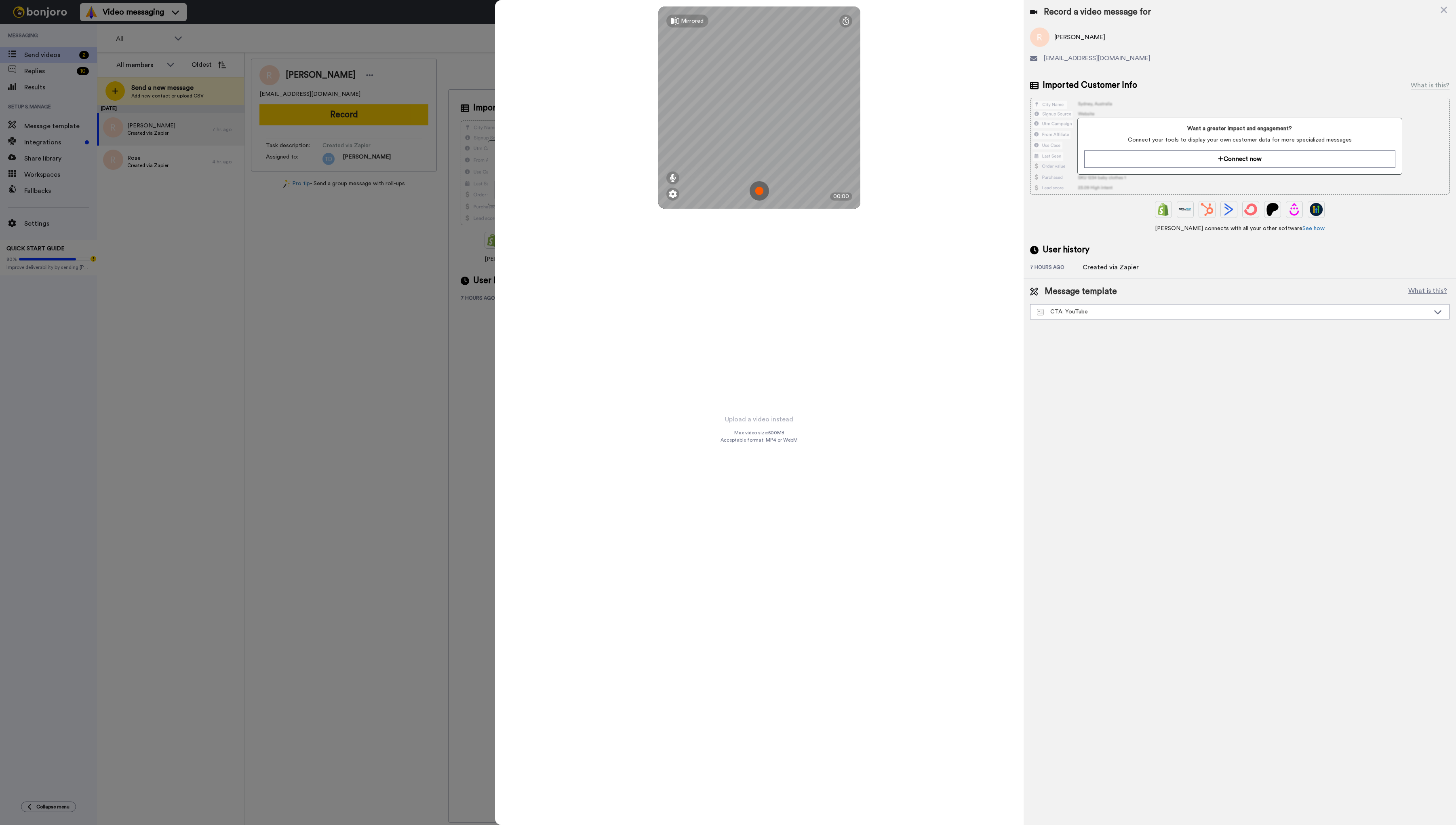
click at [761, 192] on img at bounding box center [759, 191] width 19 height 19
click at [766, 135] on button "Ok" at bounding box center [759, 135] width 21 height 18
click at [760, 192] on img at bounding box center [759, 191] width 19 height 19
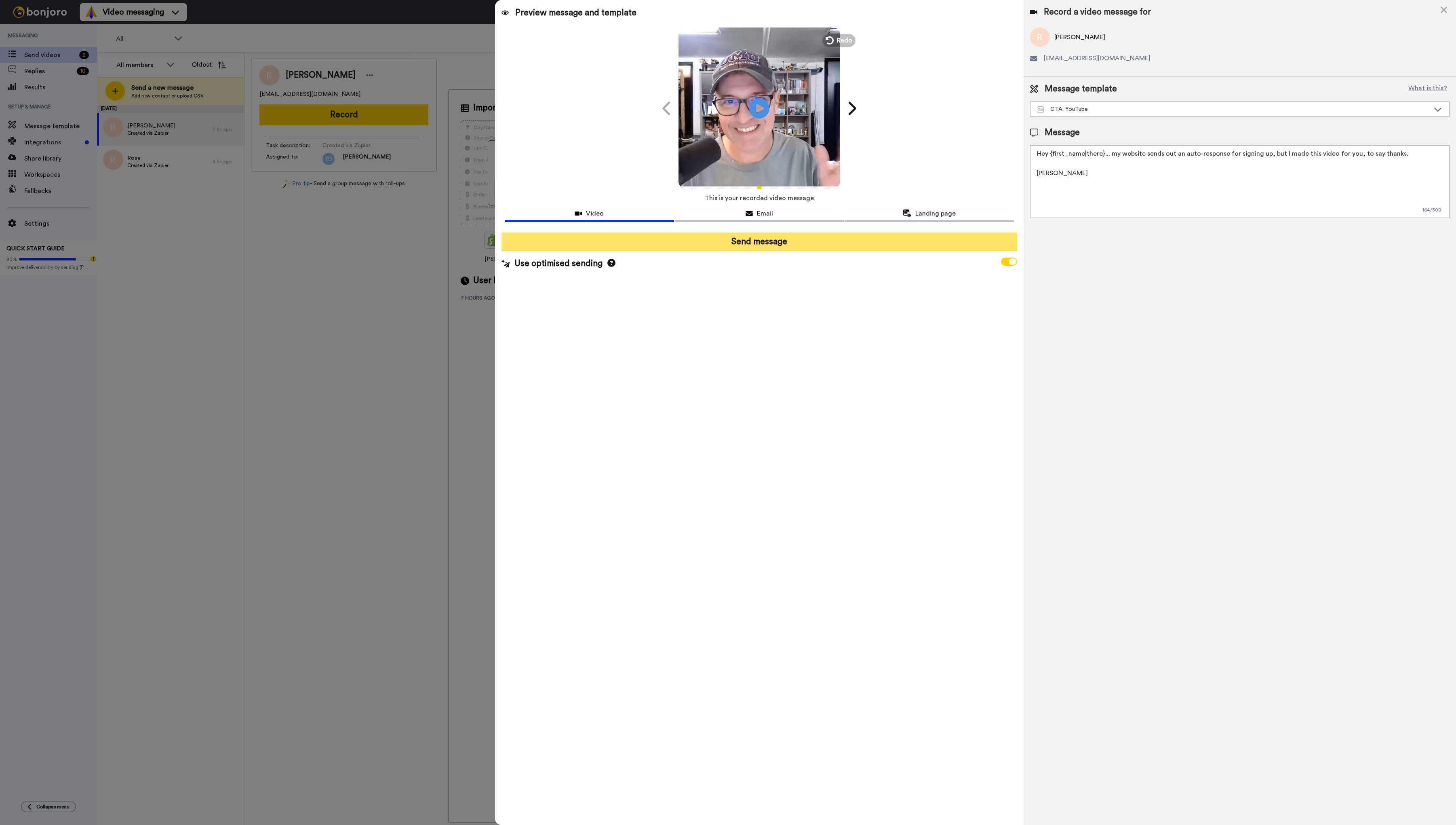
click at [766, 241] on button "Send message" at bounding box center [759, 241] width 515 height 19
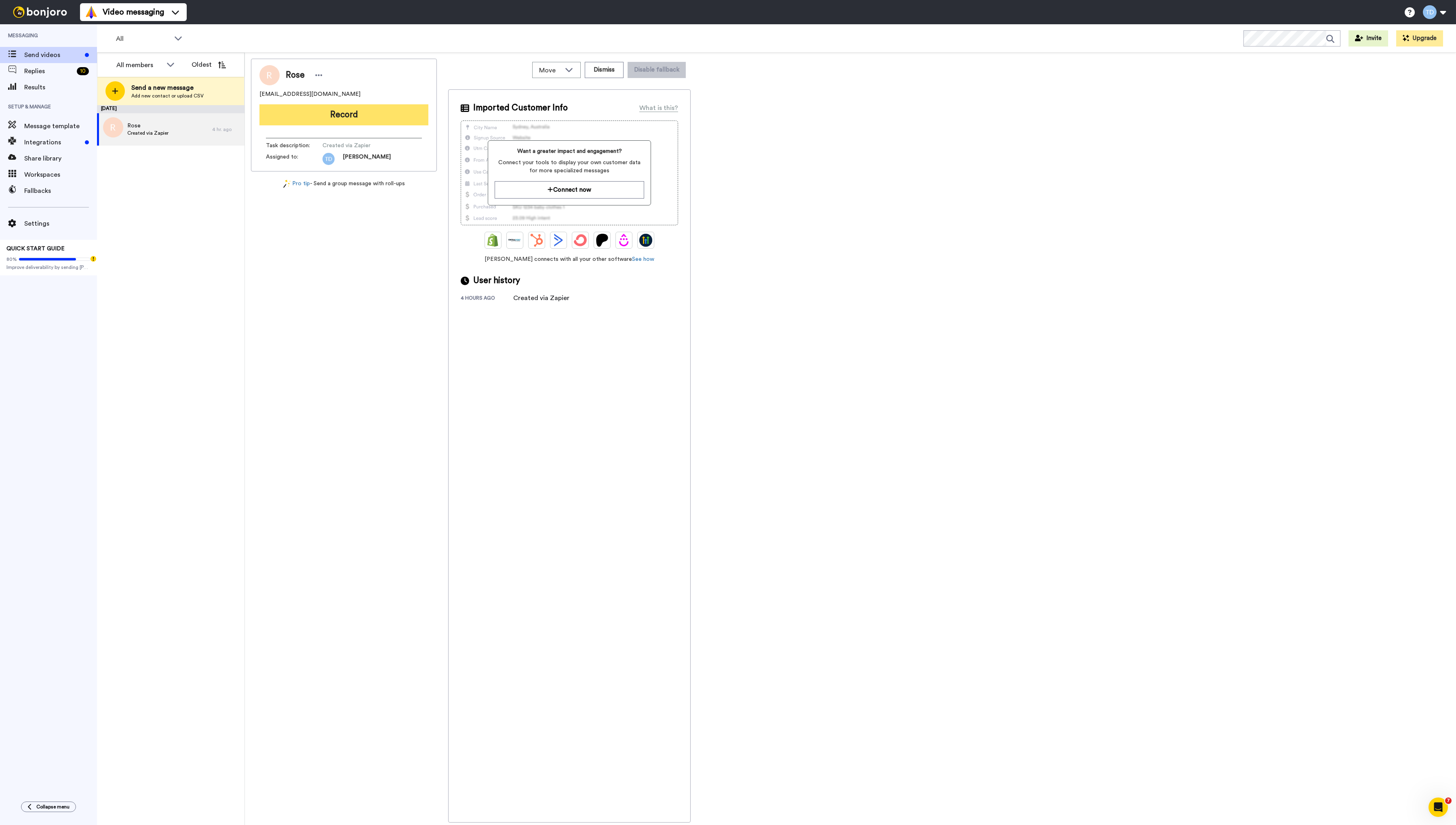
click at [343, 111] on button "Record" at bounding box center [344, 114] width 169 height 21
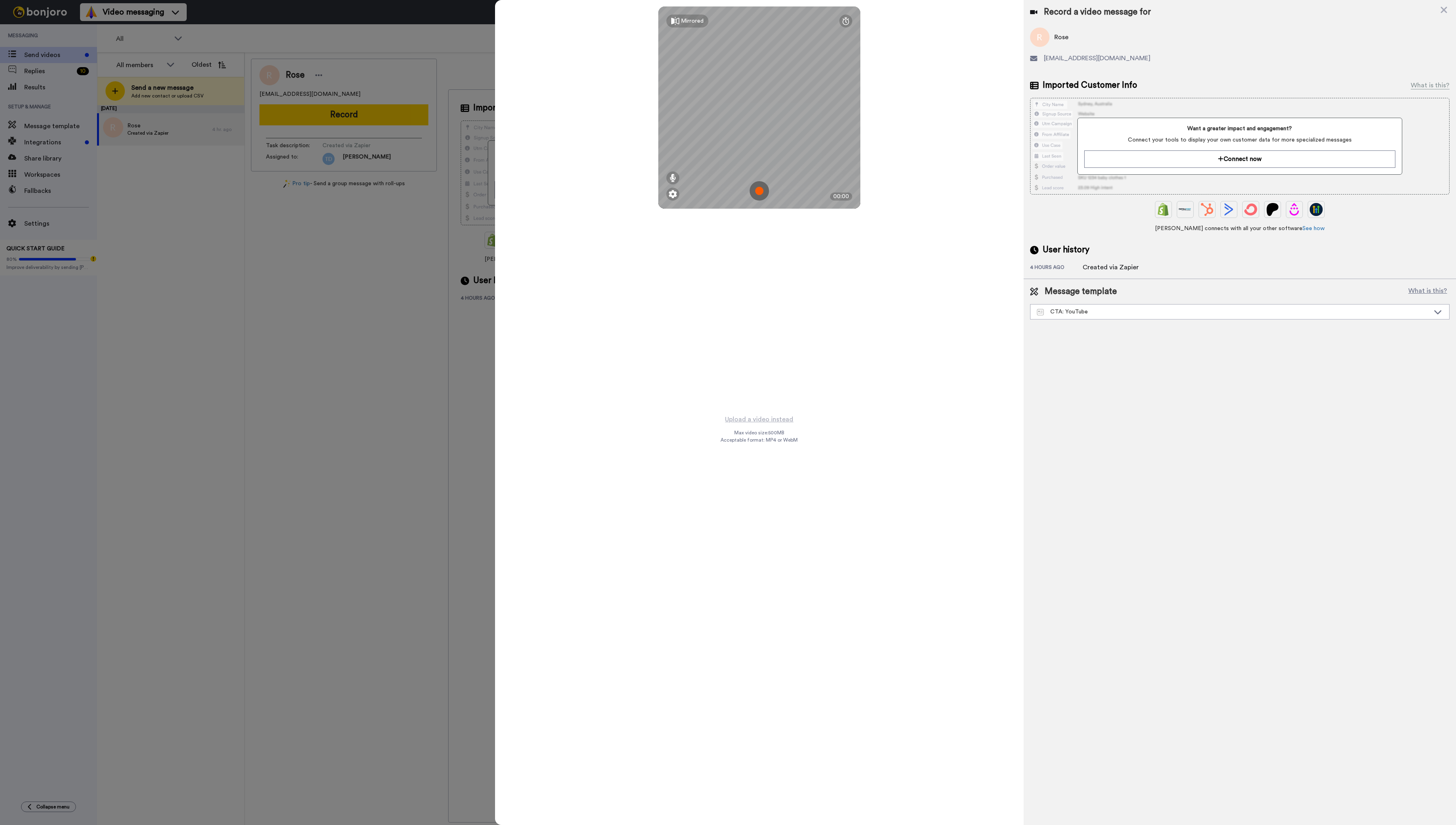
click at [756, 191] on img at bounding box center [759, 191] width 19 height 19
click at [755, 132] on button "Ok" at bounding box center [759, 135] width 21 height 18
click at [752, 186] on img at bounding box center [759, 191] width 19 height 19
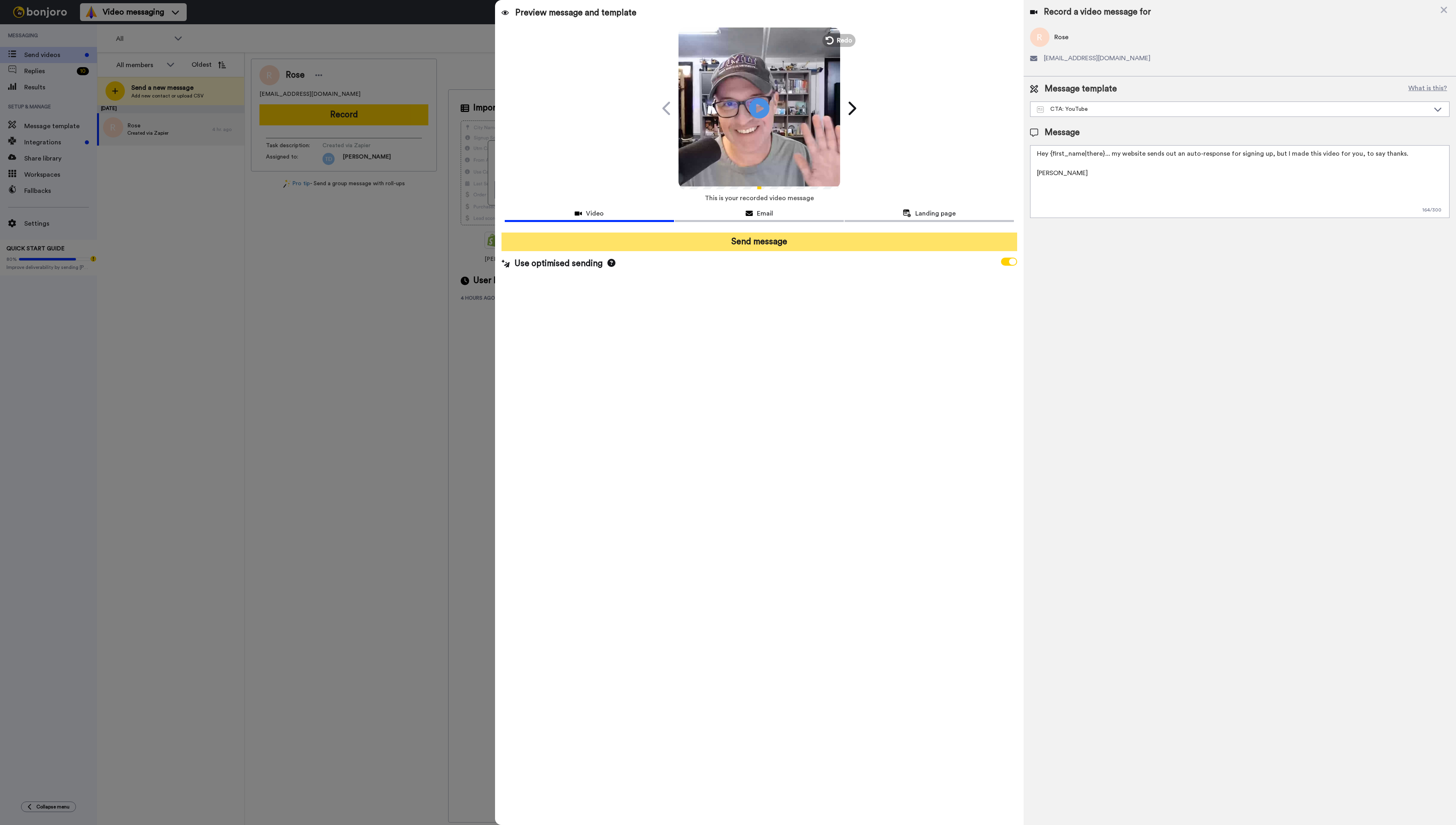
click at [760, 244] on button "Send message" at bounding box center [759, 241] width 515 height 19
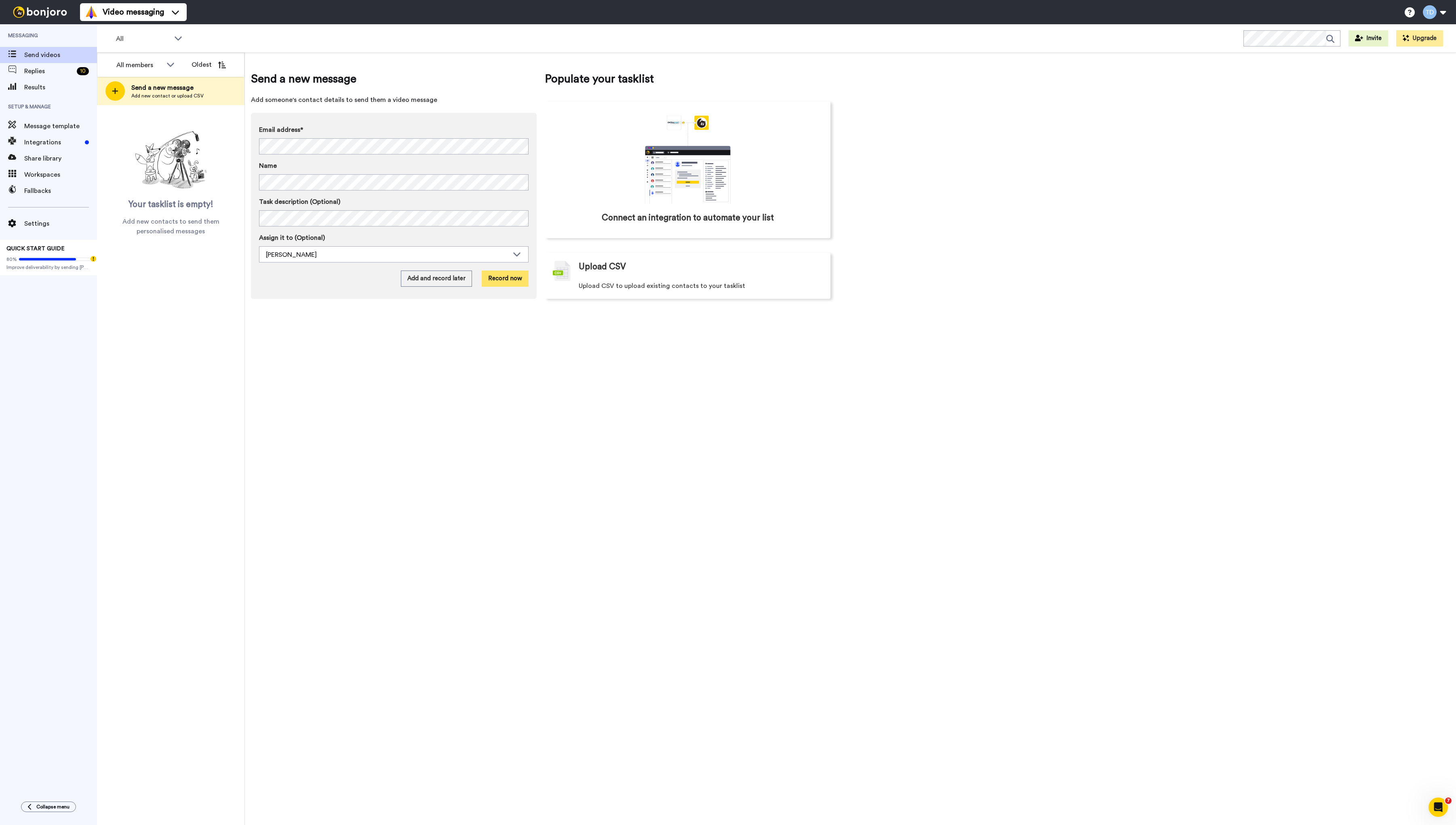
click at [504, 273] on button "Record now" at bounding box center [505, 278] width 47 height 16
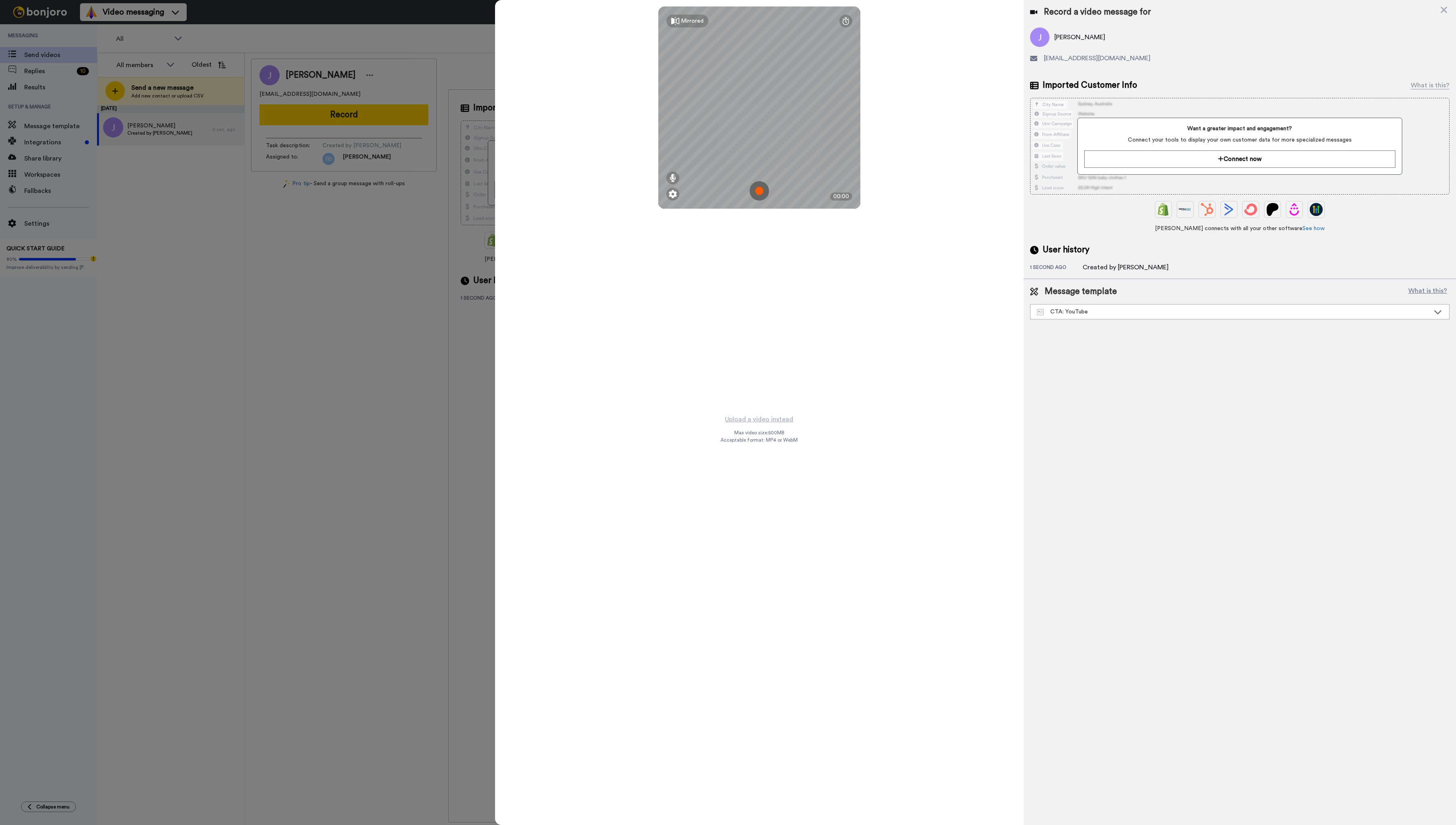
click at [755, 191] on img at bounding box center [759, 191] width 19 height 19
click at [760, 133] on button "Ok" at bounding box center [759, 135] width 21 height 18
click at [765, 193] on img at bounding box center [759, 191] width 19 height 19
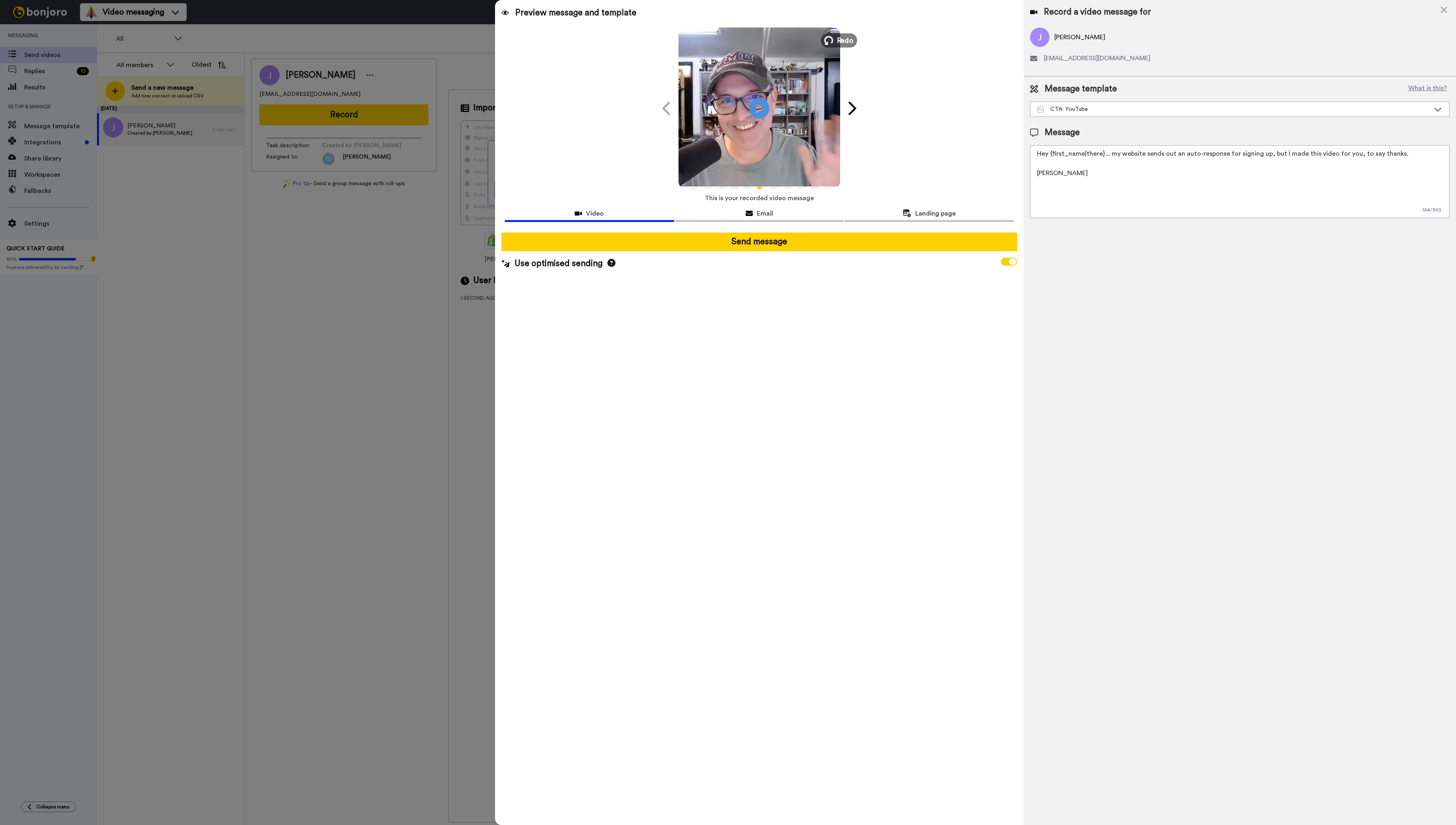
click at [841, 40] on span "Redo" at bounding box center [845, 40] width 17 height 11
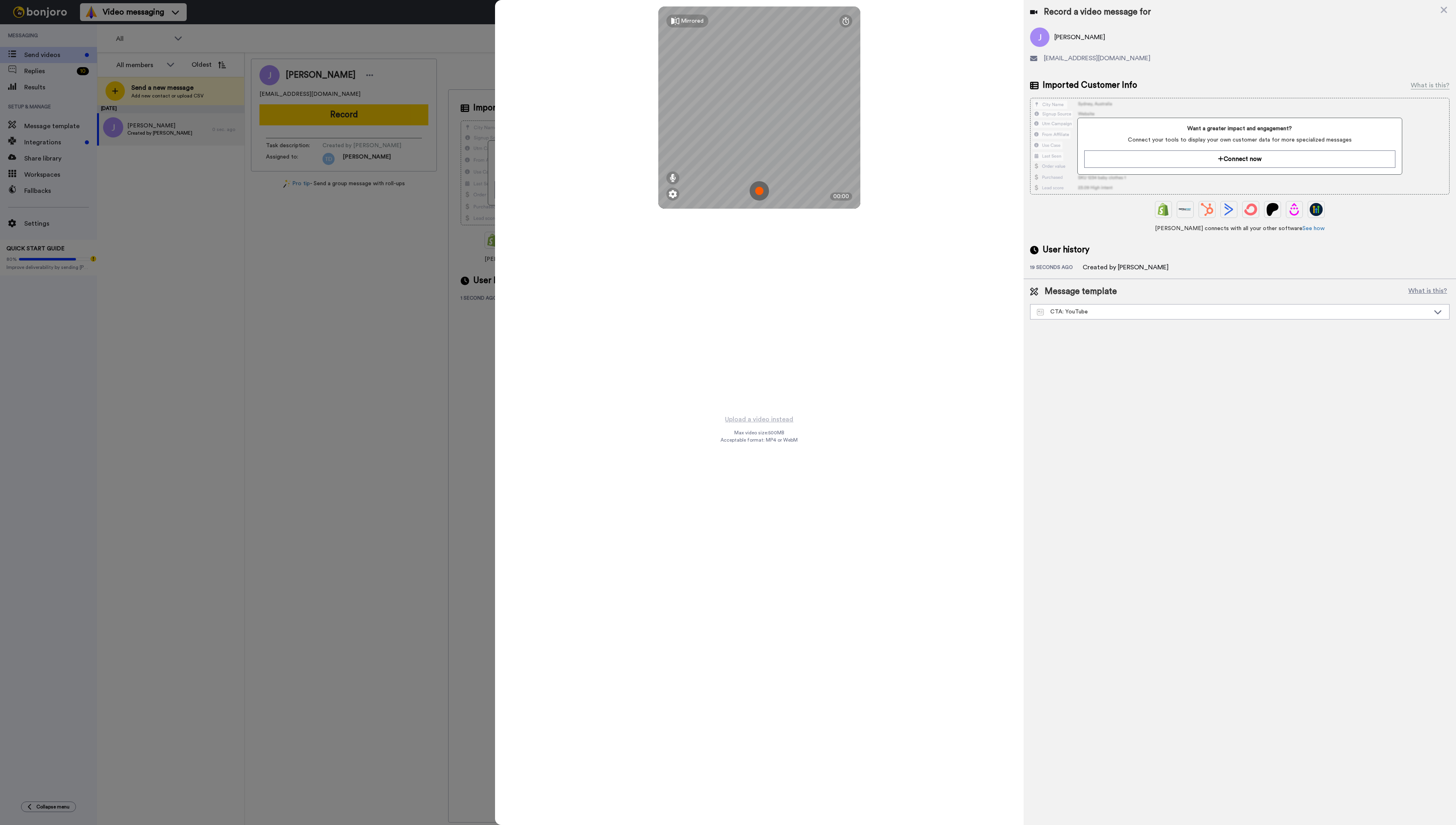
click at [759, 192] on img at bounding box center [759, 191] width 19 height 19
click at [759, 138] on button "Ok" at bounding box center [759, 135] width 21 height 18
click at [760, 193] on img at bounding box center [759, 191] width 19 height 19
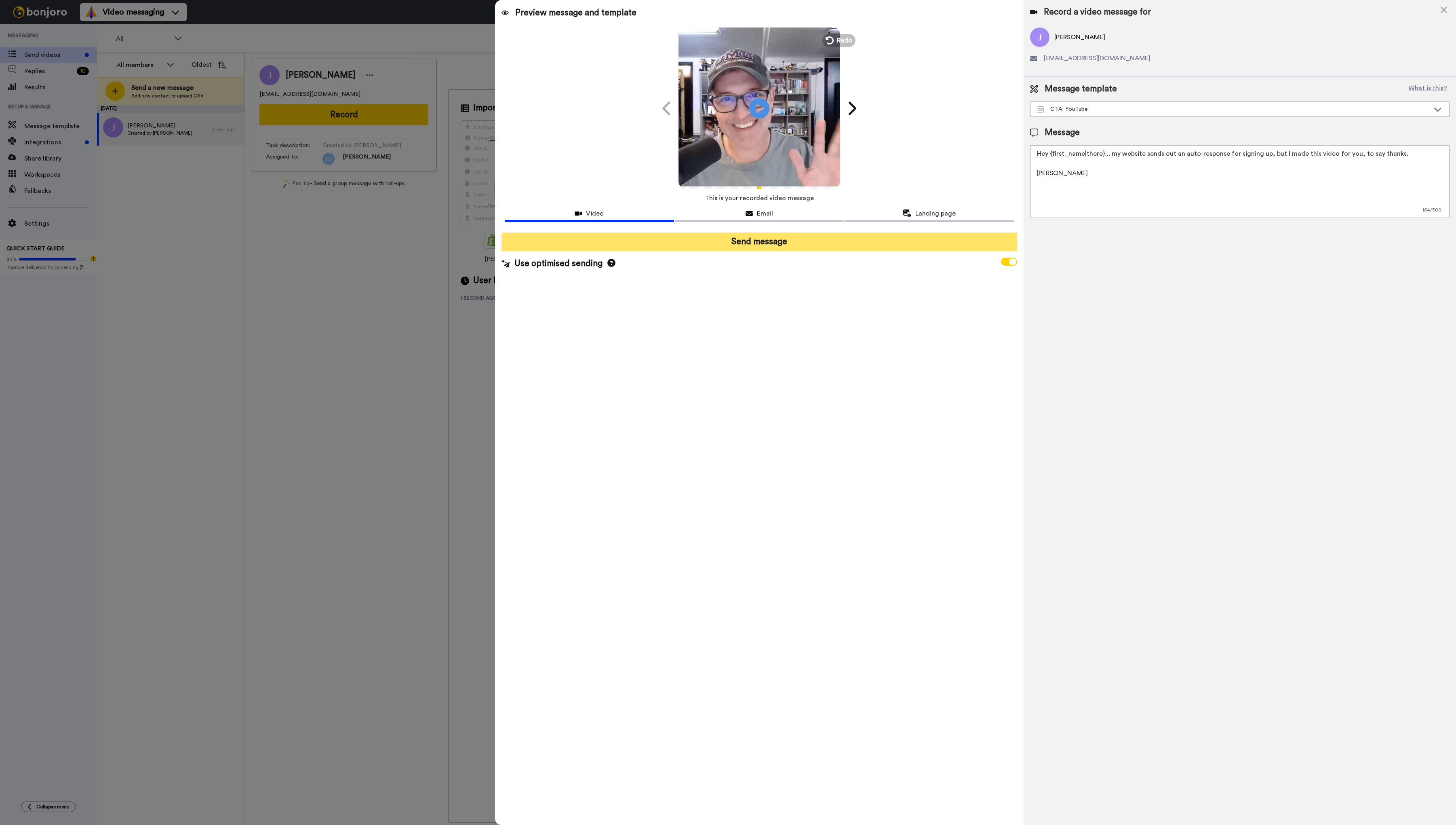
click at [790, 244] on button "Send message" at bounding box center [759, 241] width 515 height 19
